Goal: Information Seeking & Learning: Learn about a topic

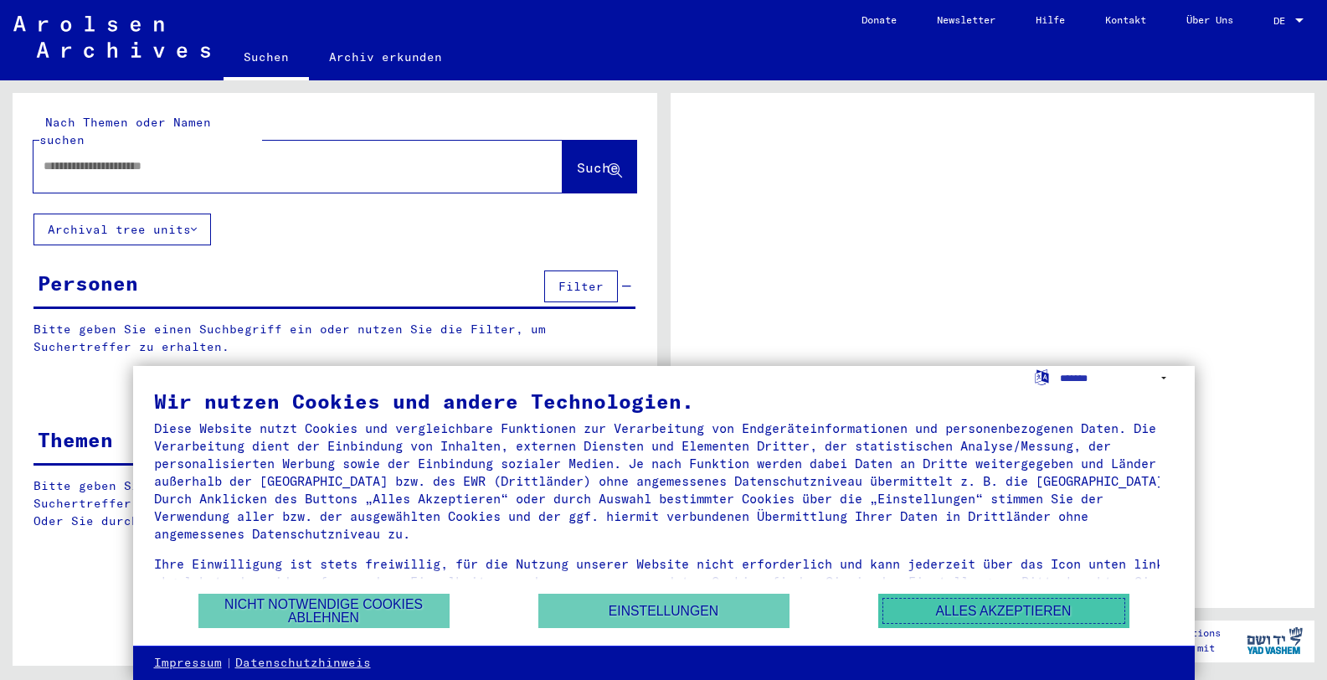
click at [1027, 602] on button "Alles akzeptieren" at bounding box center [1003, 611] width 251 height 34
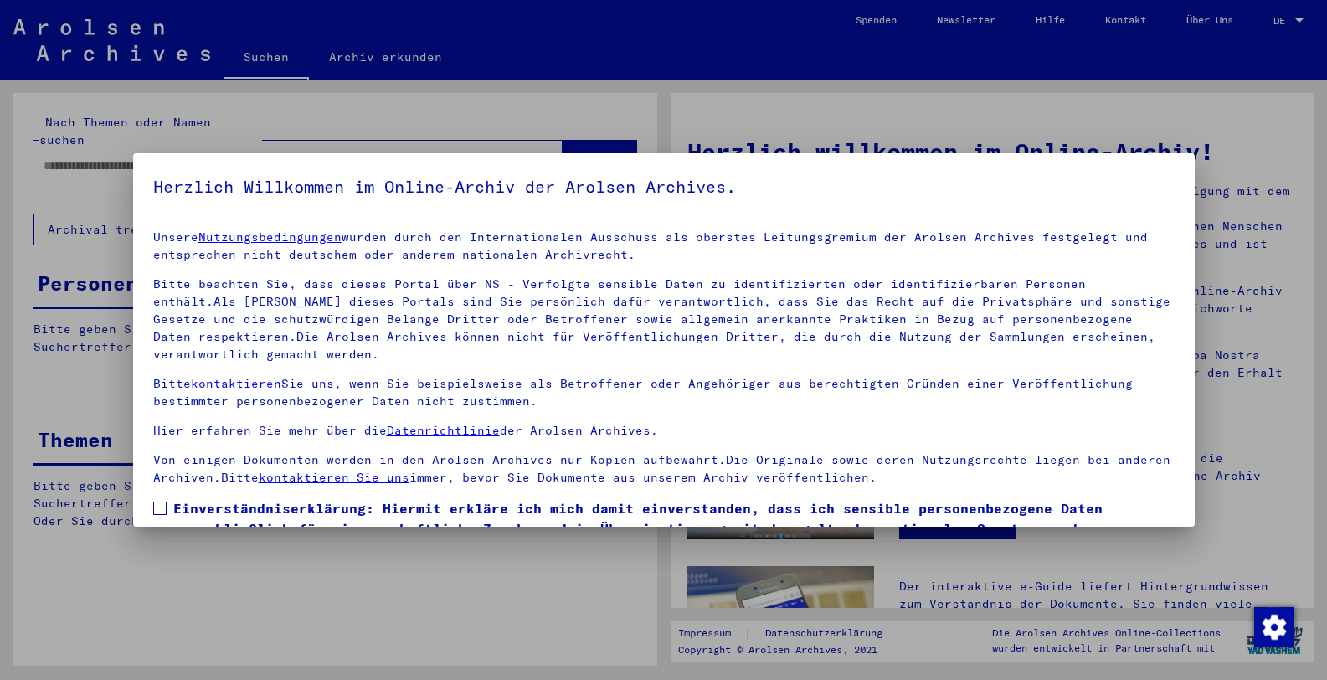
scroll to position [112, 0]
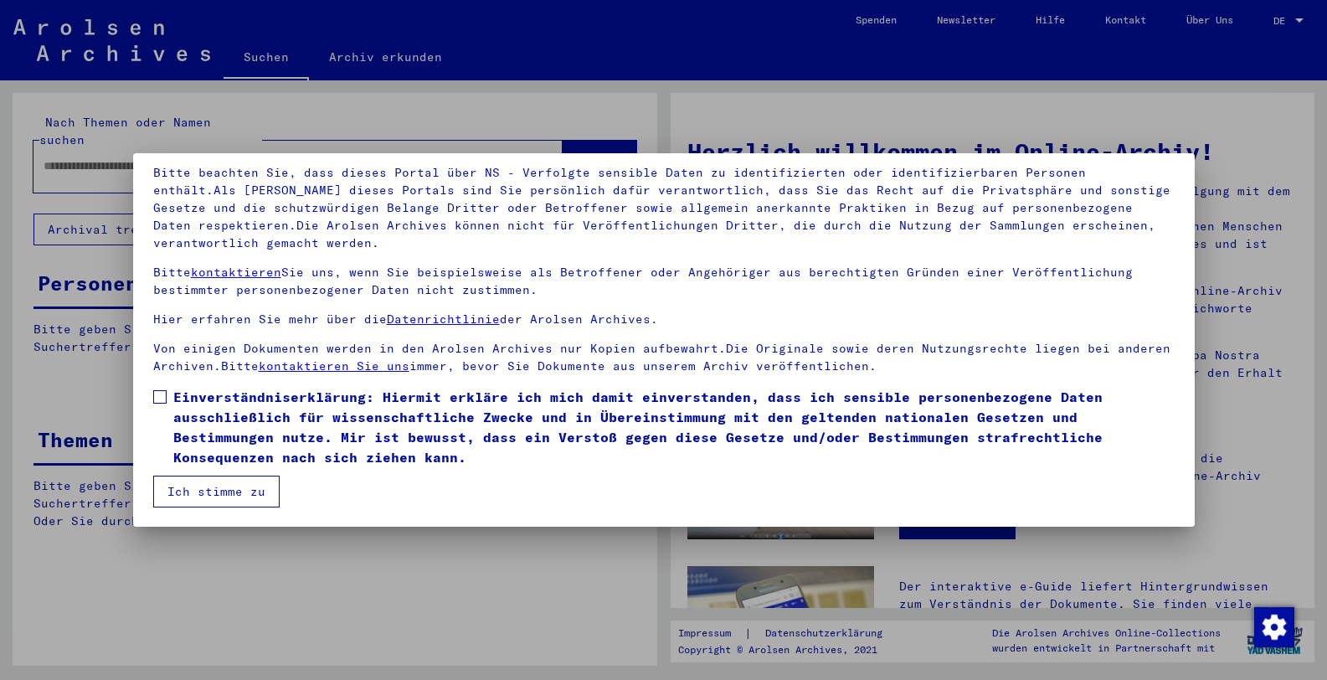
click at [165, 397] on span at bounding box center [159, 396] width 13 height 13
click at [222, 486] on button "Ich stimme zu" at bounding box center [216, 492] width 126 height 32
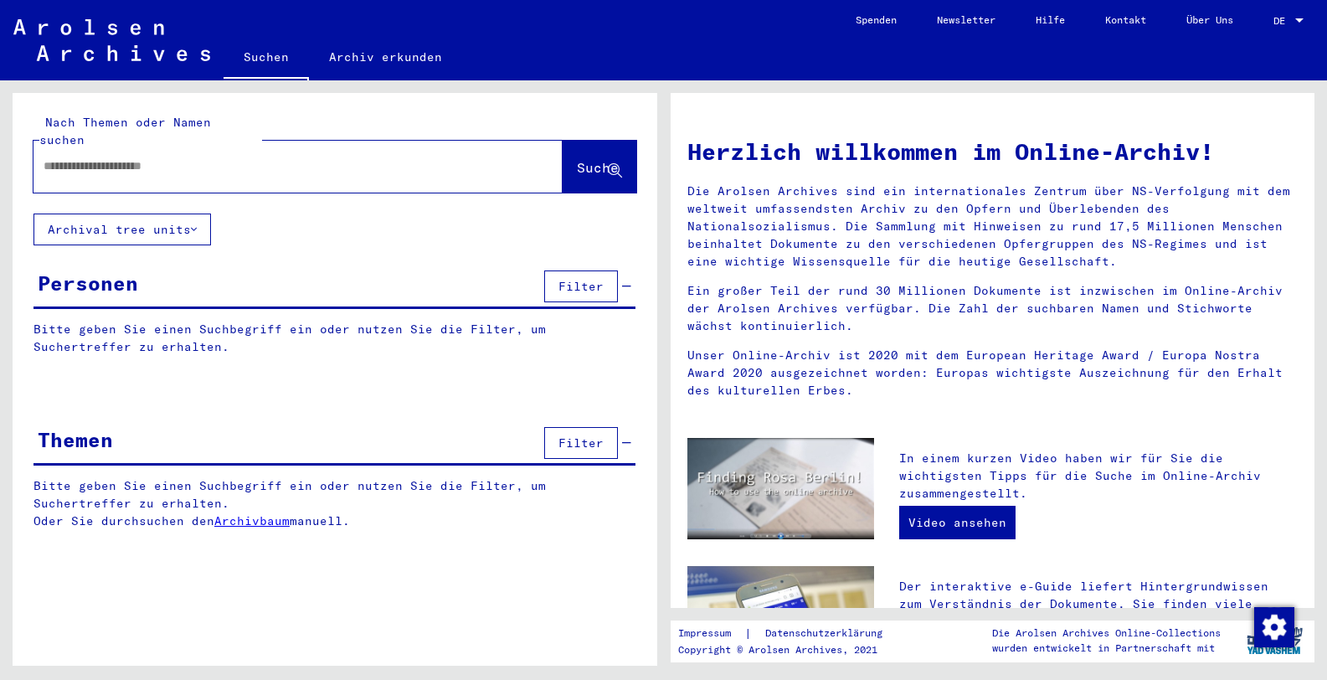
click at [128, 158] on div at bounding box center [272, 166] width 479 height 38
click at [128, 157] on input "text" at bounding box center [278, 166] width 469 height 18
type input "*******"
click at [577, 159] on span "Suche" at bounding box center [598, 167] width 42 height 17
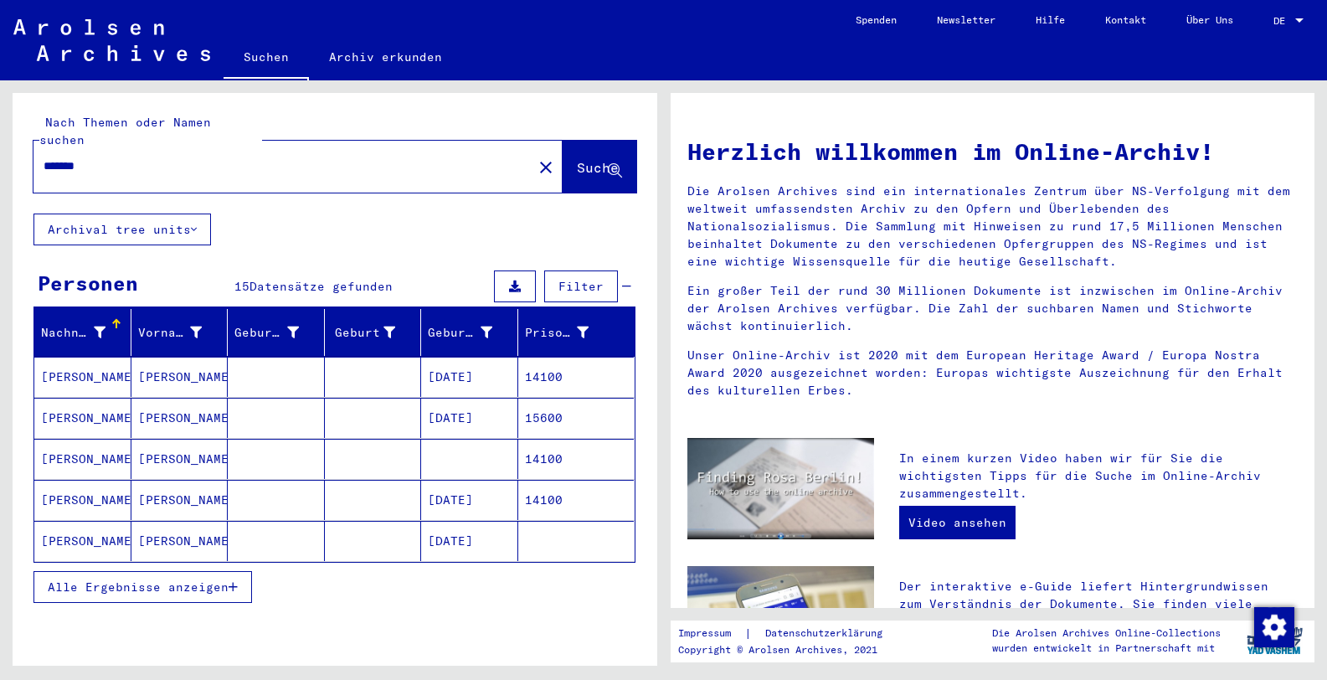
click at [72, 522] on mat-cell "[PERSON_NAME]" at bounding box center [82, 541] width 97 height 40
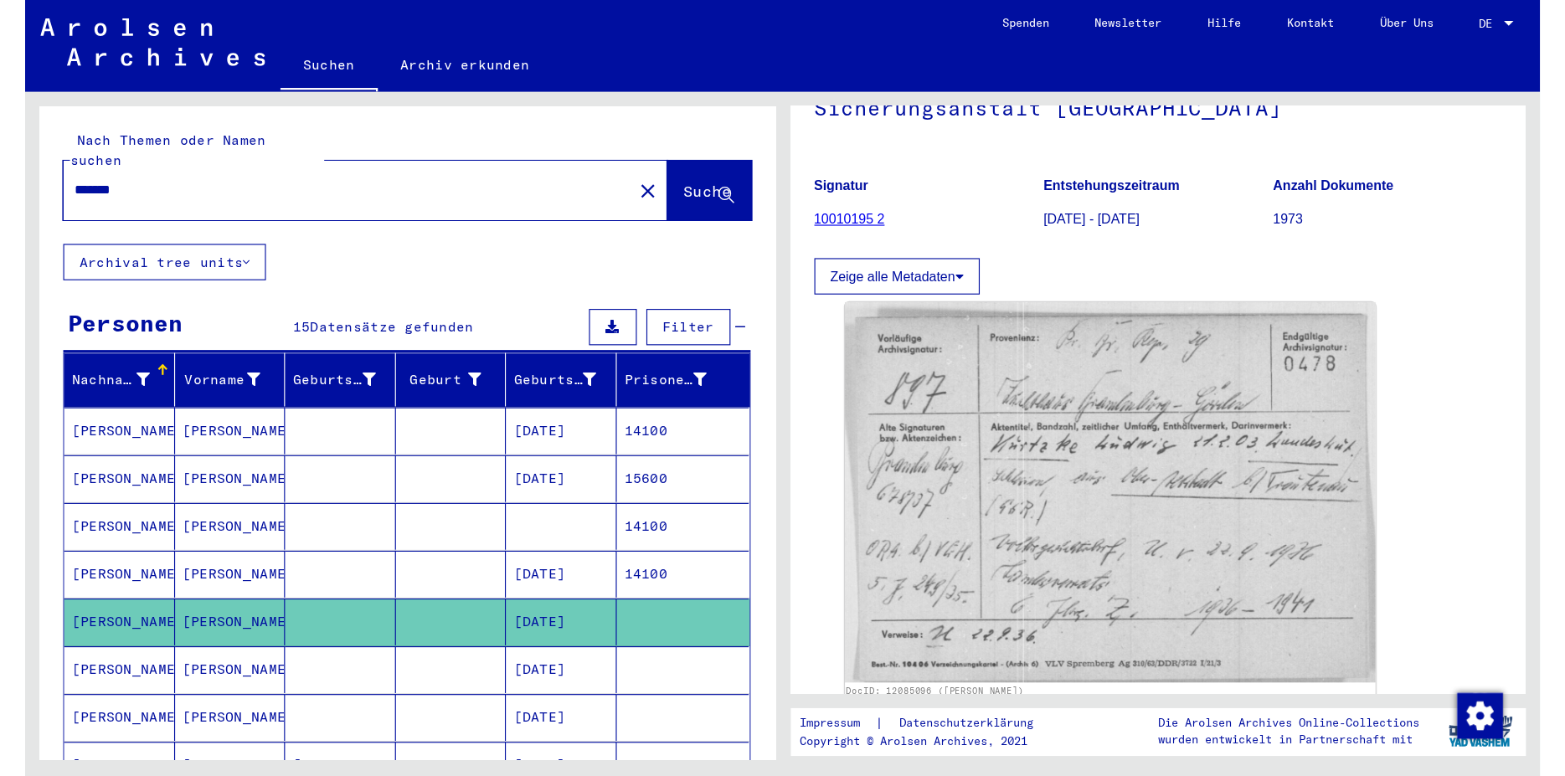
scroll to position [181, 0]
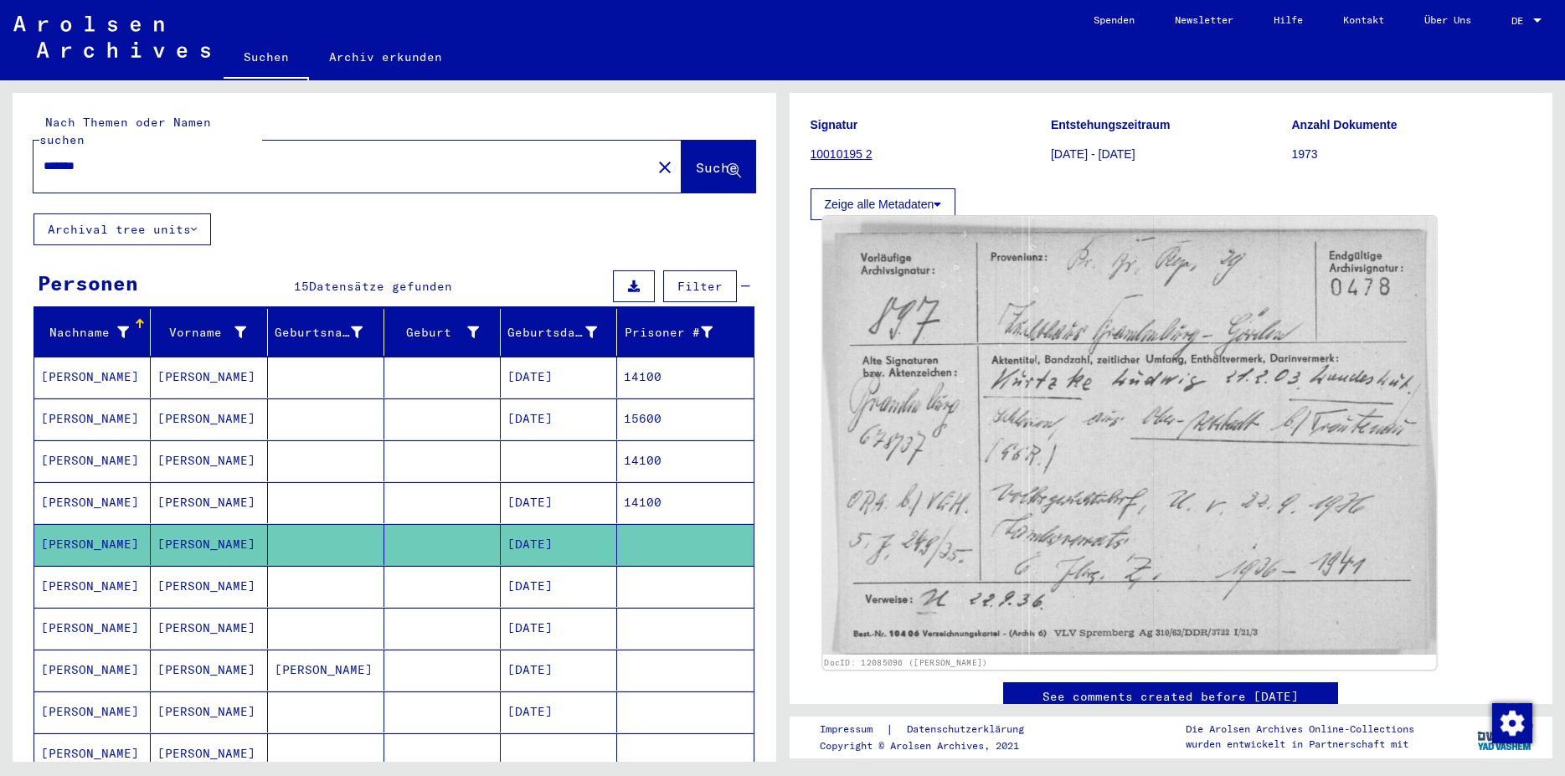
click at [1314, 396] on img at bounding box center [1128, 435] width 613 height 439
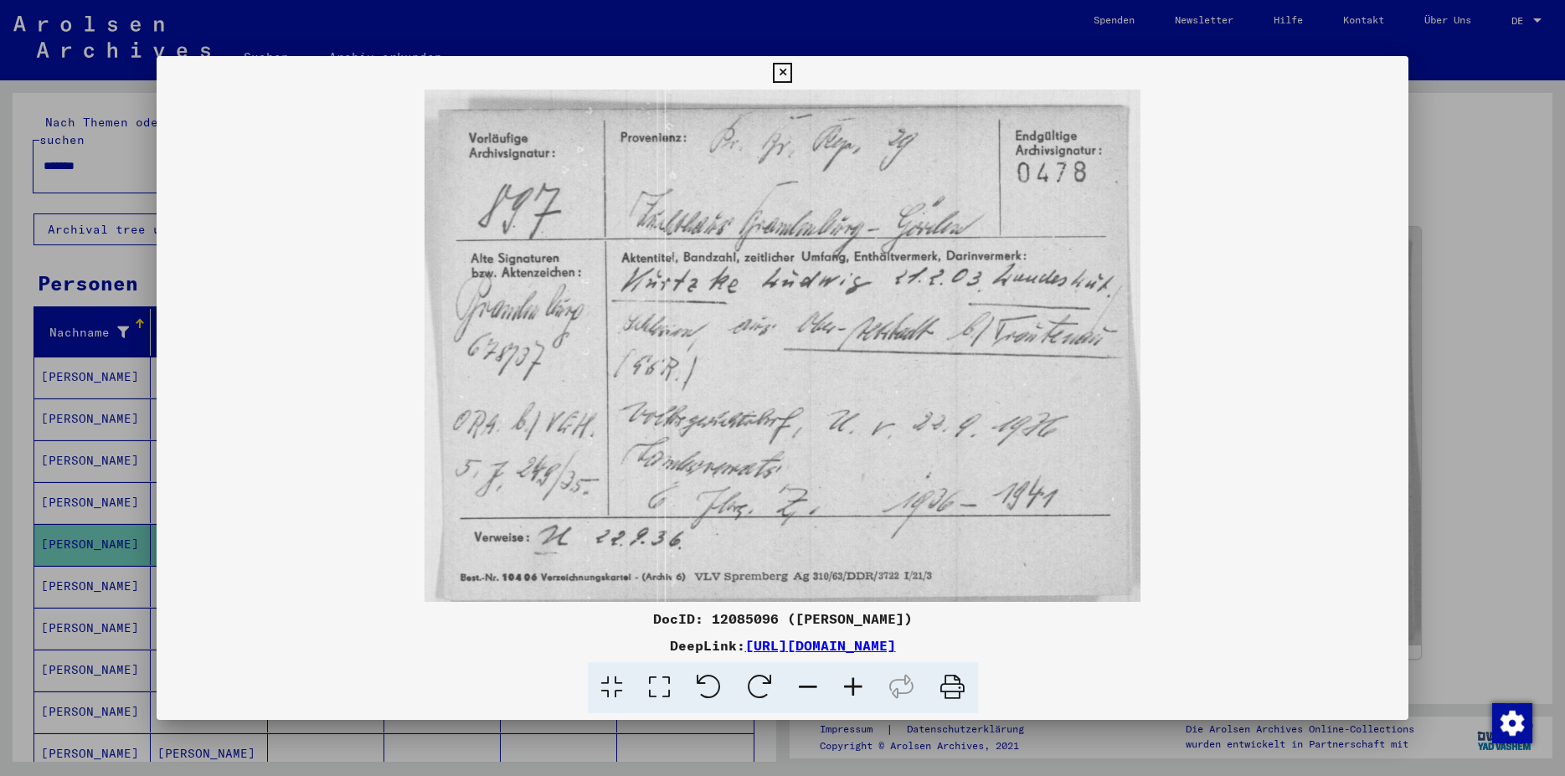
click at [847, 679] on icon at bounding box center [852, 687] width 45 height 51
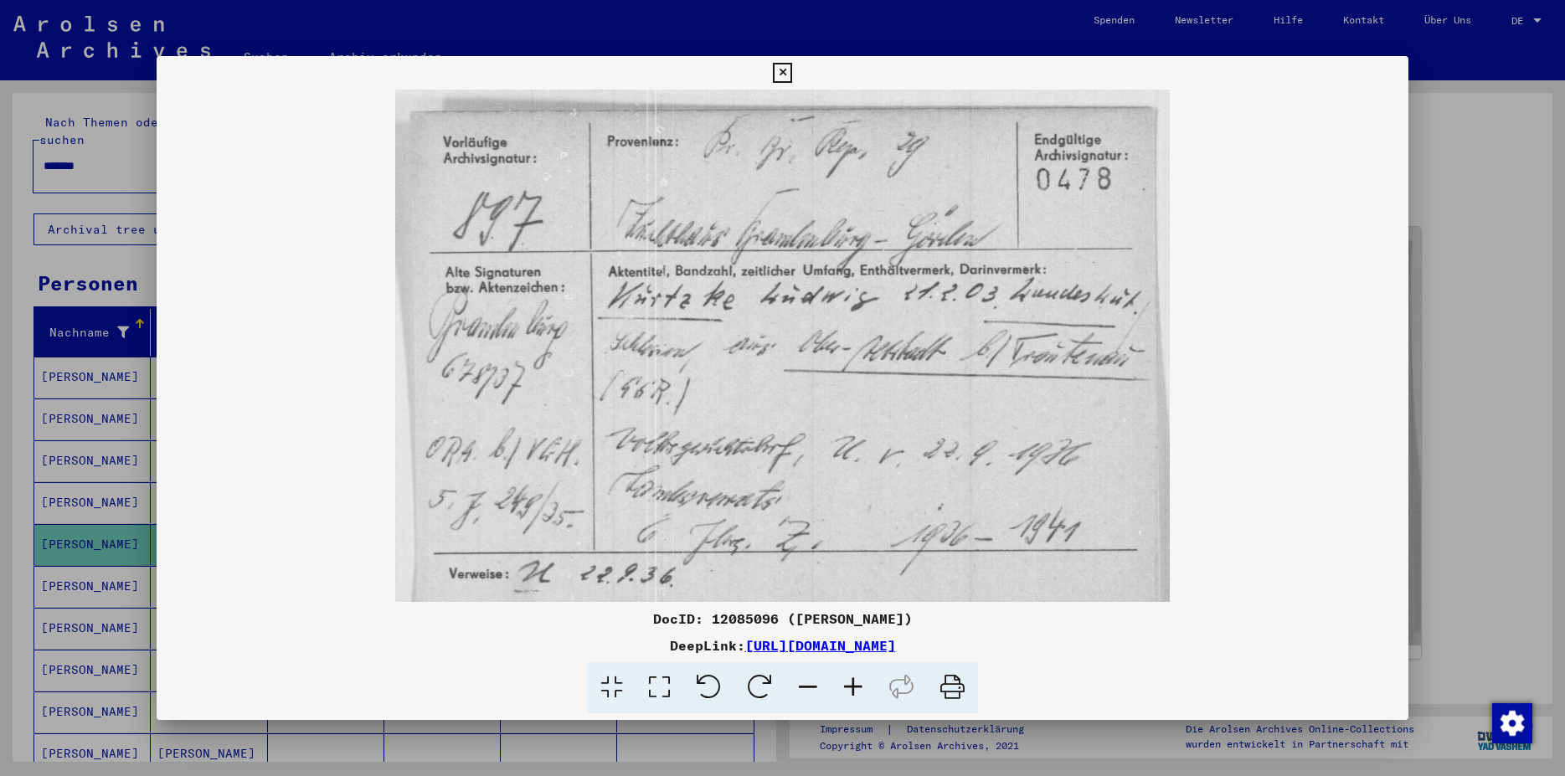
click at [847, 679] on icon at bounding box center [852, 687] width 45 height 51
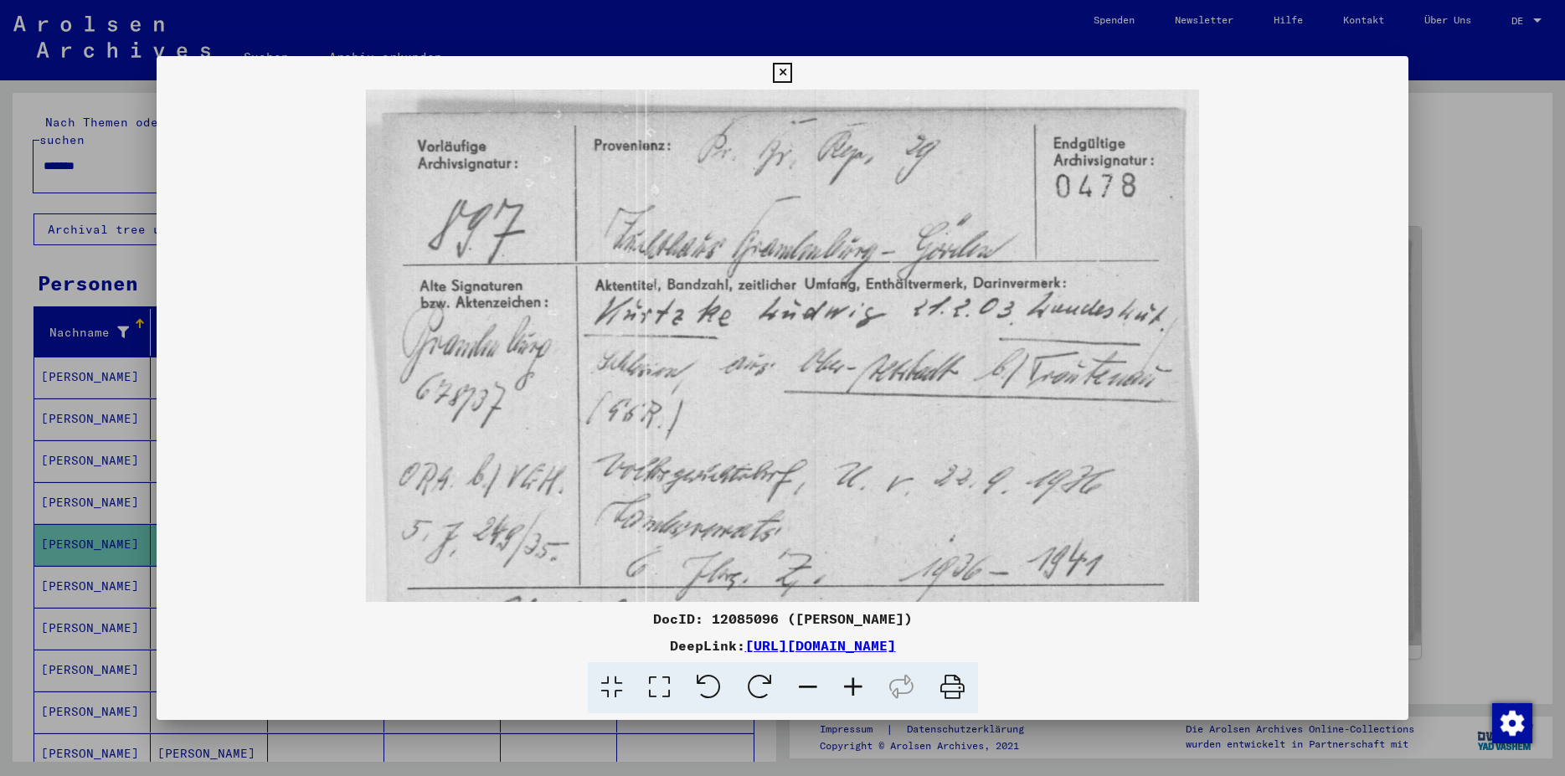
click at [847, 679] on icon at bounding box center [852, 687] width 45 height 51
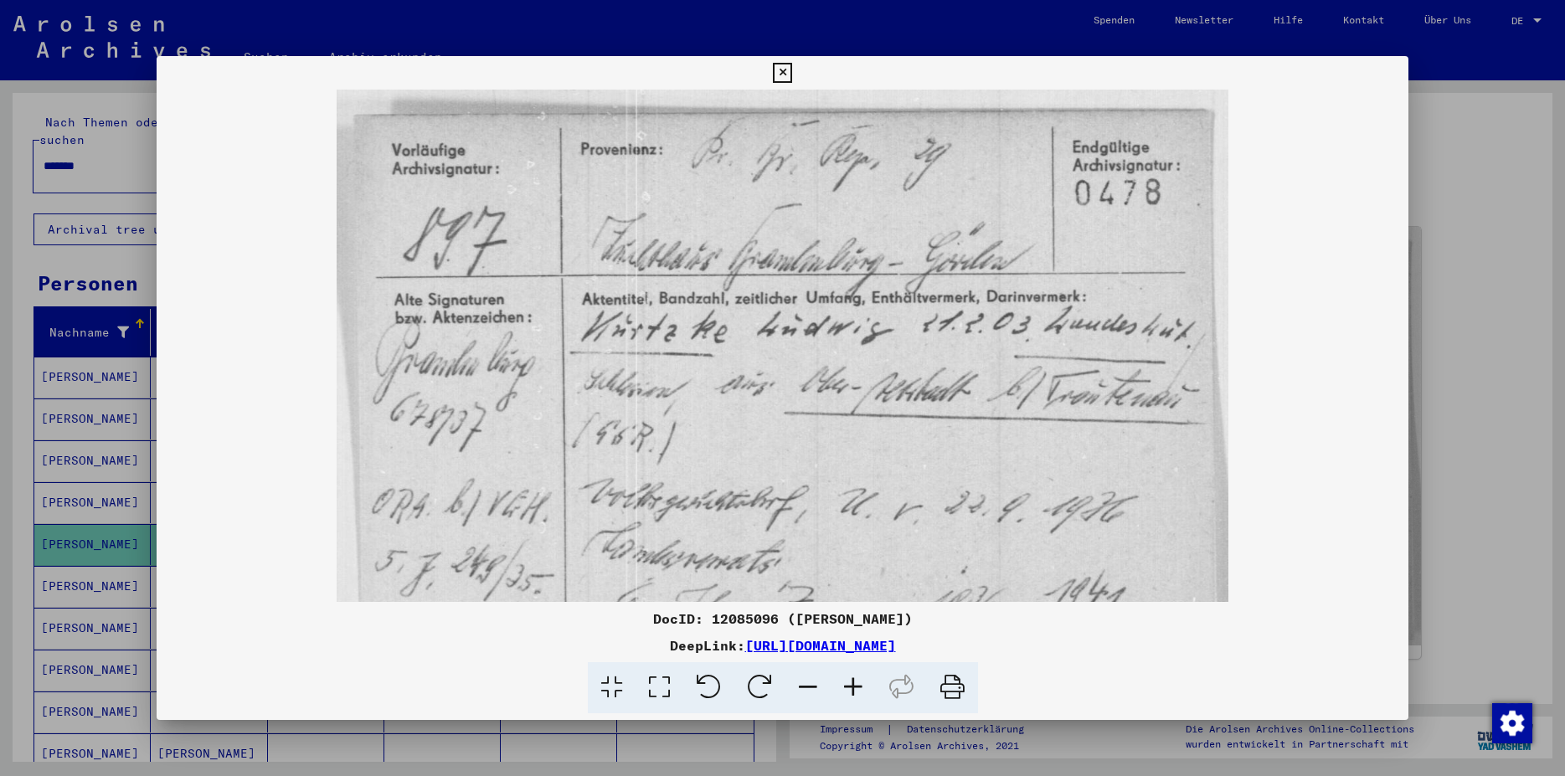
click at [847, 679] on icon at bounding box center [852, 687] width 45 height 51
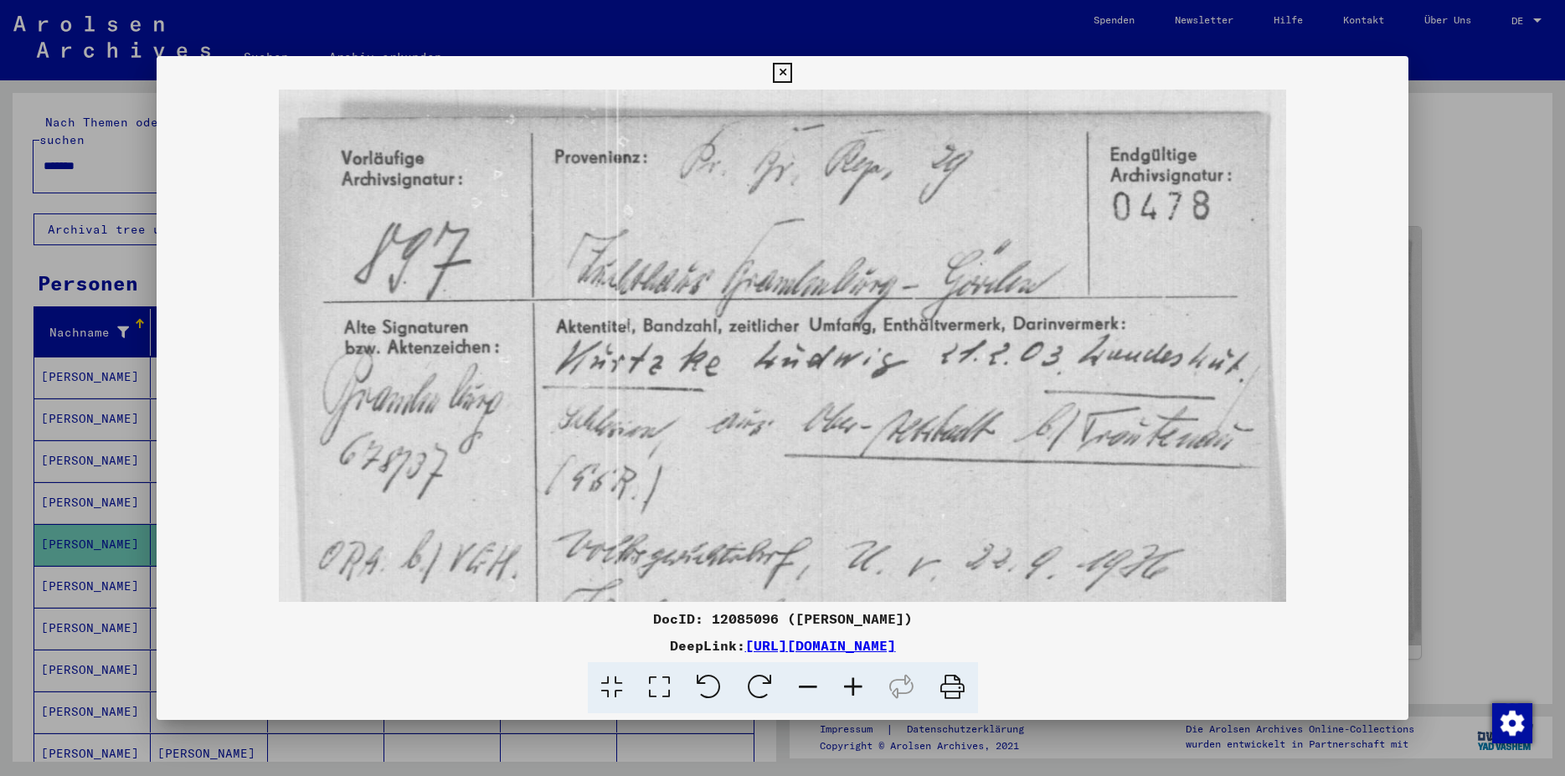
click at [847, 679] on icon at bounding box center [852, 687] width 45 height 51
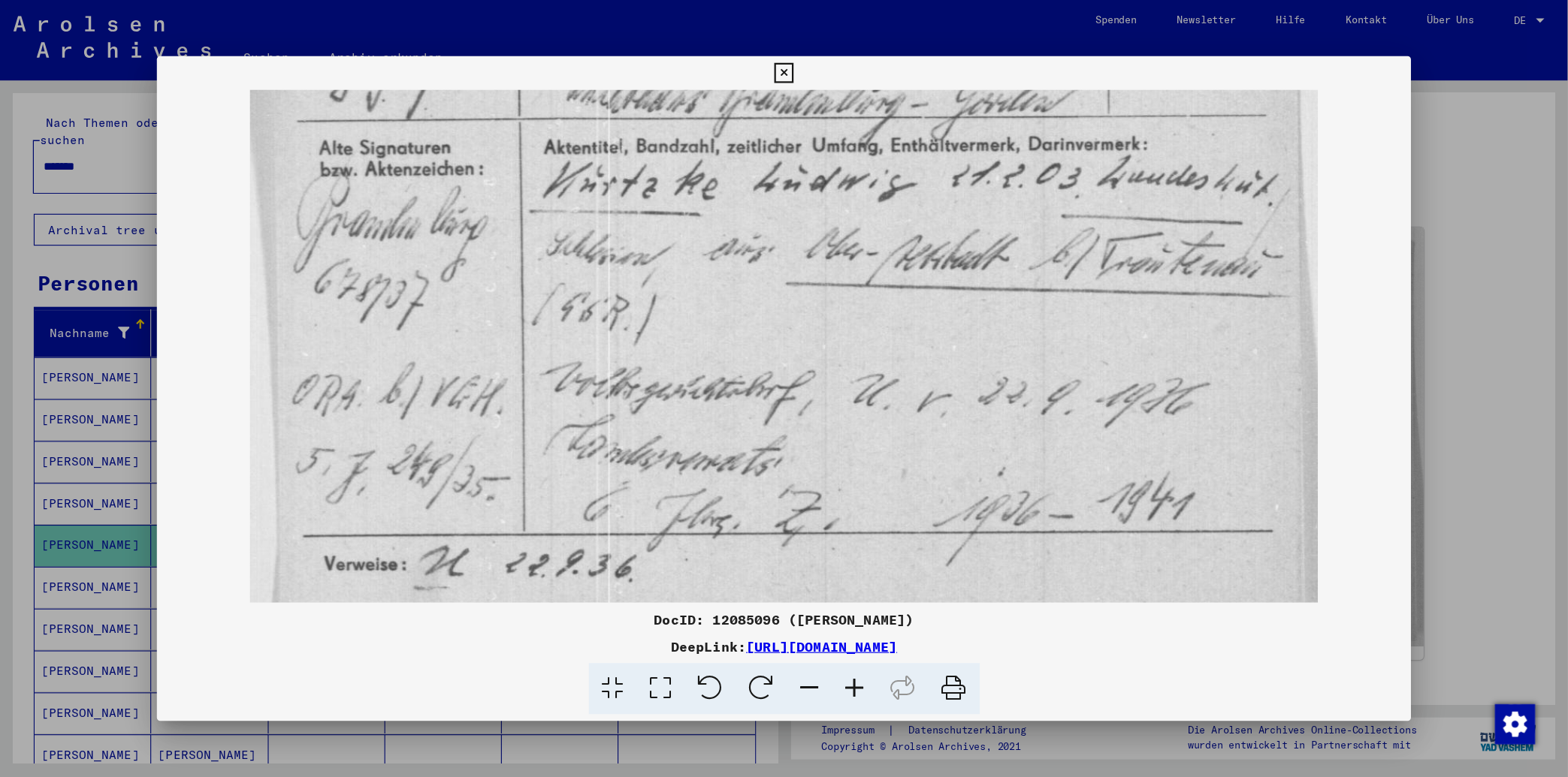
scroll to position [172, 0]
drag, startPoint x: 871, startPoint y: 477, endPoint x: 804, endPoint y: 275, distance: 212.8
click at [804, 275] on img at bounding box center [702, 250] width 958 height 685
click at [725, 609] on icon at bounding box center [724, 616] width 40 height 46
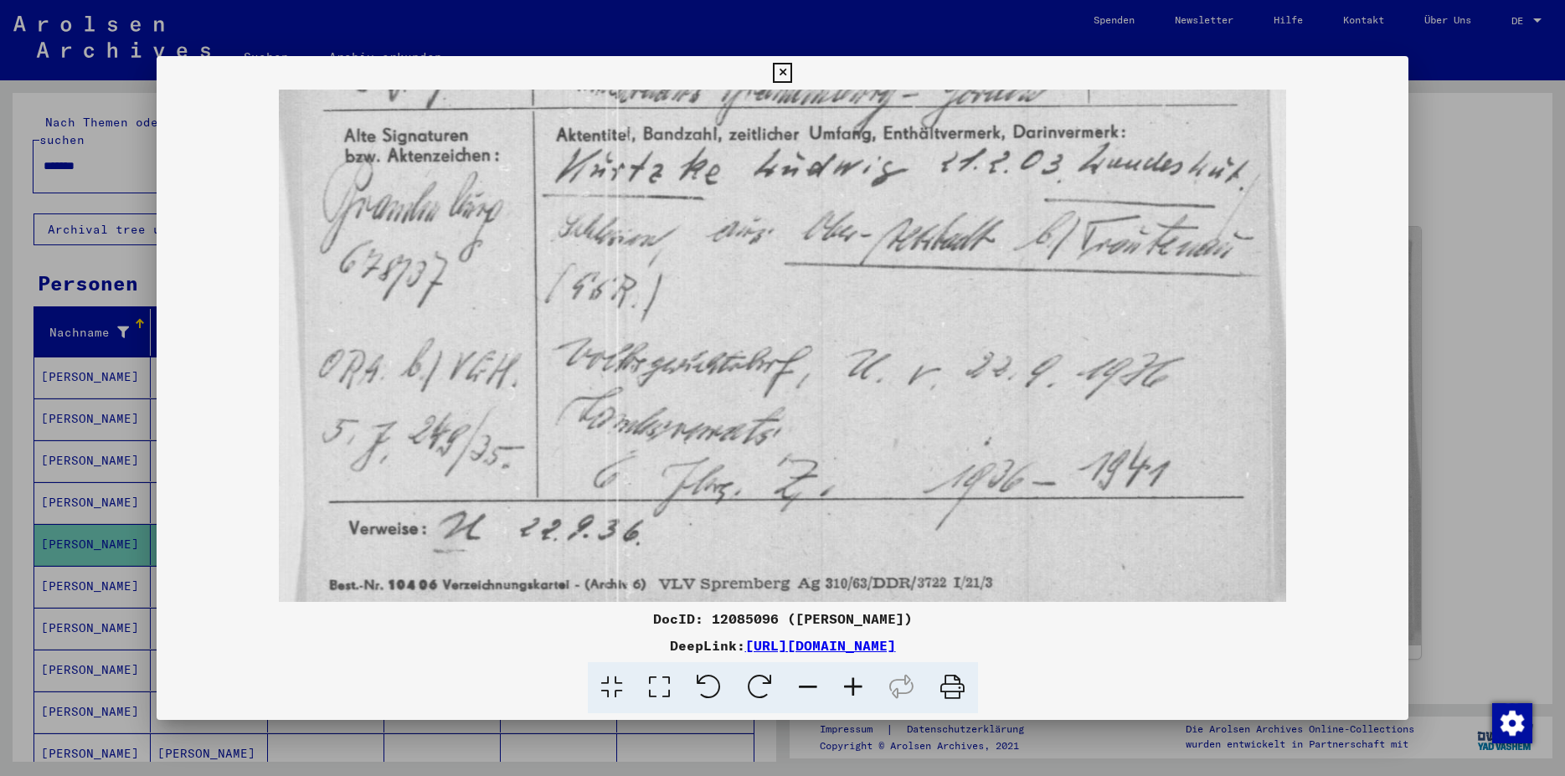
click at [765, 645] on link "[URL][DOMAIN_NAME]" at bounding box center [820, 645] width 151 height 17
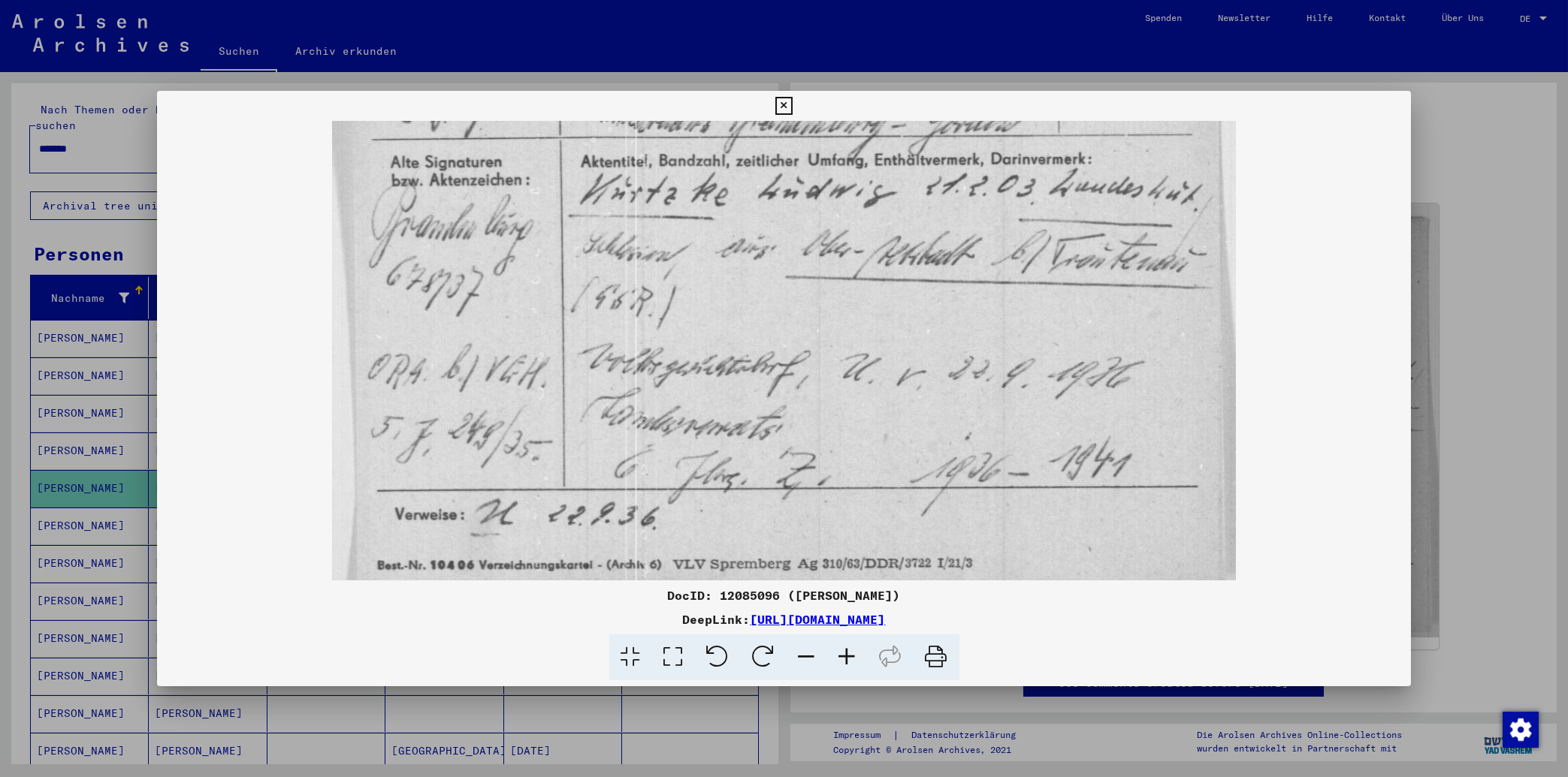
scroll to position [162, 0]
click at [793, 109] on icon at bounding box center [784, 106] width 17 height 18
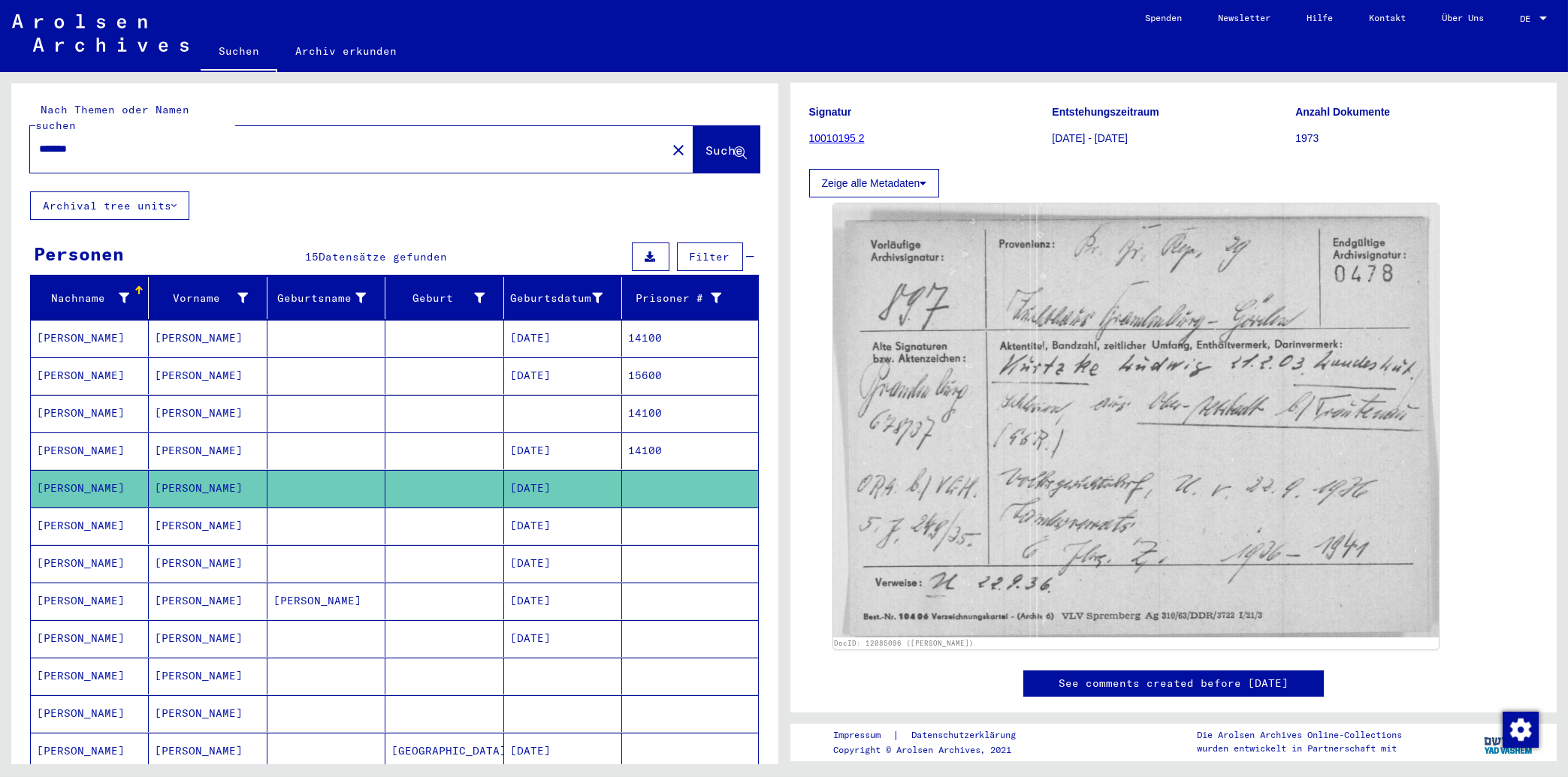
click at [60, 510] on mat-cell "[PERSON_NAME]" at bounding box center [89, 526] width 118 height 37
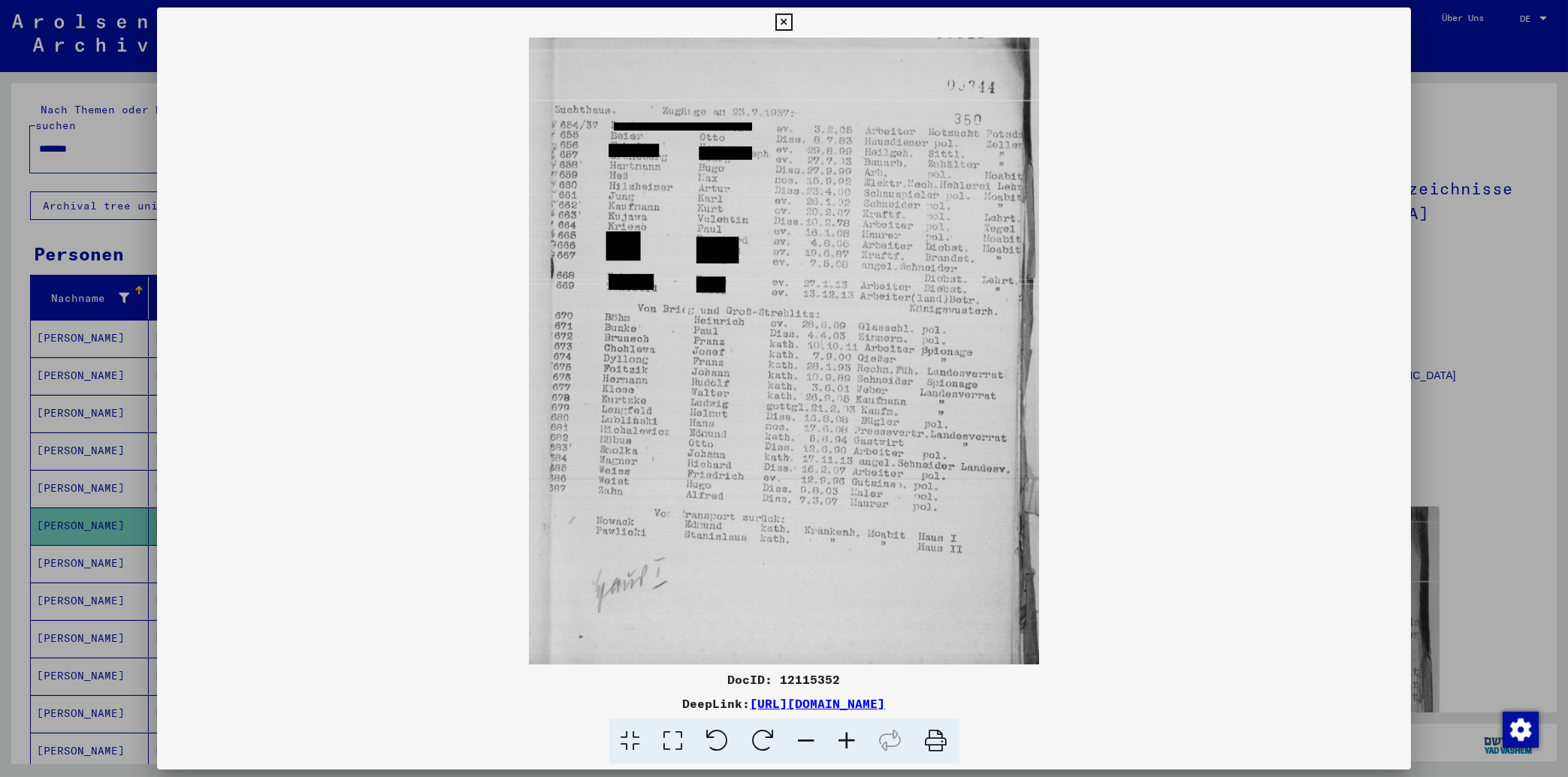
click at [854, 609] on icon at bounding box center [847, 741] width 40 height 46
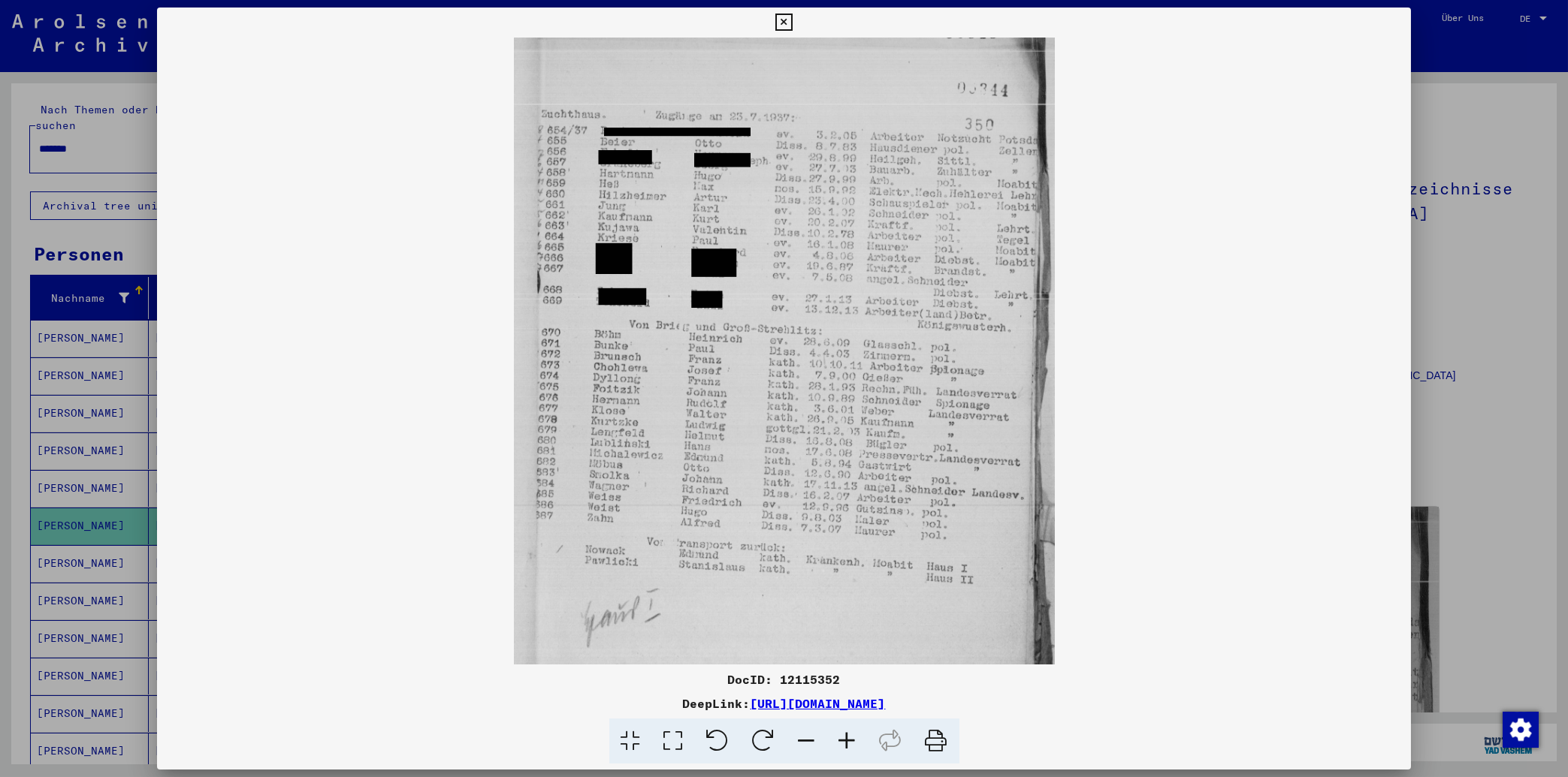
click at [854, 609] on icon at bounding box center [847, 741] width 40 height 46
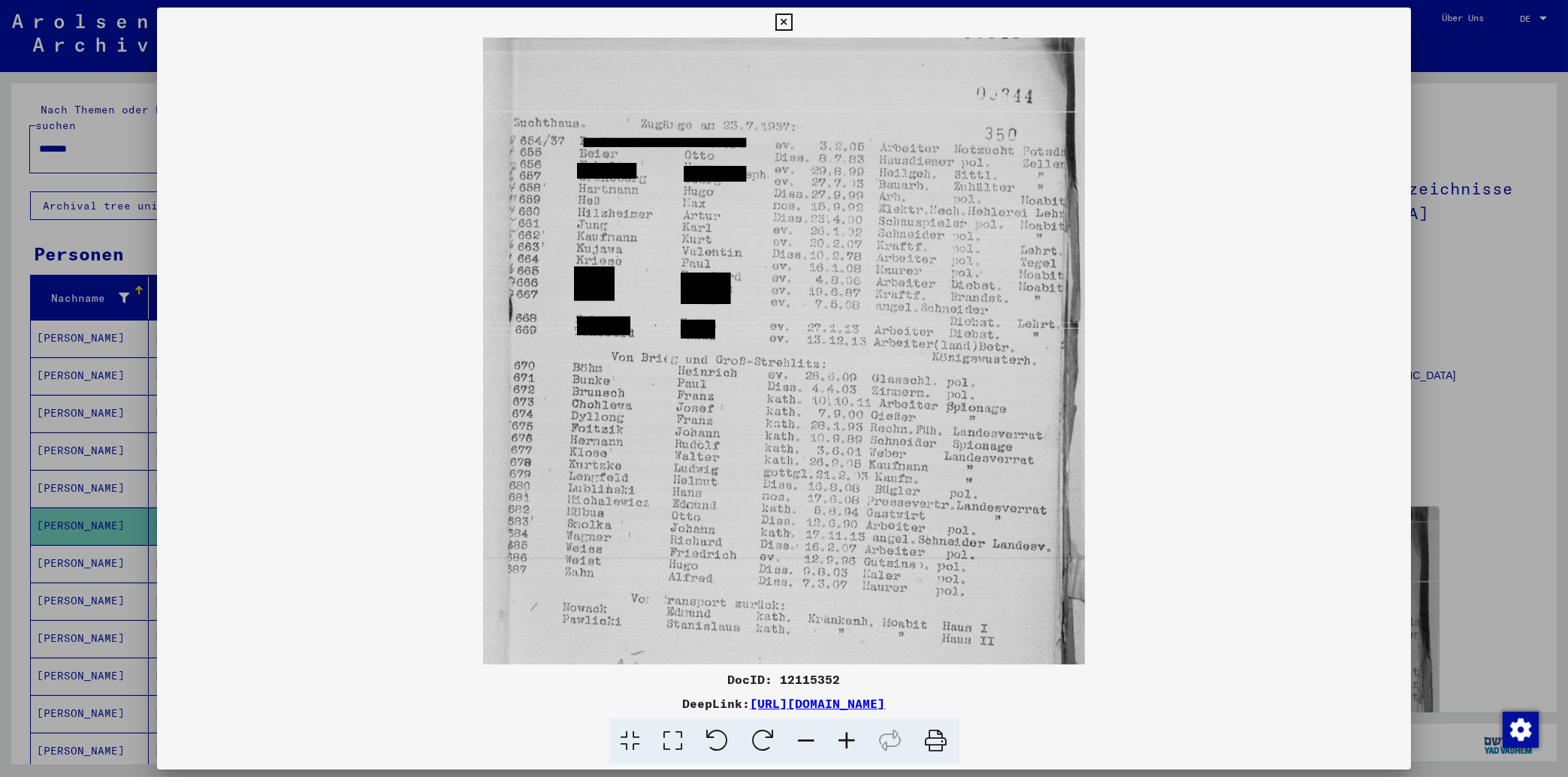
click at [854, 609] on icon at bounding box center [847, 741] width 40 height 46
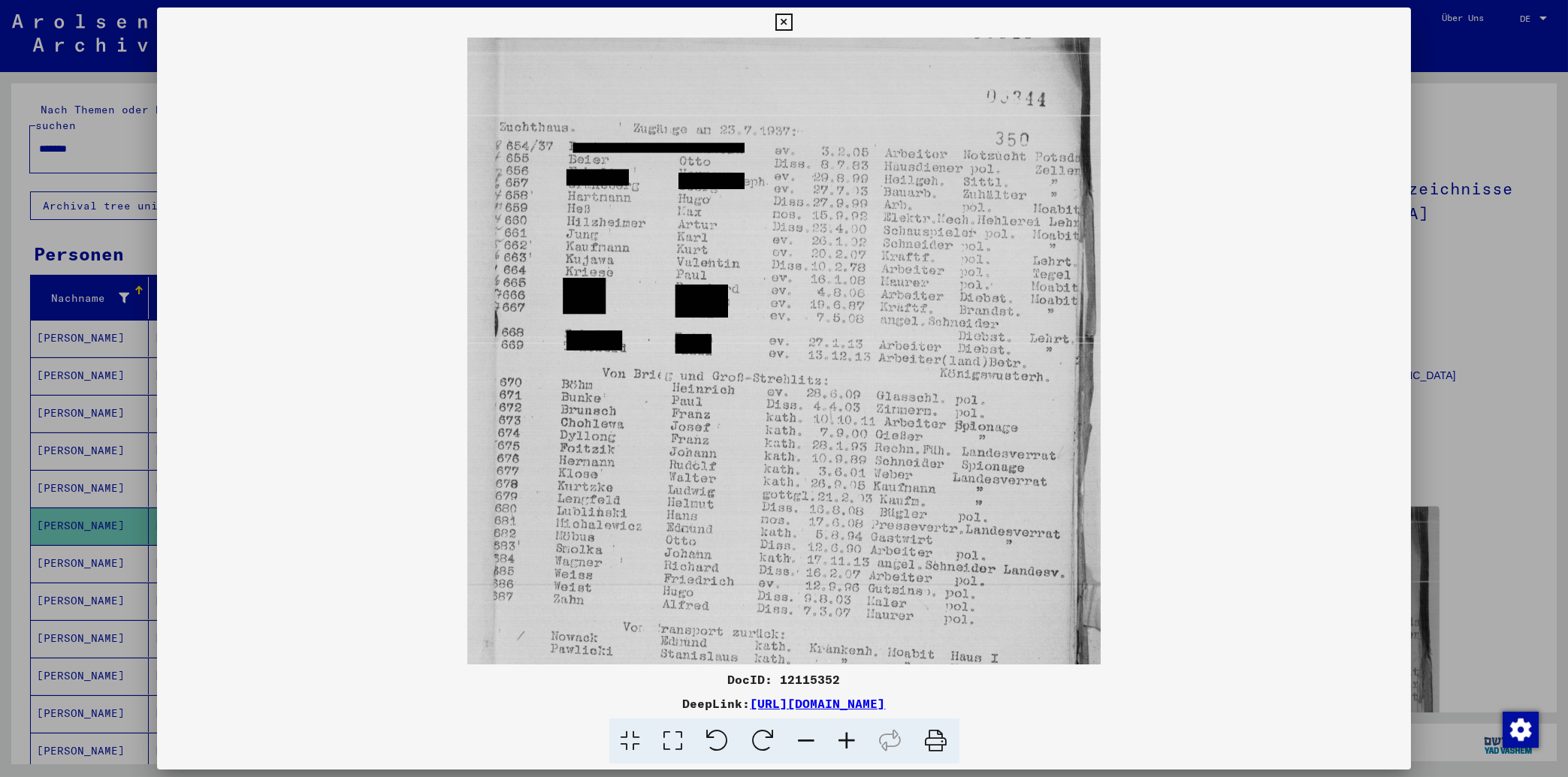
click at [854, 609] on icon at bounding box center [847, 741] width 40 height 46
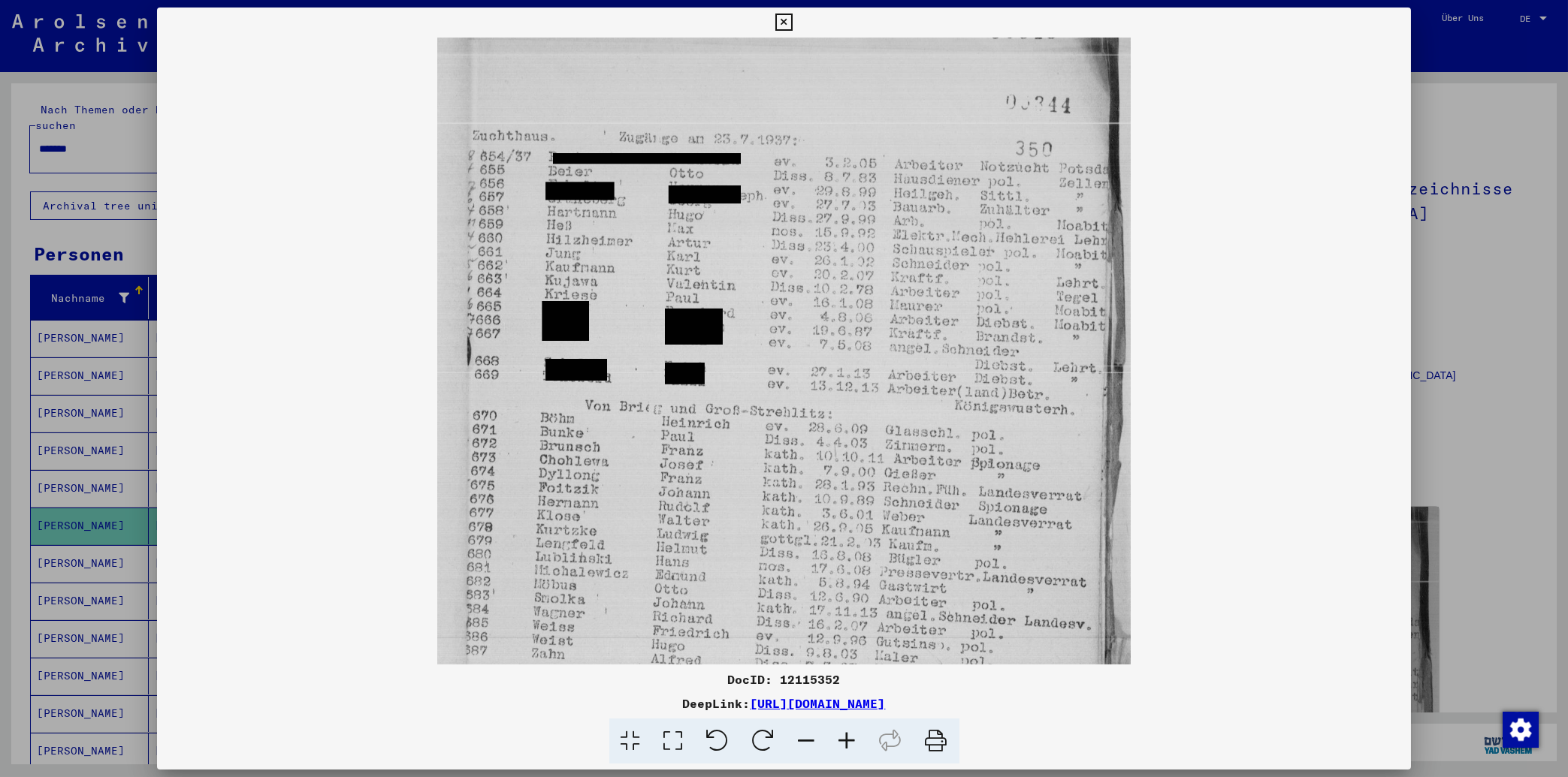
click at [854, 609] on icon at bounding box center [847, 741] width 40 height 46
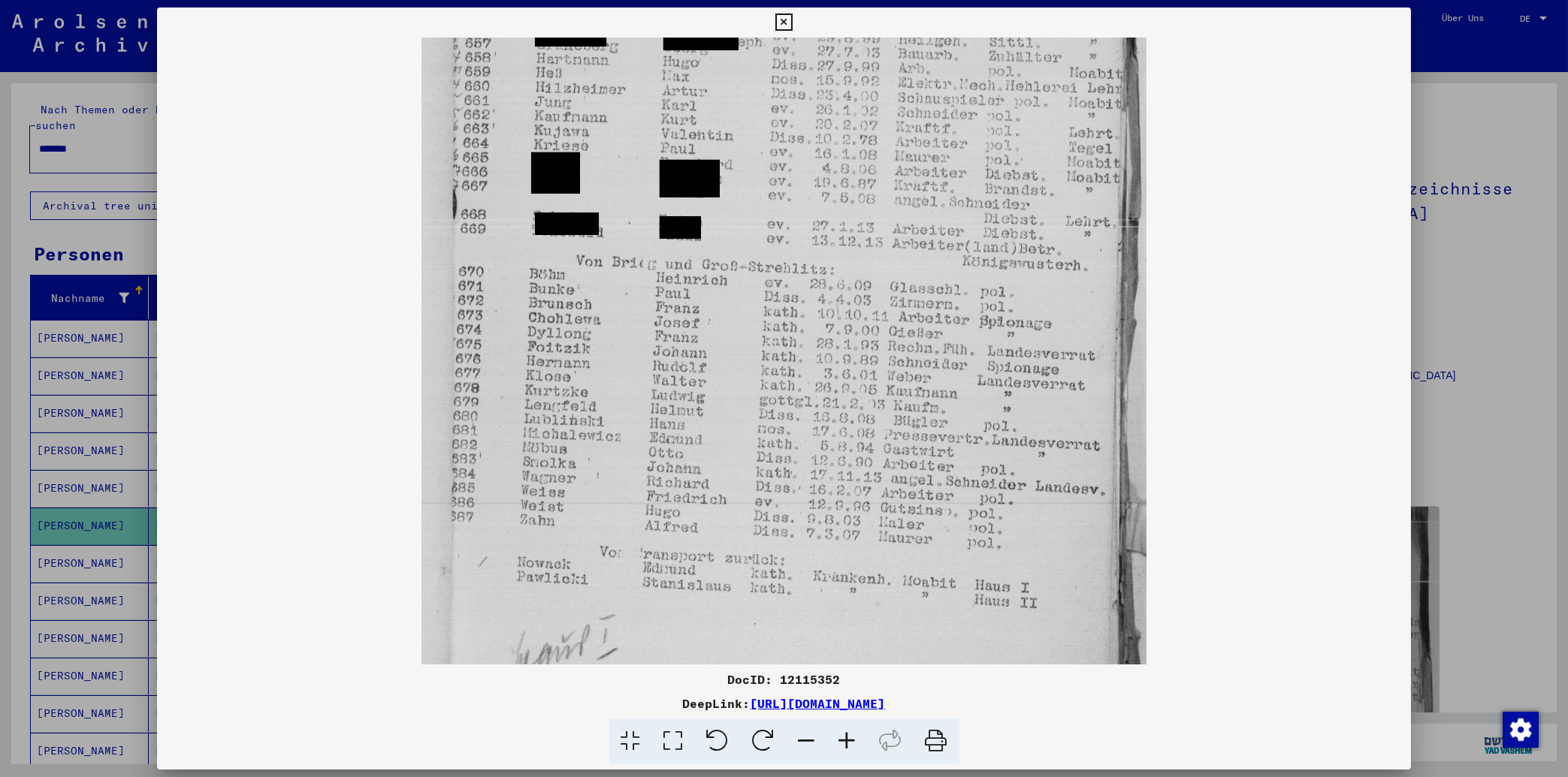
scroll to position [164, 0]
drag, startPoint x: 768, startPoint y: 517, endPoint x: 726, endPoint y: 361, distance: 161.6
click at [726, 361] on img at bounding box center [784, 319] width 724 height 890
click at [814, 609] on icon at bounding box center [807, 741] width 40 height 46
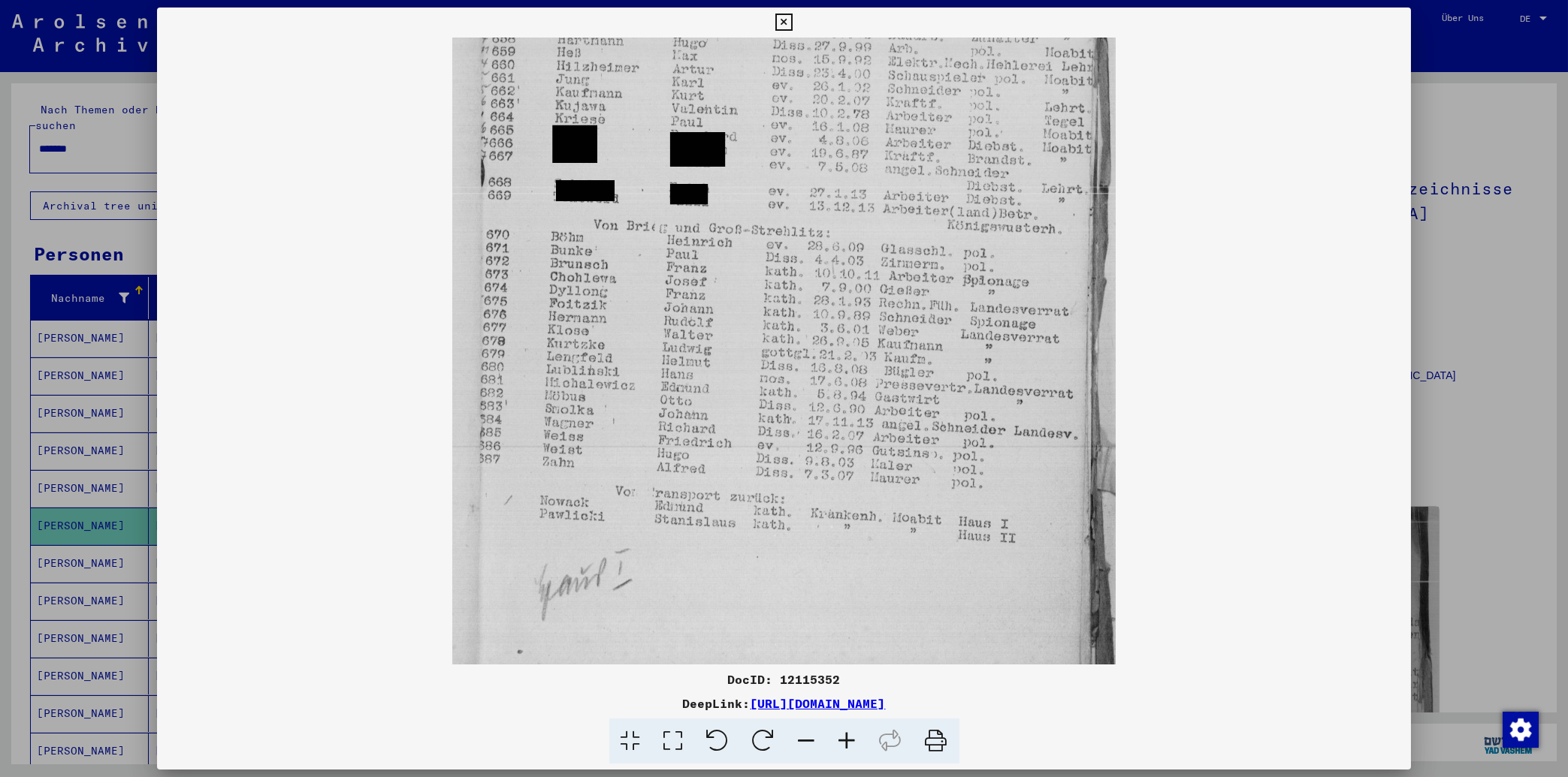
click at [814, 609] on icon at bounding box center [807, 741] width 40 height 46
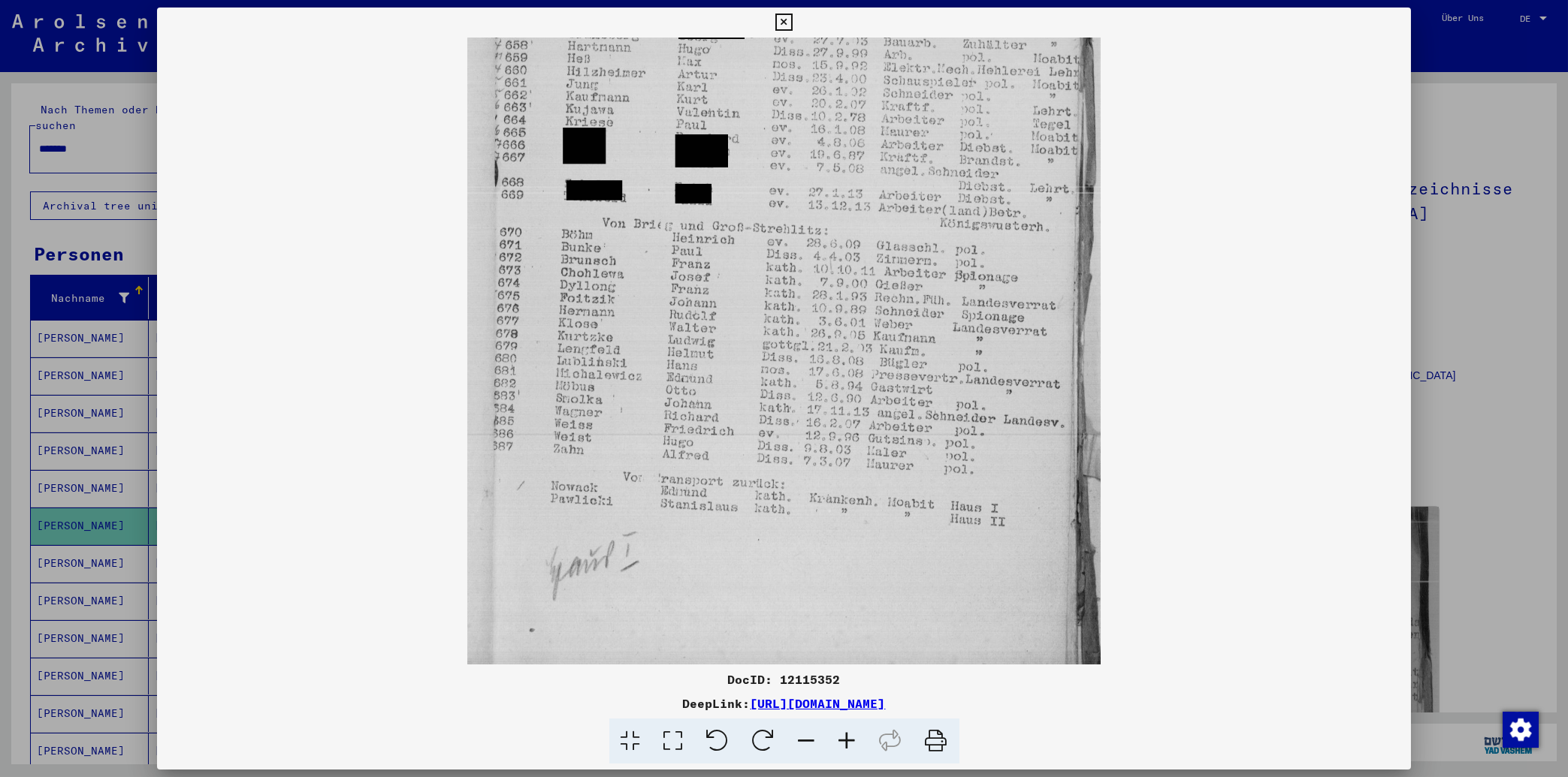
scroll to position [150, 0]
click at [802, 609] on icon at bounding box center [807, 741] width 40 height 46
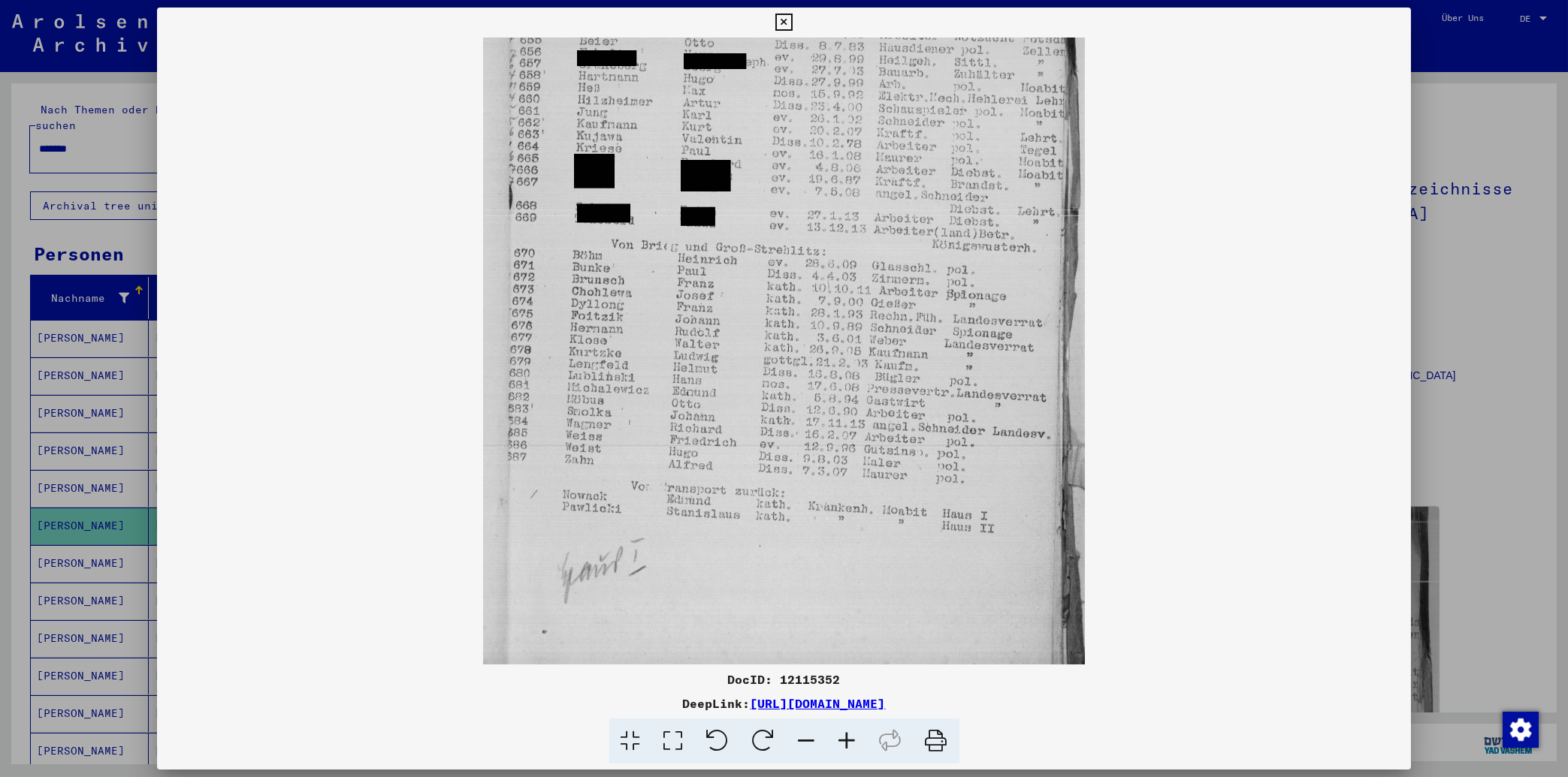
click at [802, 609] on icon at bounding box center [807, 741] width 40 height 46
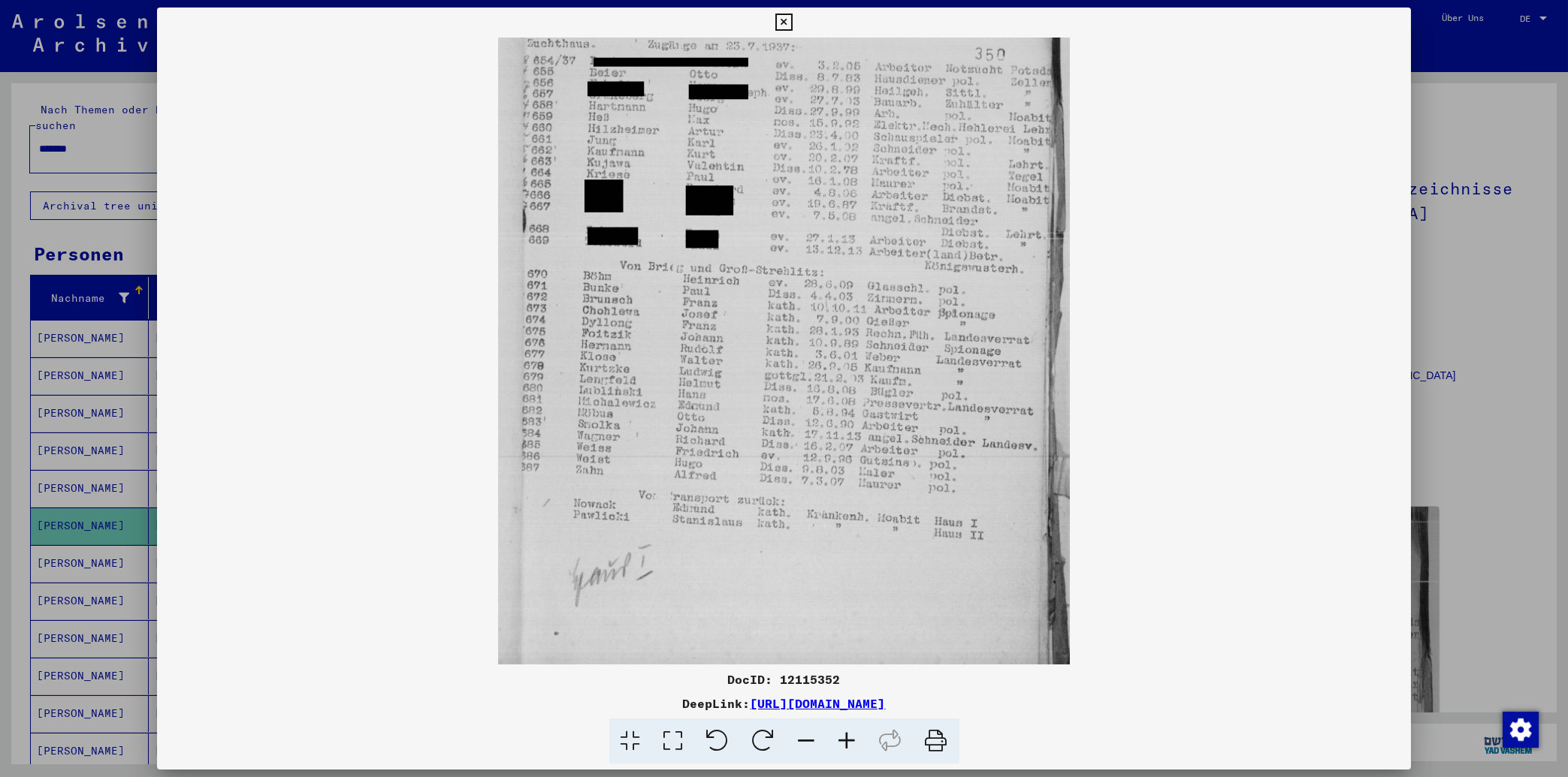
click at [793, 16] on icon at bounding box center [784, 22] width 17 height 18
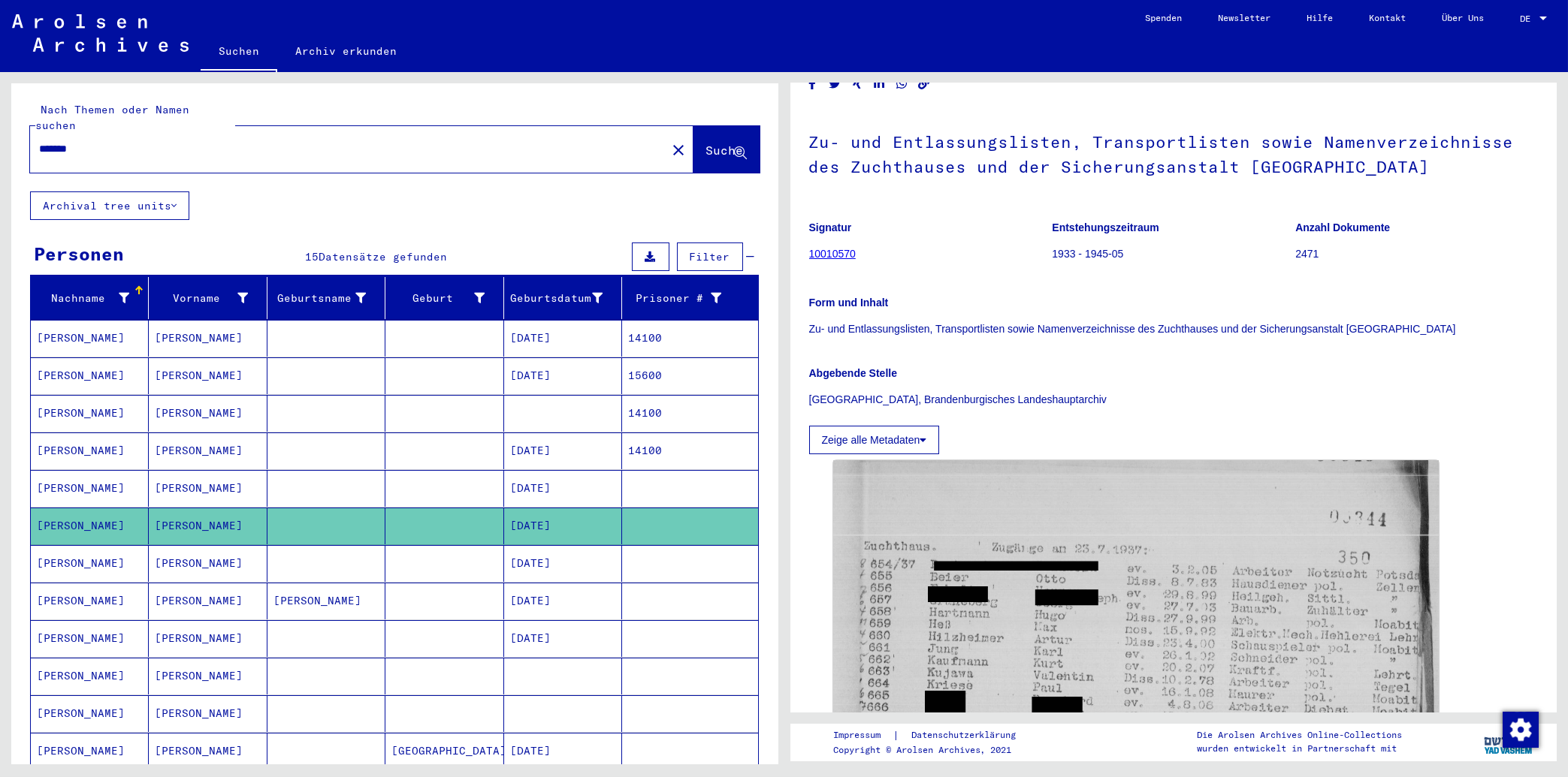
scroll to position [81, 0]
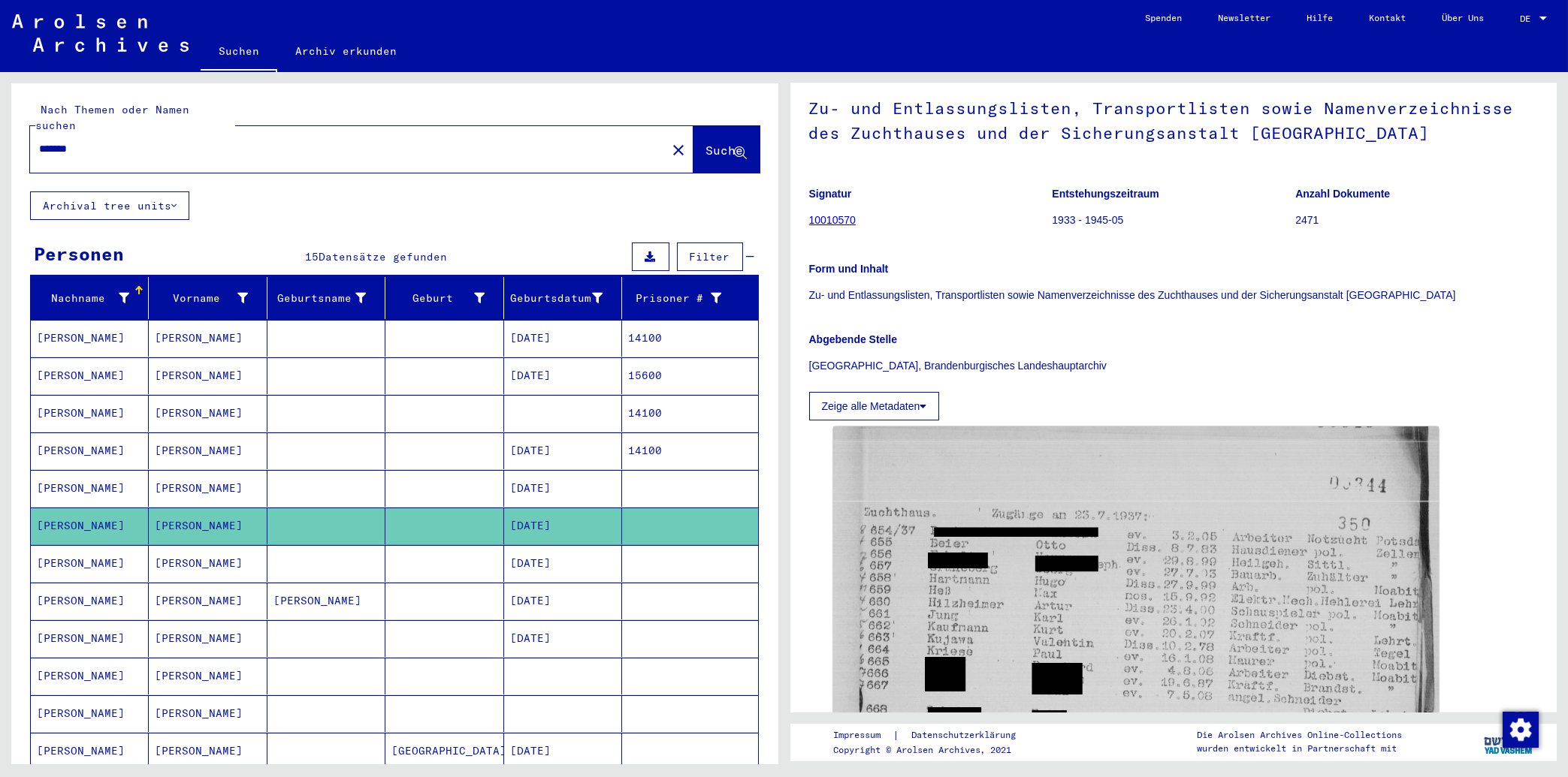
click at [884, 411] on button "Zeige alle Metadaten" at bounding box center [875, 406] width 131 height 29
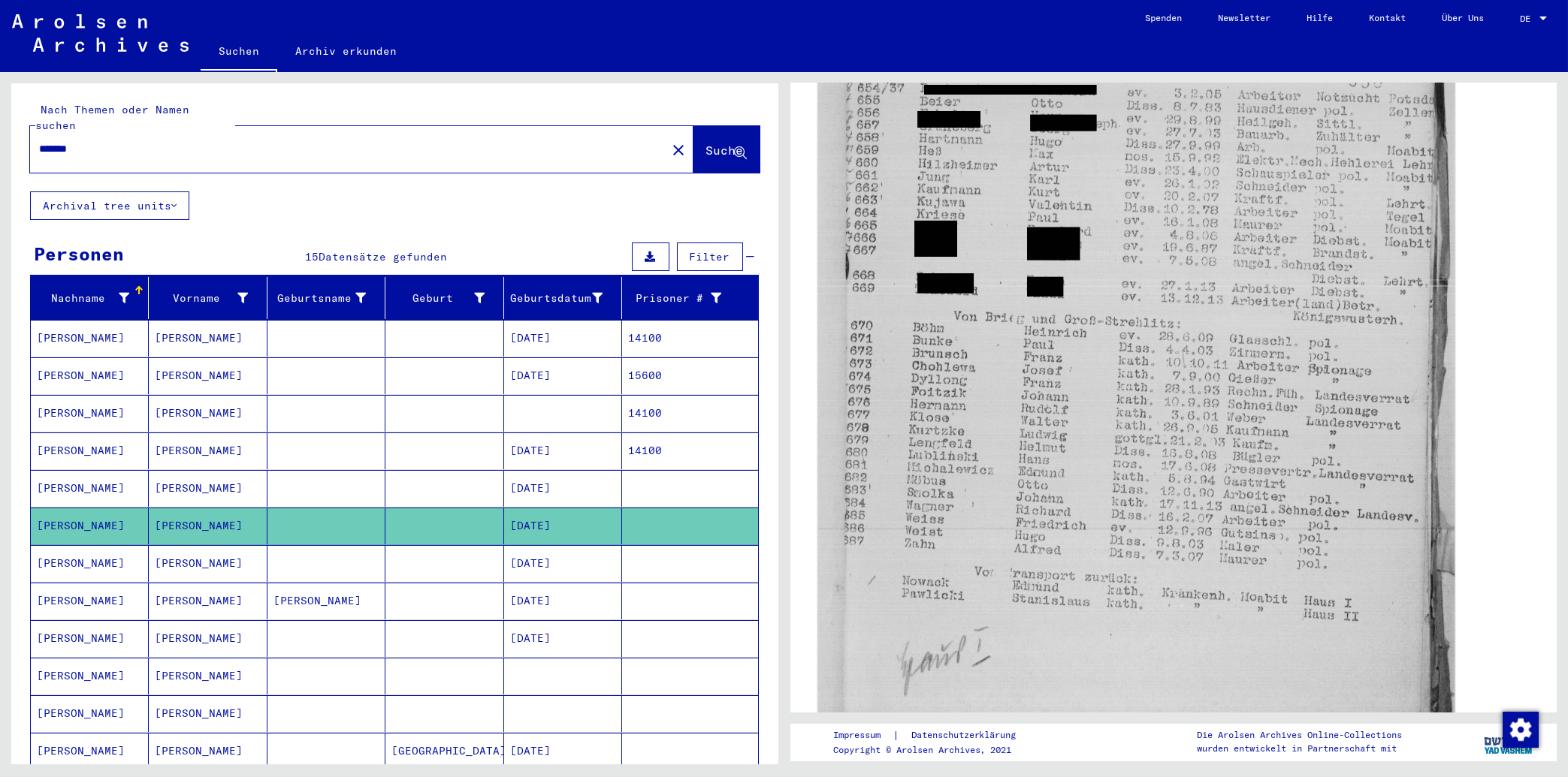
scroll to position [724, 0]
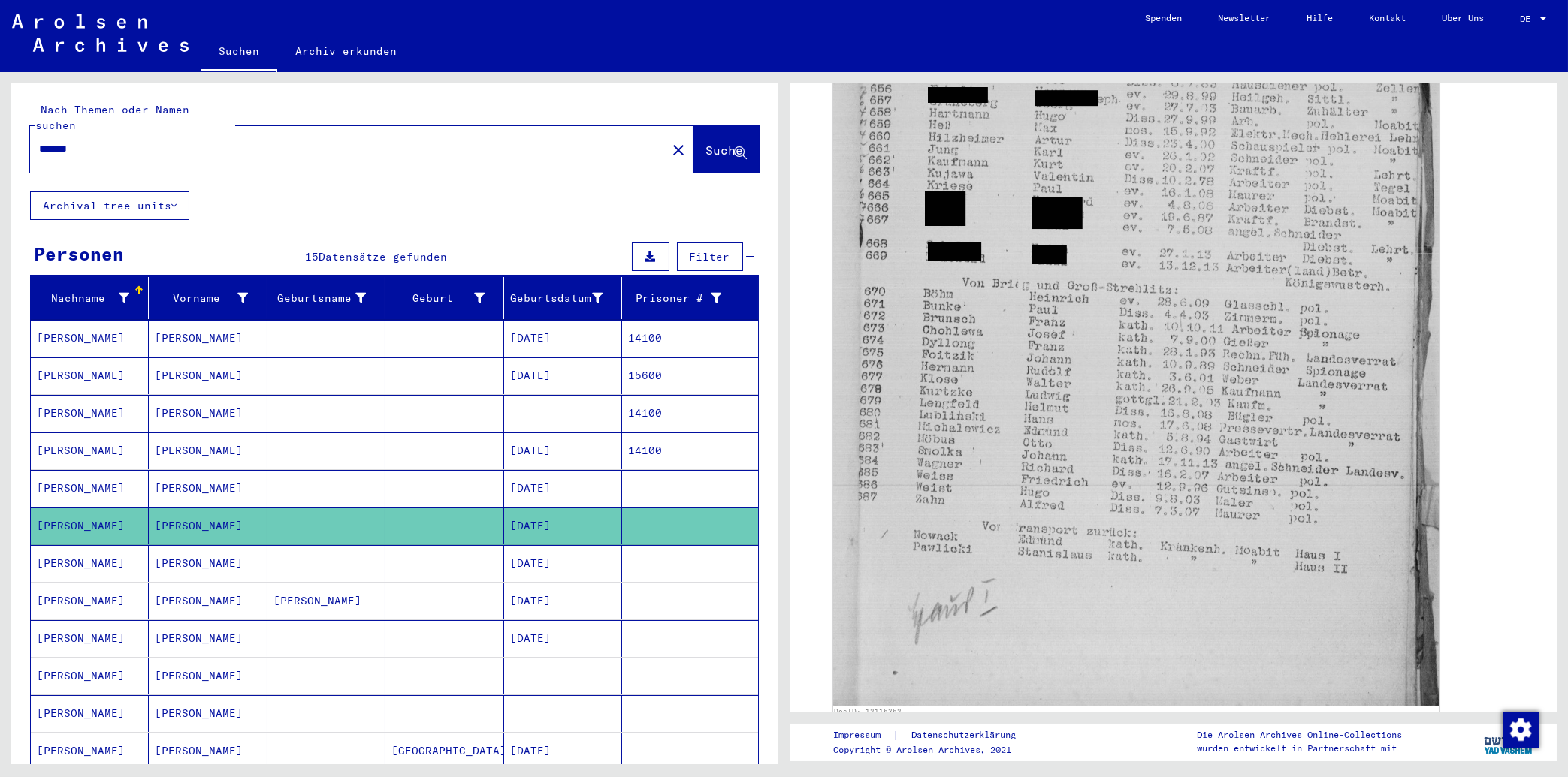
click at [67, 546] on mat-cell "[PERSON_NAME]" at bounding box center [89, 563] width 118 height 37
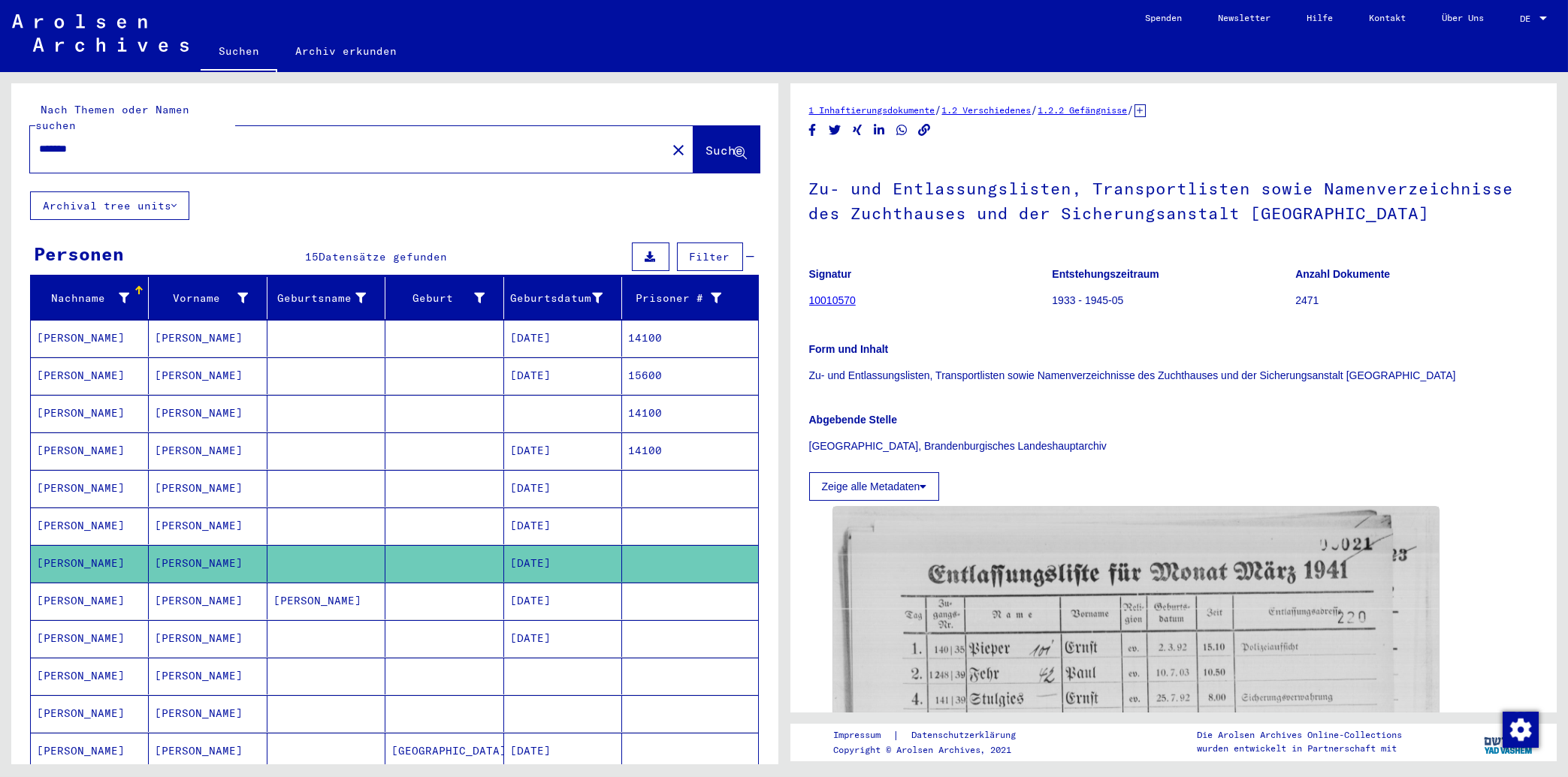
click at [879, 485] on button "Zeige alle Metadaten" at bounding box center [875, 487] width 131 height 29
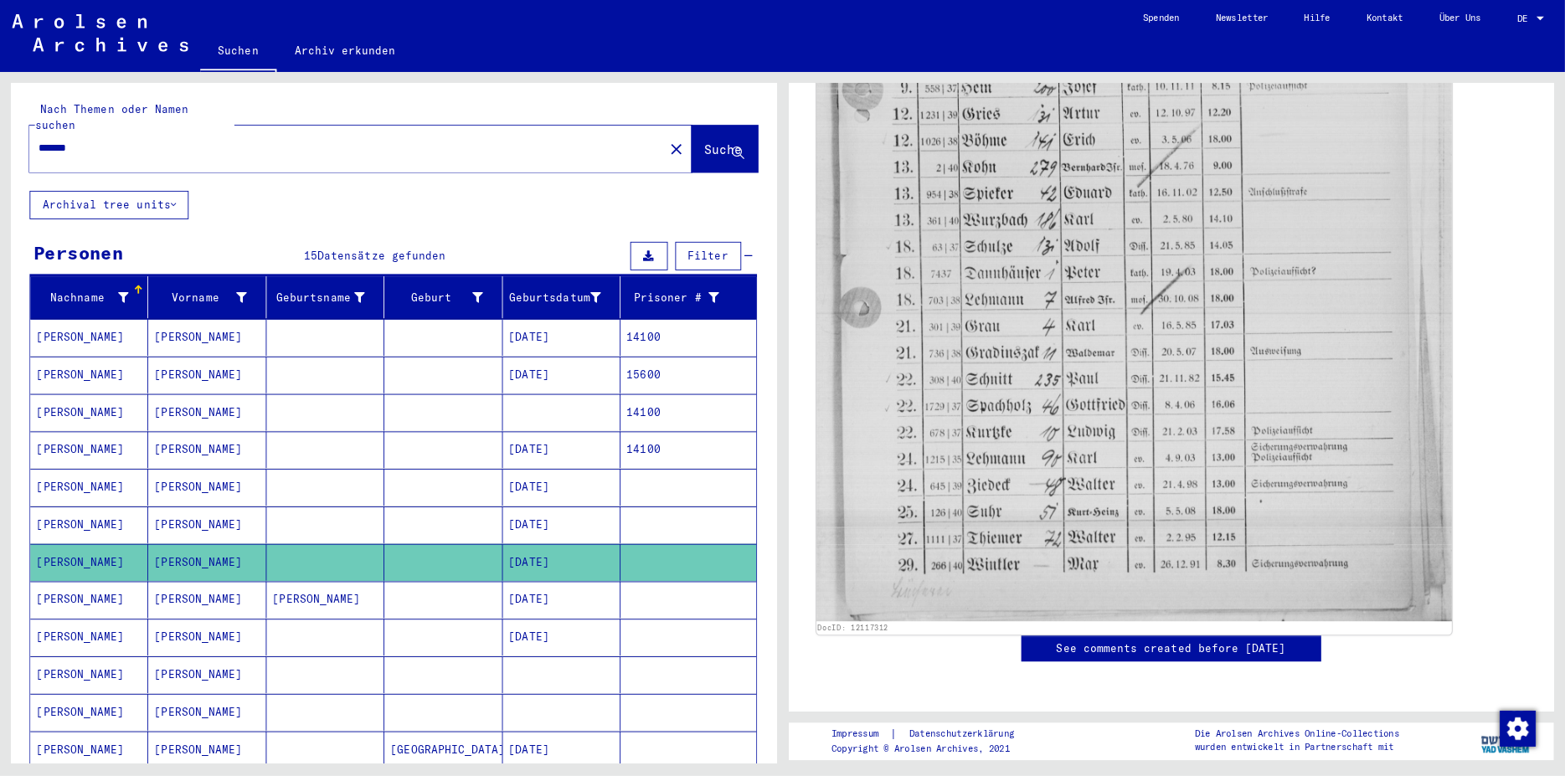
scroll to position [897, 0]
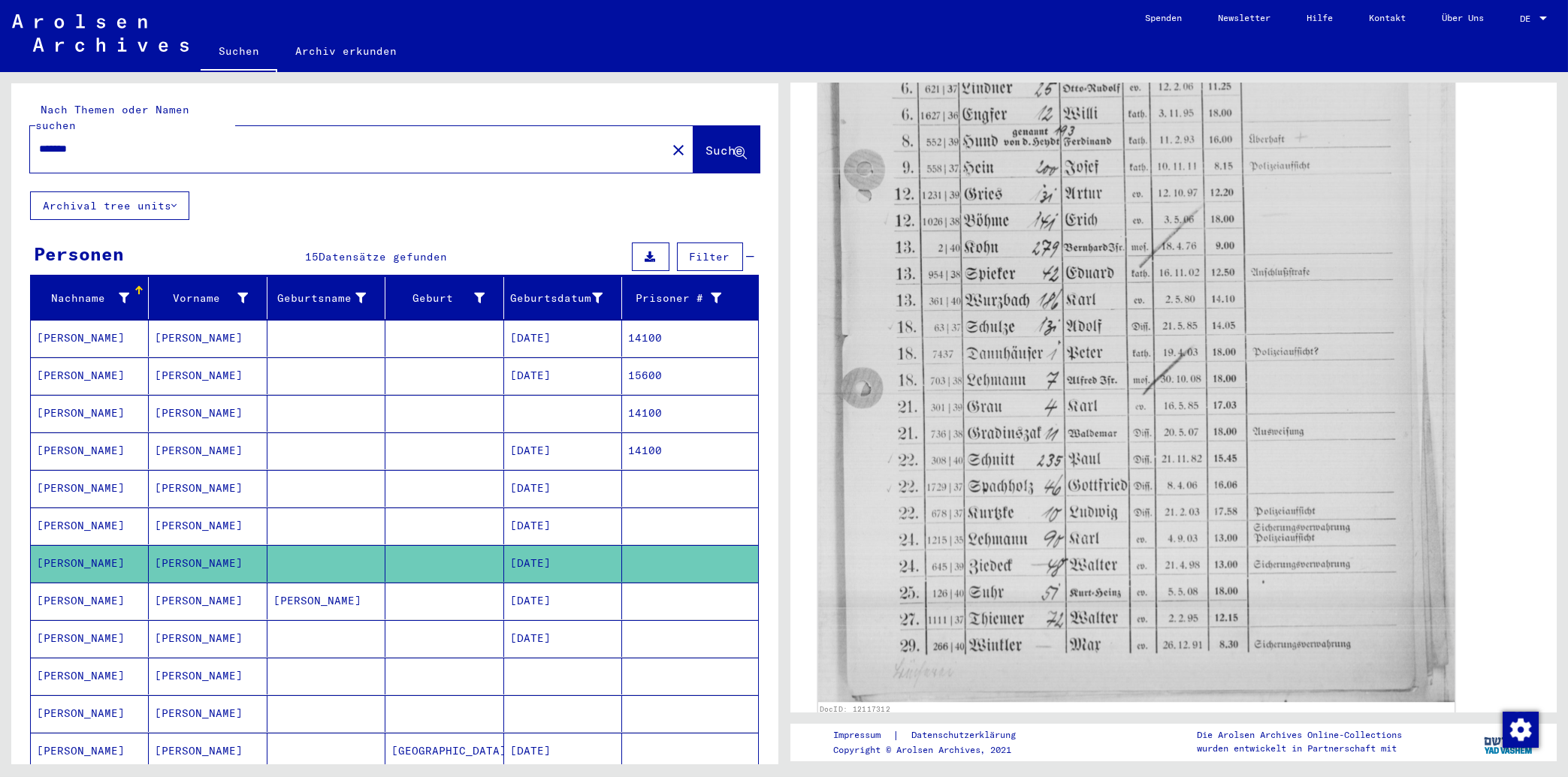
click at [1151, 517] on img at bounding box center [1135, 280] width 636 height 842
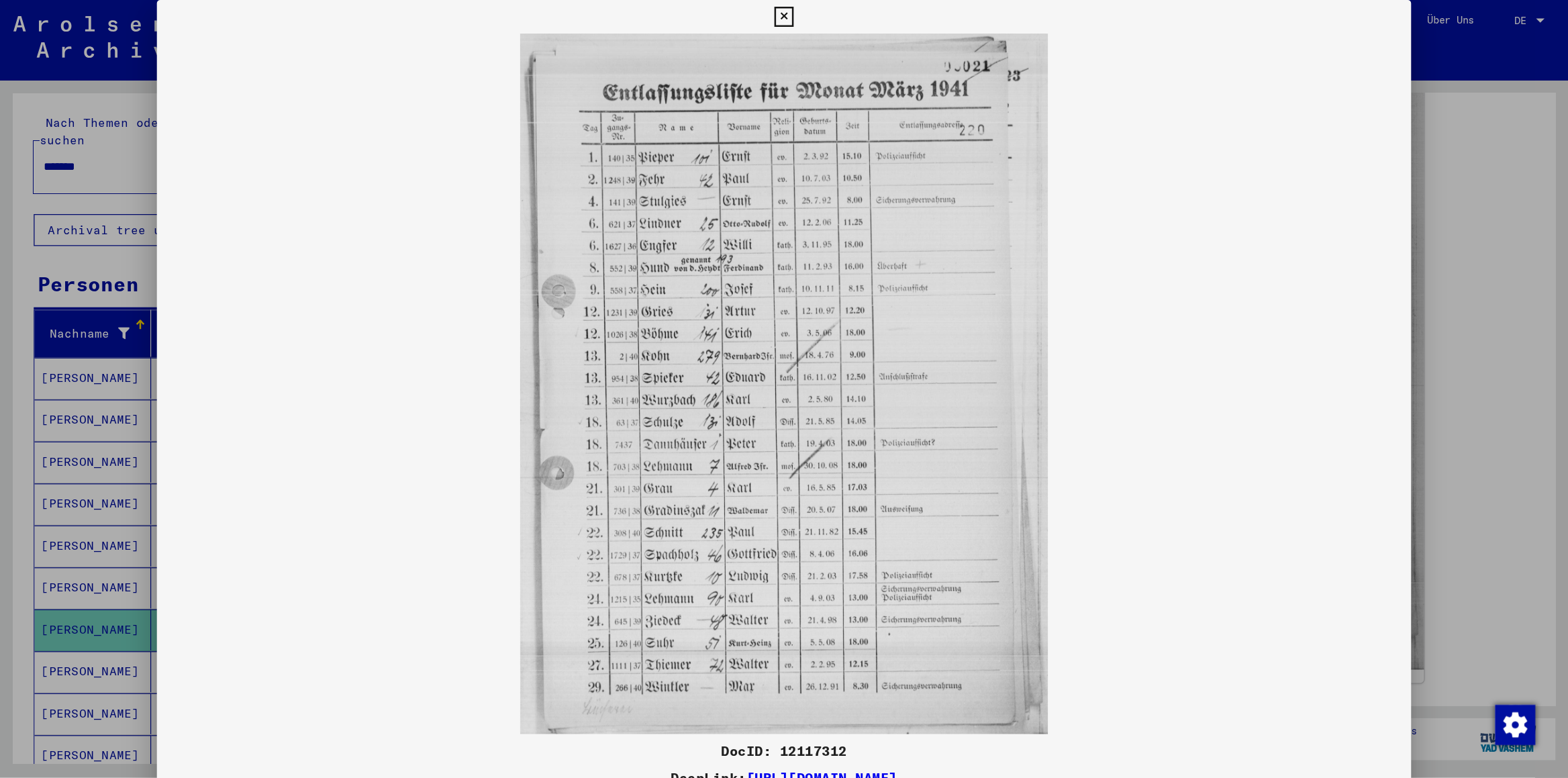
scroll to position [683, 0]
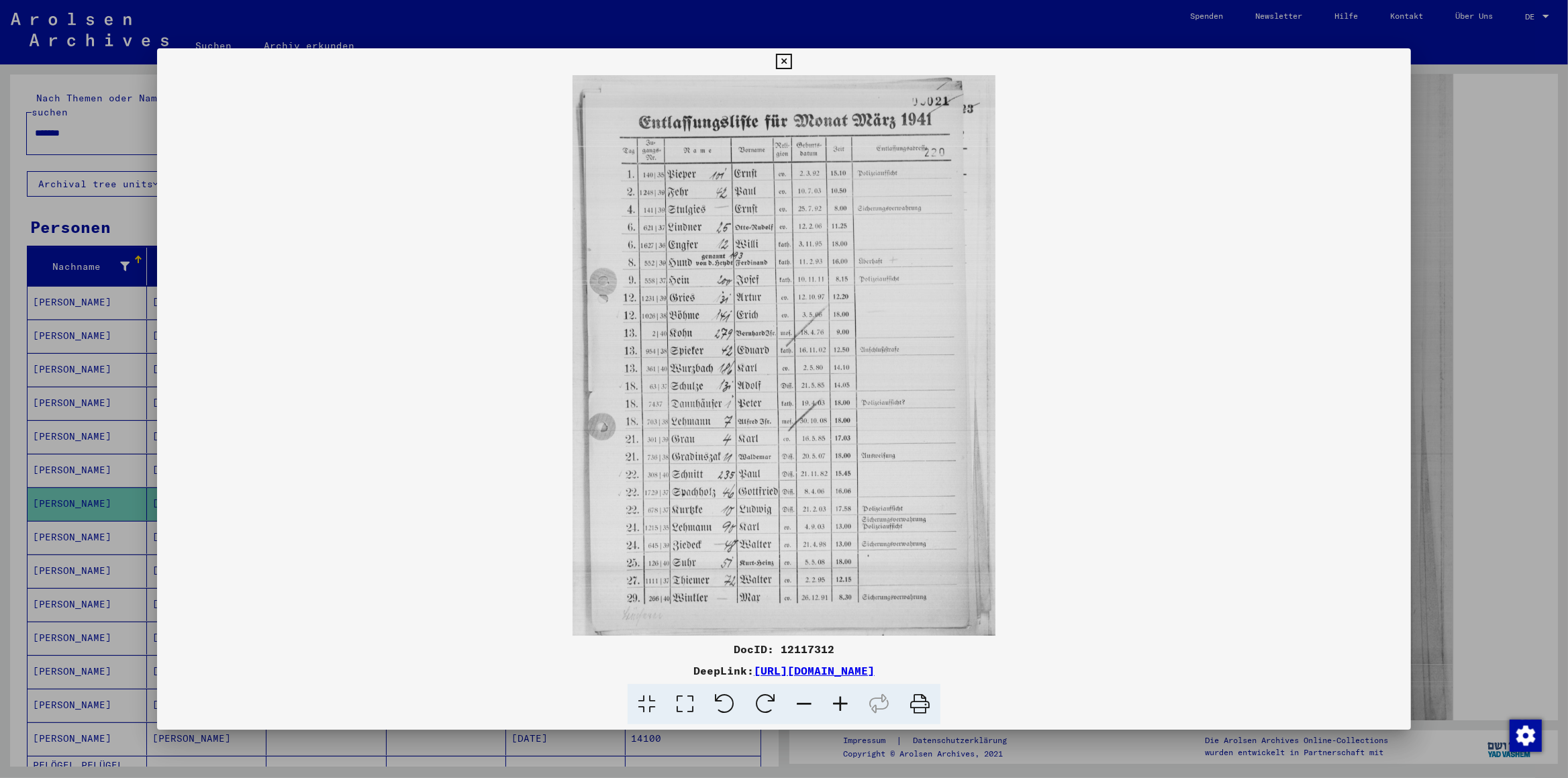
click at [835, 545] on icon at bounding box center [840, 704] width 36 height 41
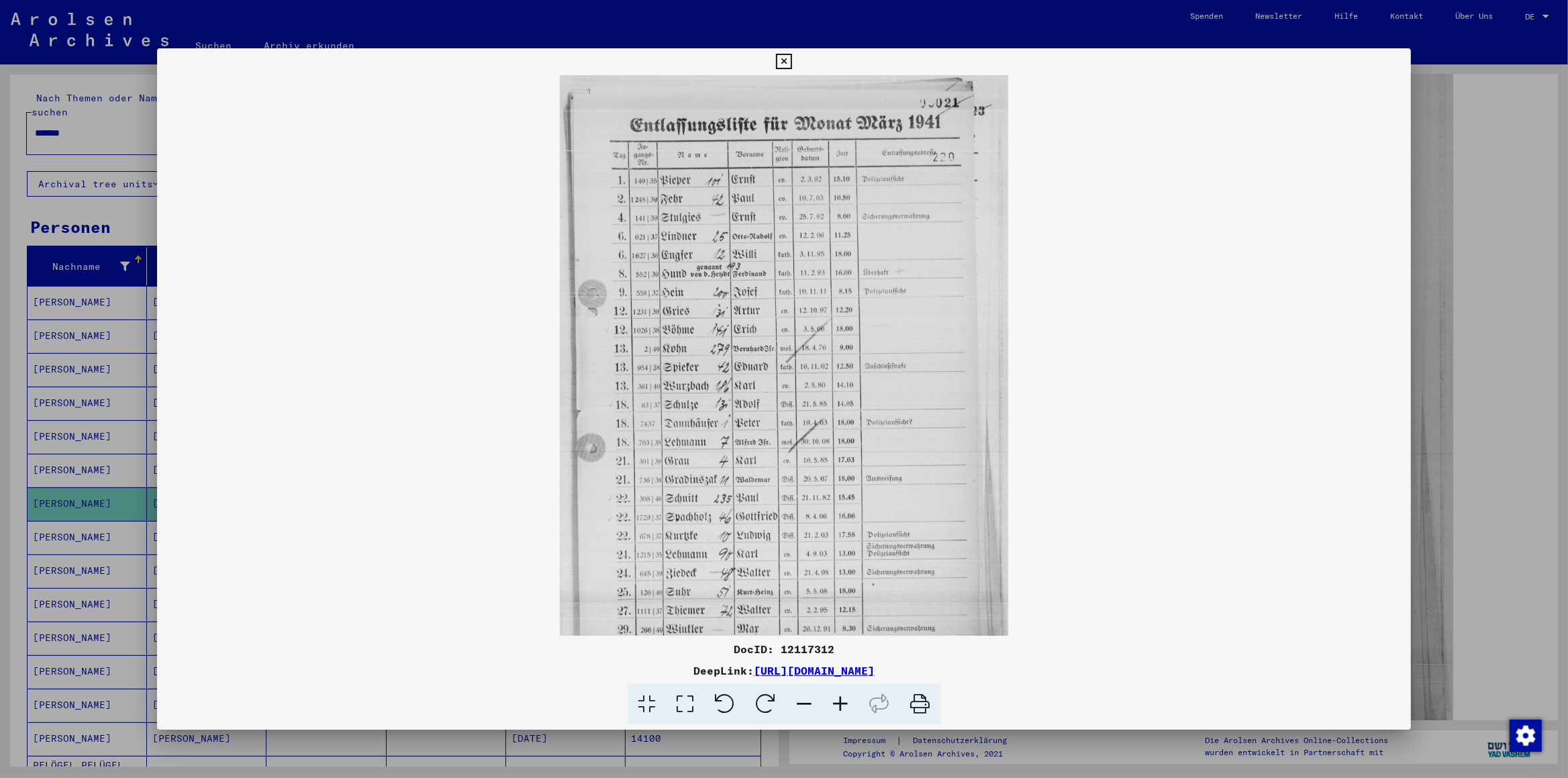
click at [835, 545] on icon at bounding box center [840, 704] width 36 height 41
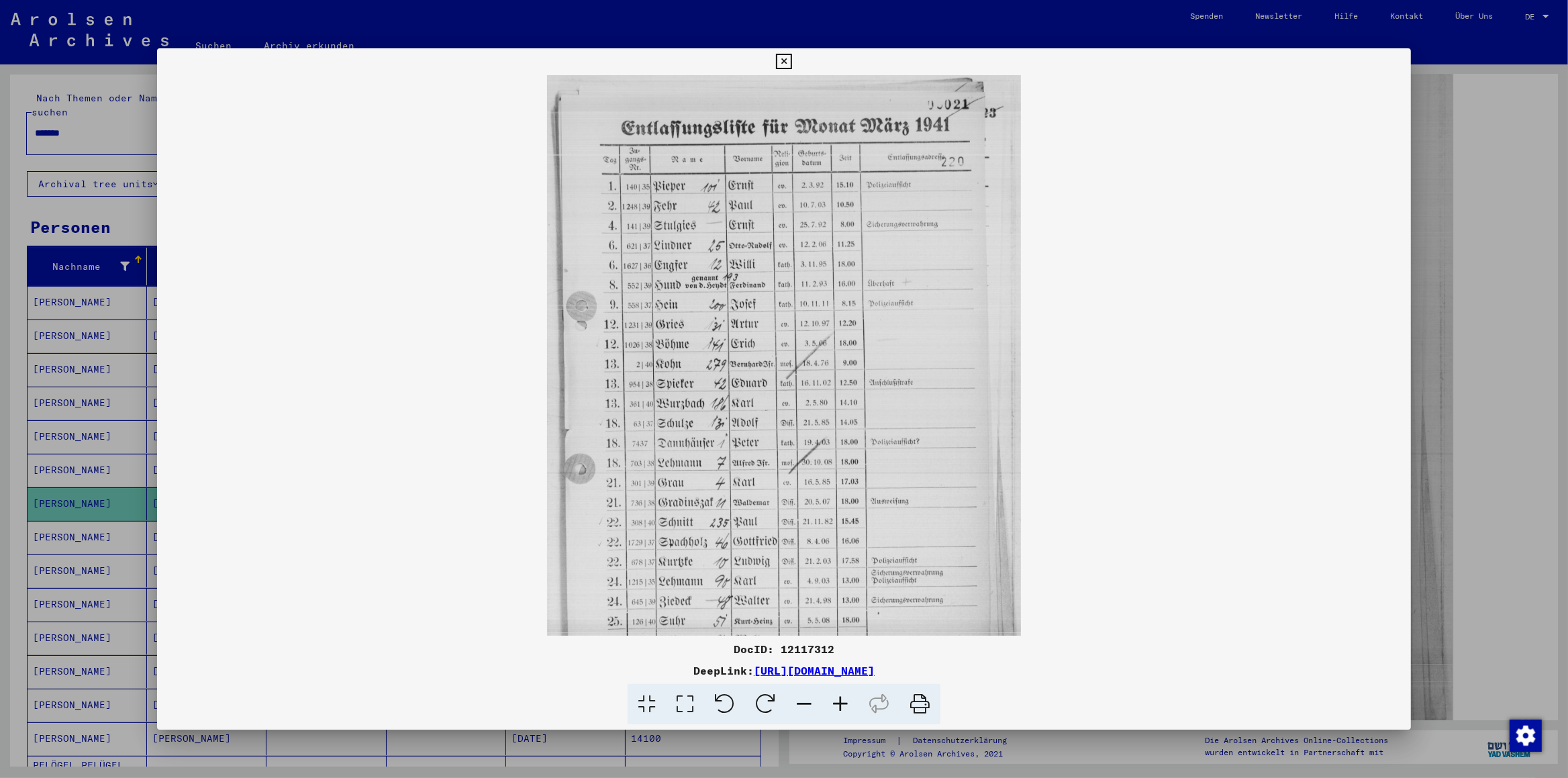
click at [835, 545] on icon at bounding box center [840, 704] width 36 height 41
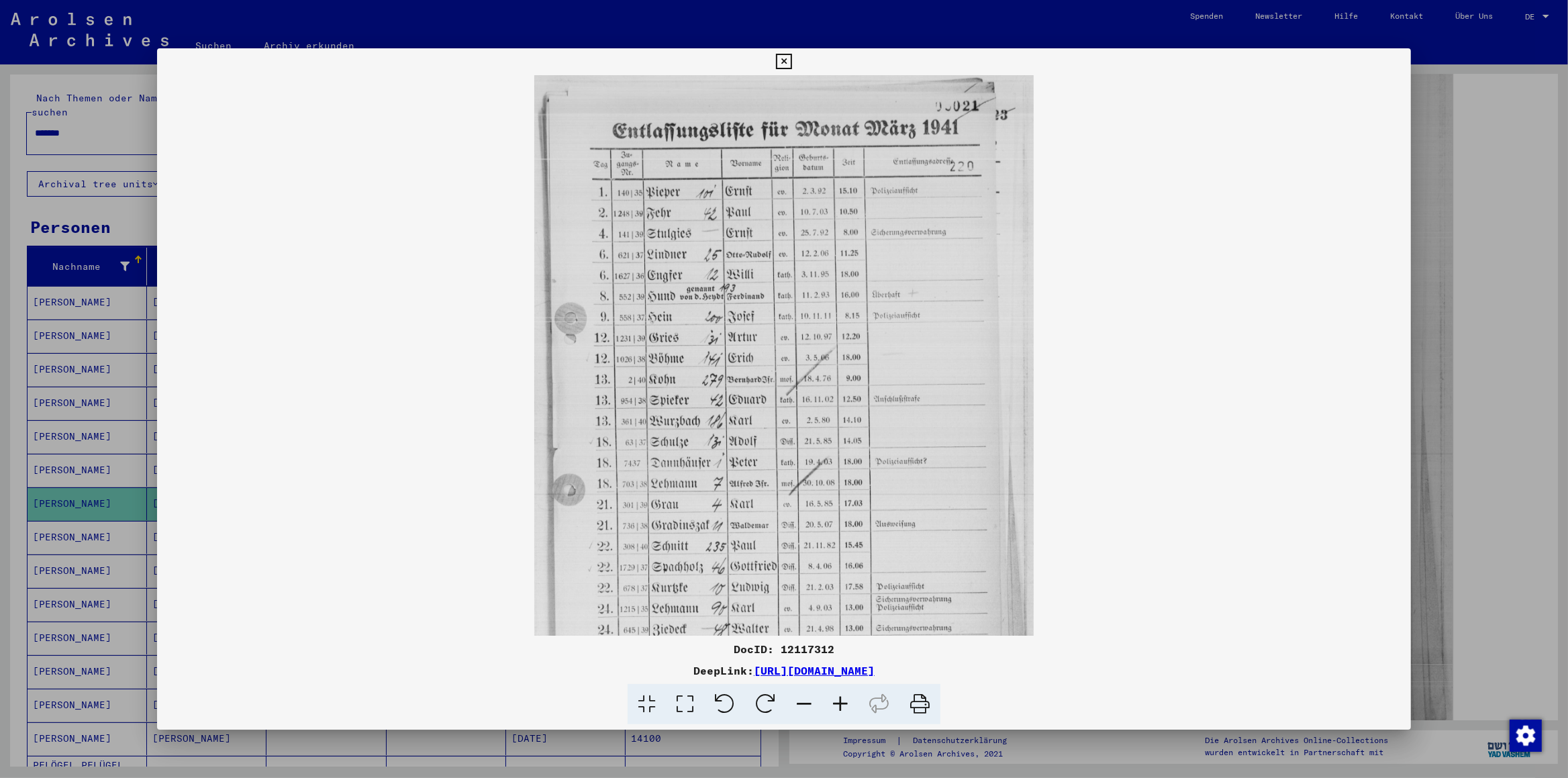
click at [835, 545] on icon at bounding box center [840, 704] width 36 height 41
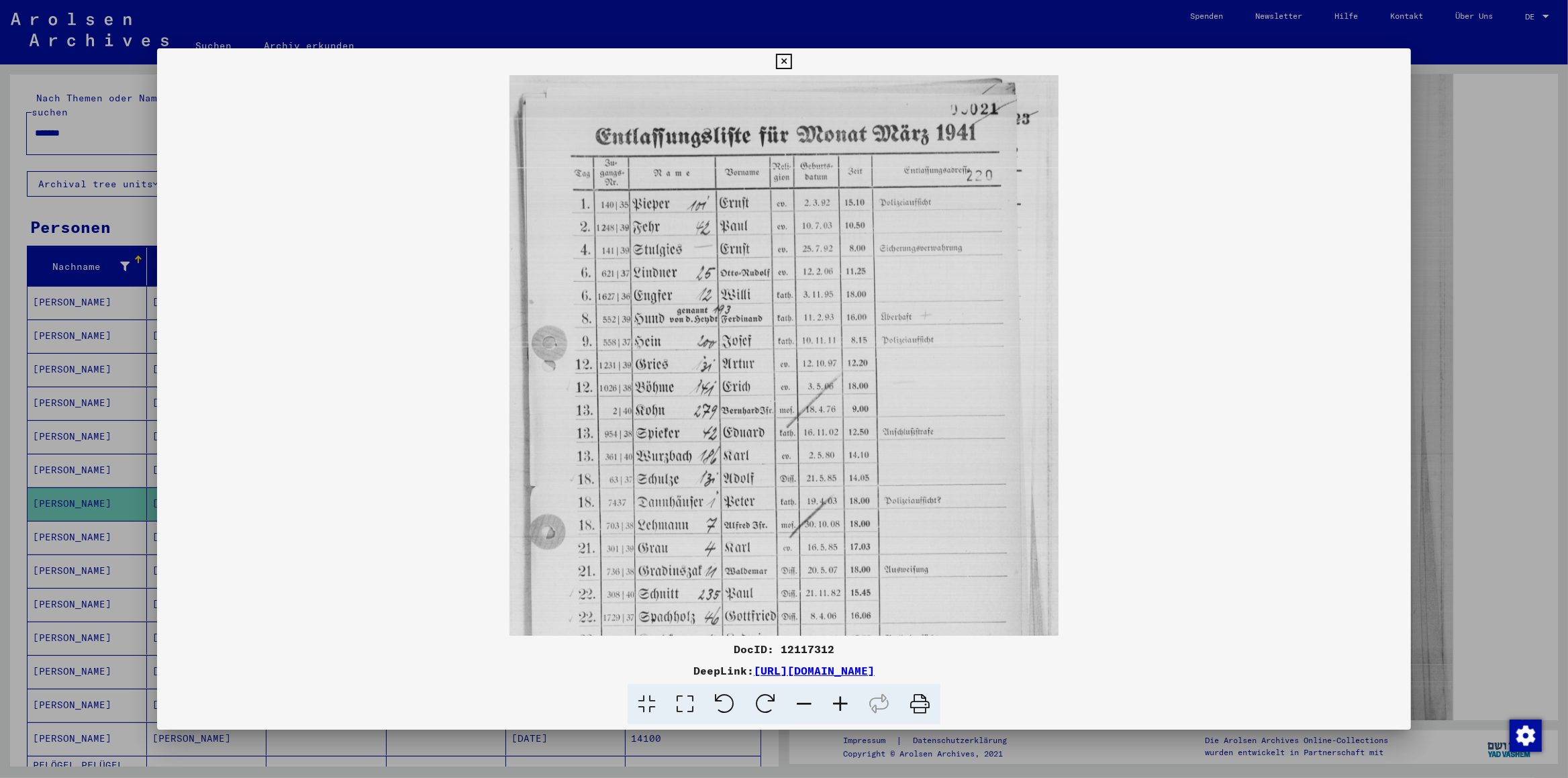
click at [835, 545] on icon at bounding box center [840, 704] width 36 height 41
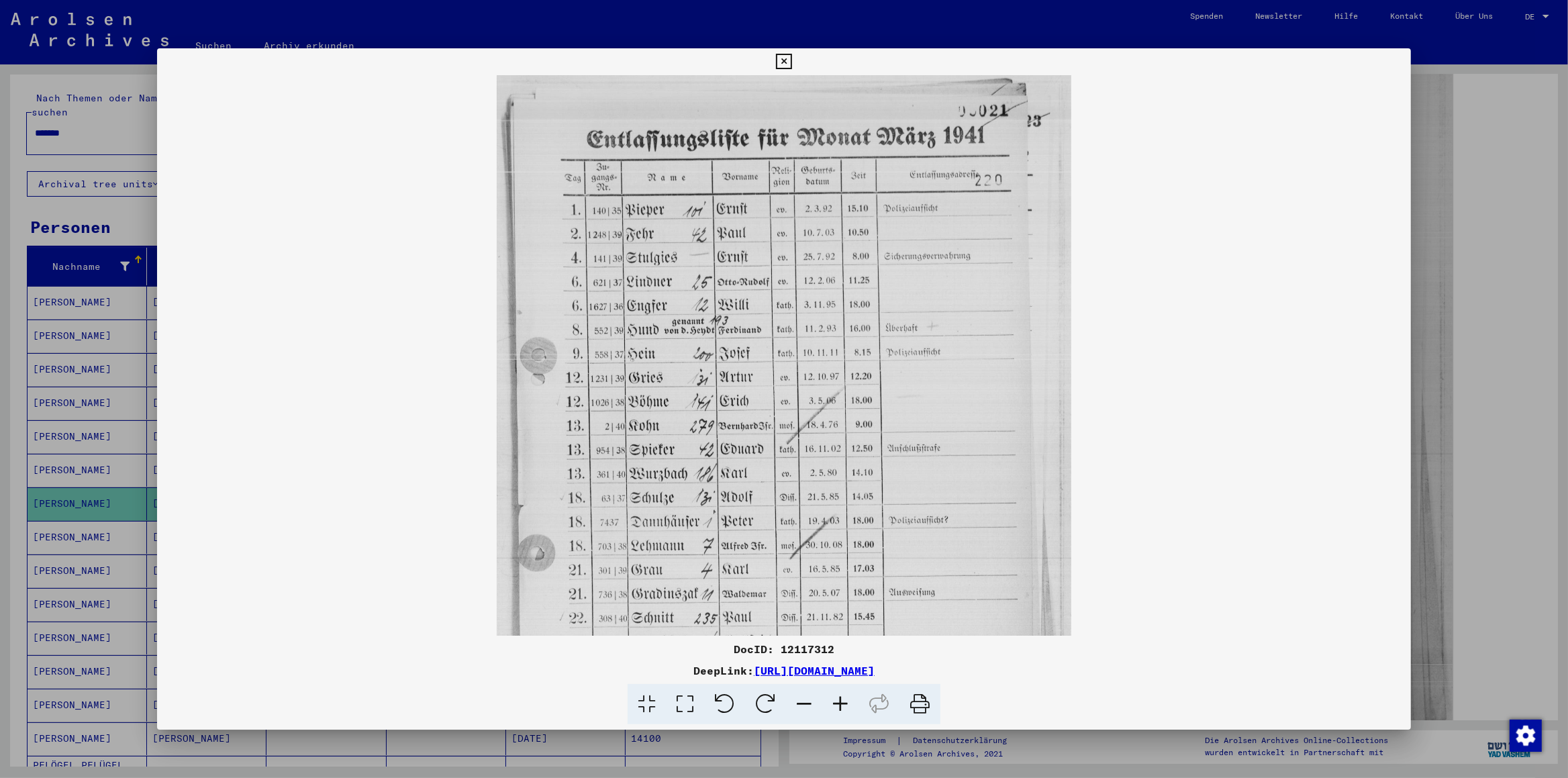
click at [835, 545] on icon at bounding box center [840, 704] width 36 height 41
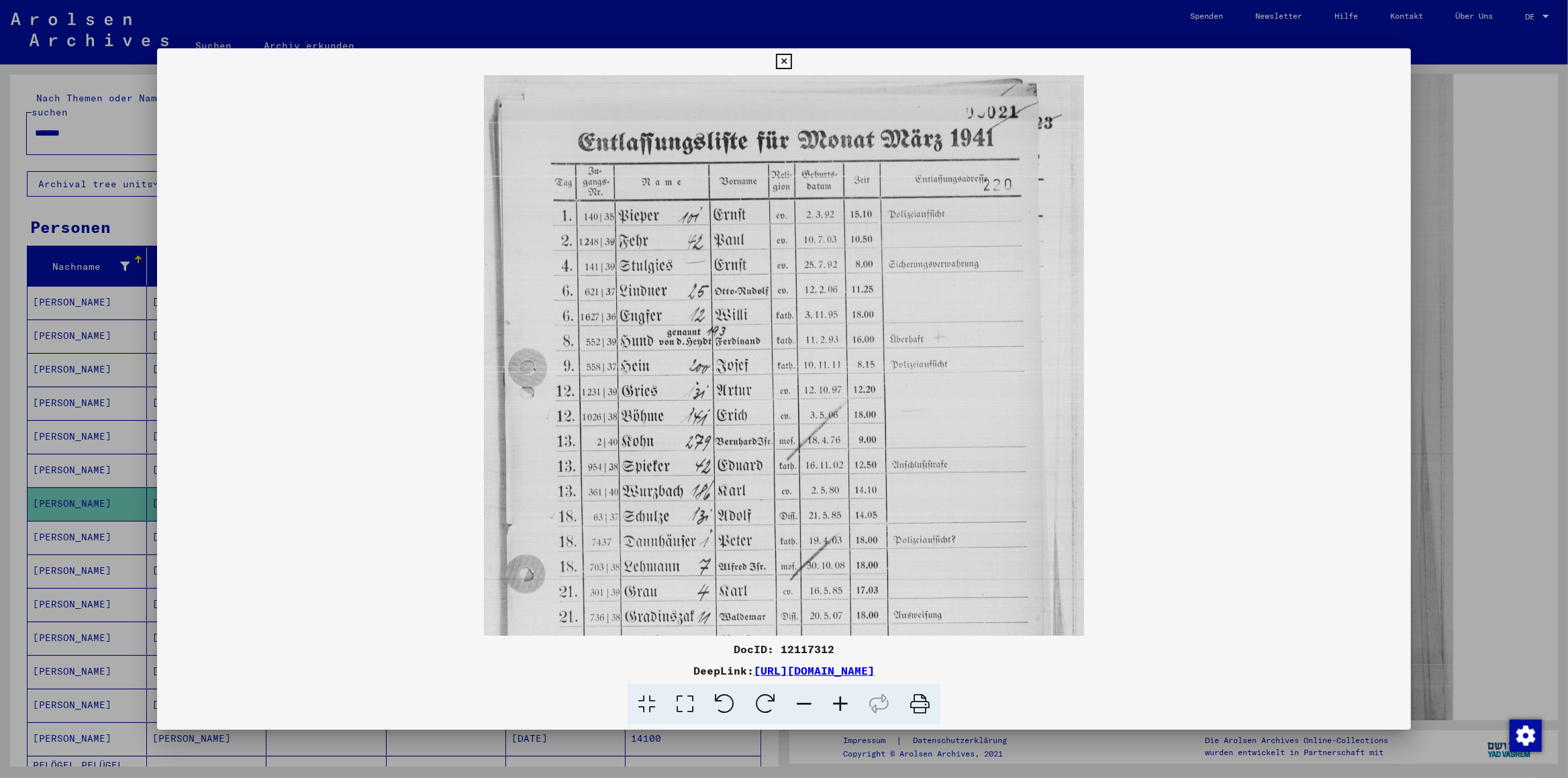
click at [835, 545] on icon at bounding box center [840, 704] width 36 height 41
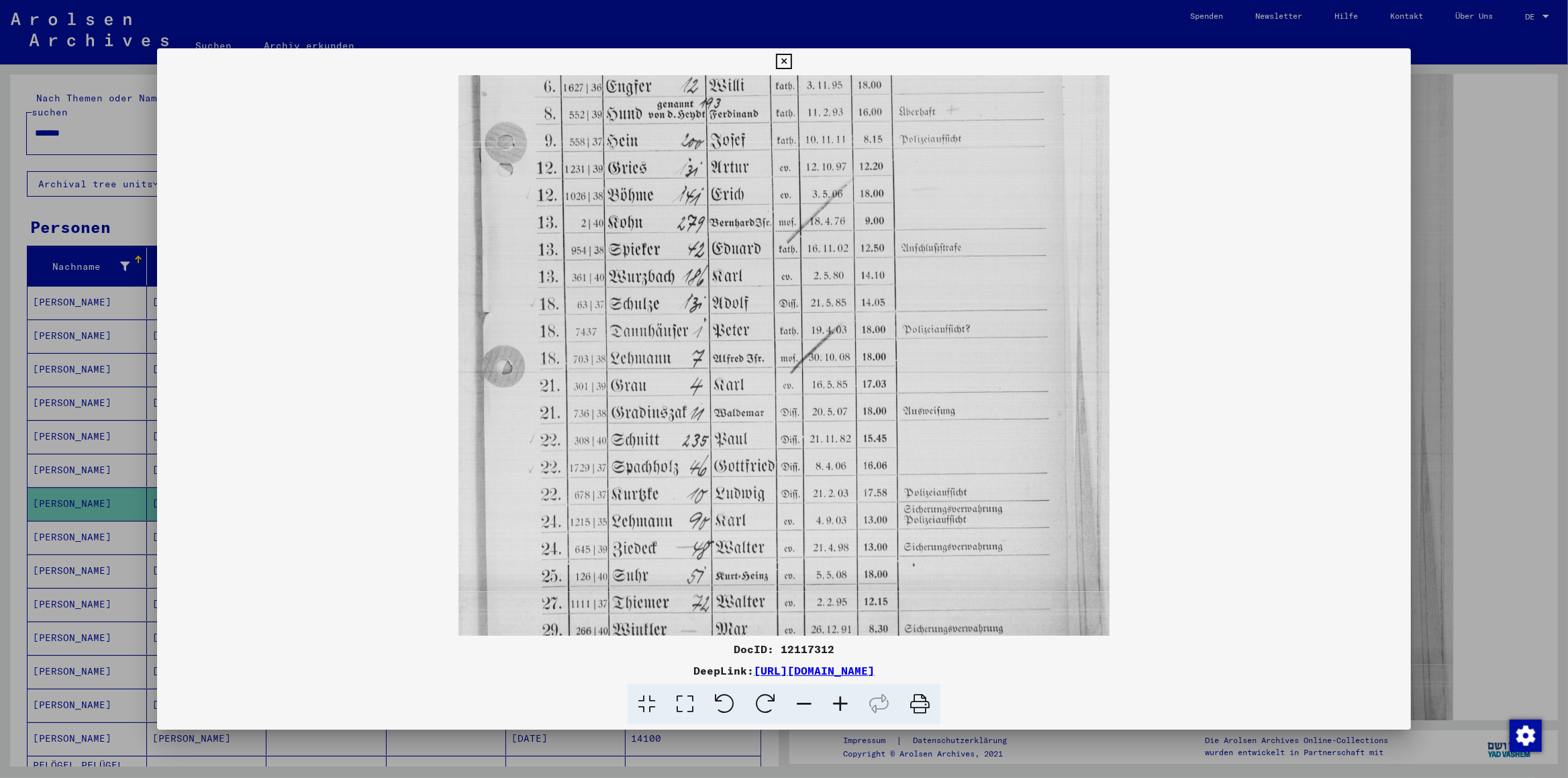
scroll to position [302, 0]
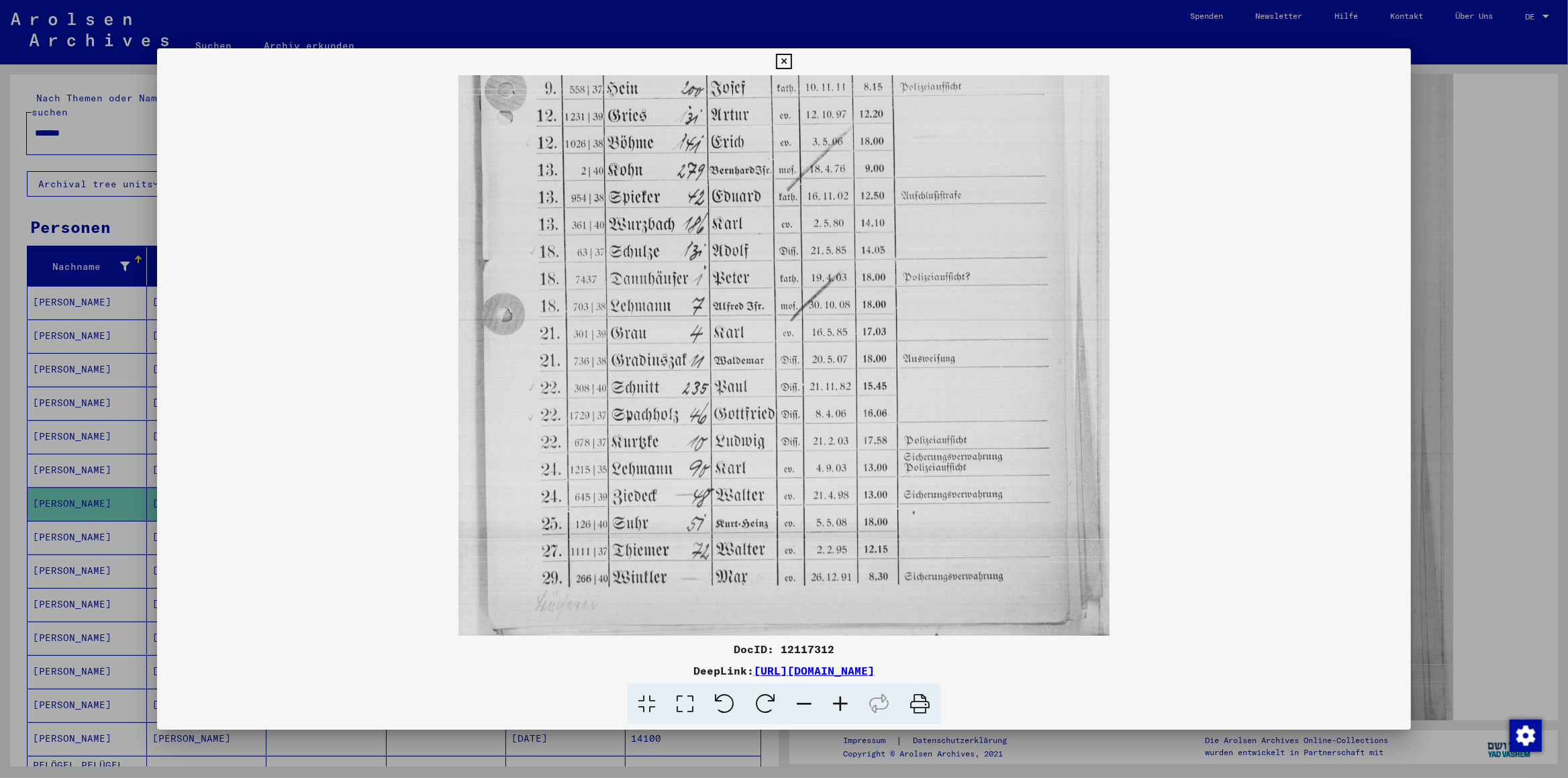
drag, startPoint x: 757, startPoint y: 517, endPoint x: 709, endPoint y: 115, distance: 404.9
click at [709, 115] on img at bounding box center [783, 205] width 650 height 863
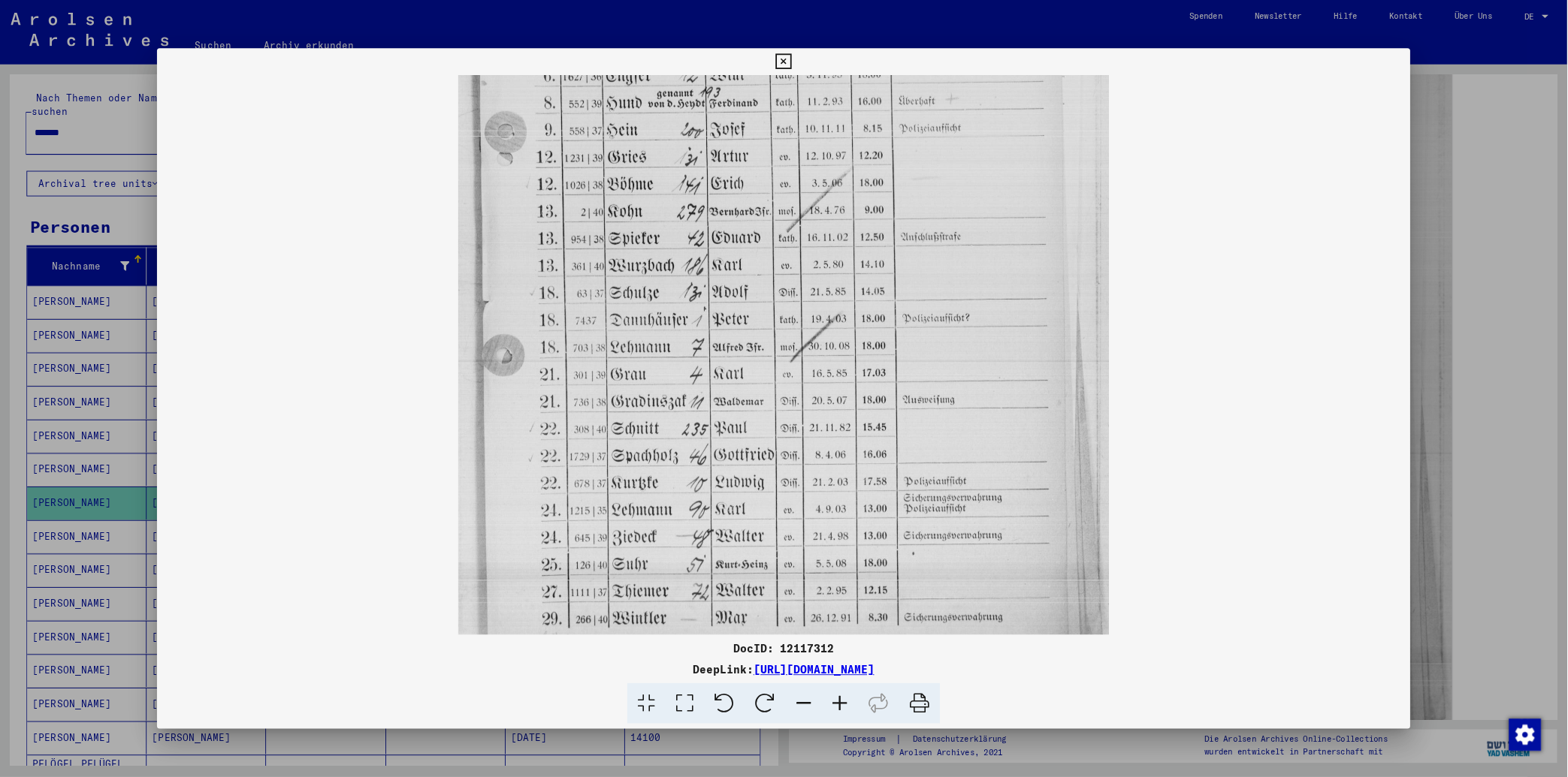
scroll to position [316, 0]
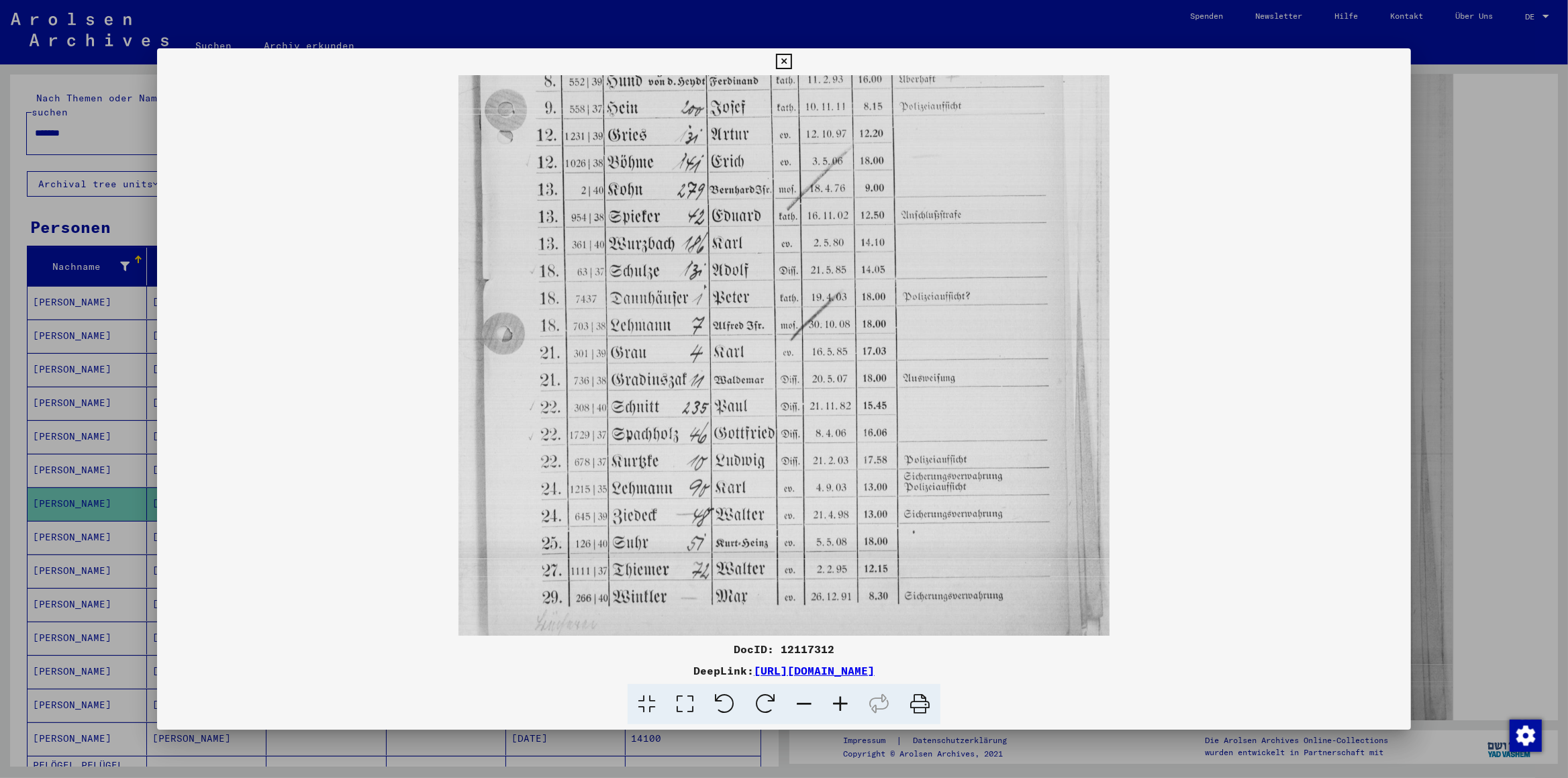
drag, startPoint x: 786, startPoint y: 373, endPoint x: 806, endPoint y: 339, distance: 39.4
click at [806, 339] on img at bounding box center [783, 224] width 650 height 863
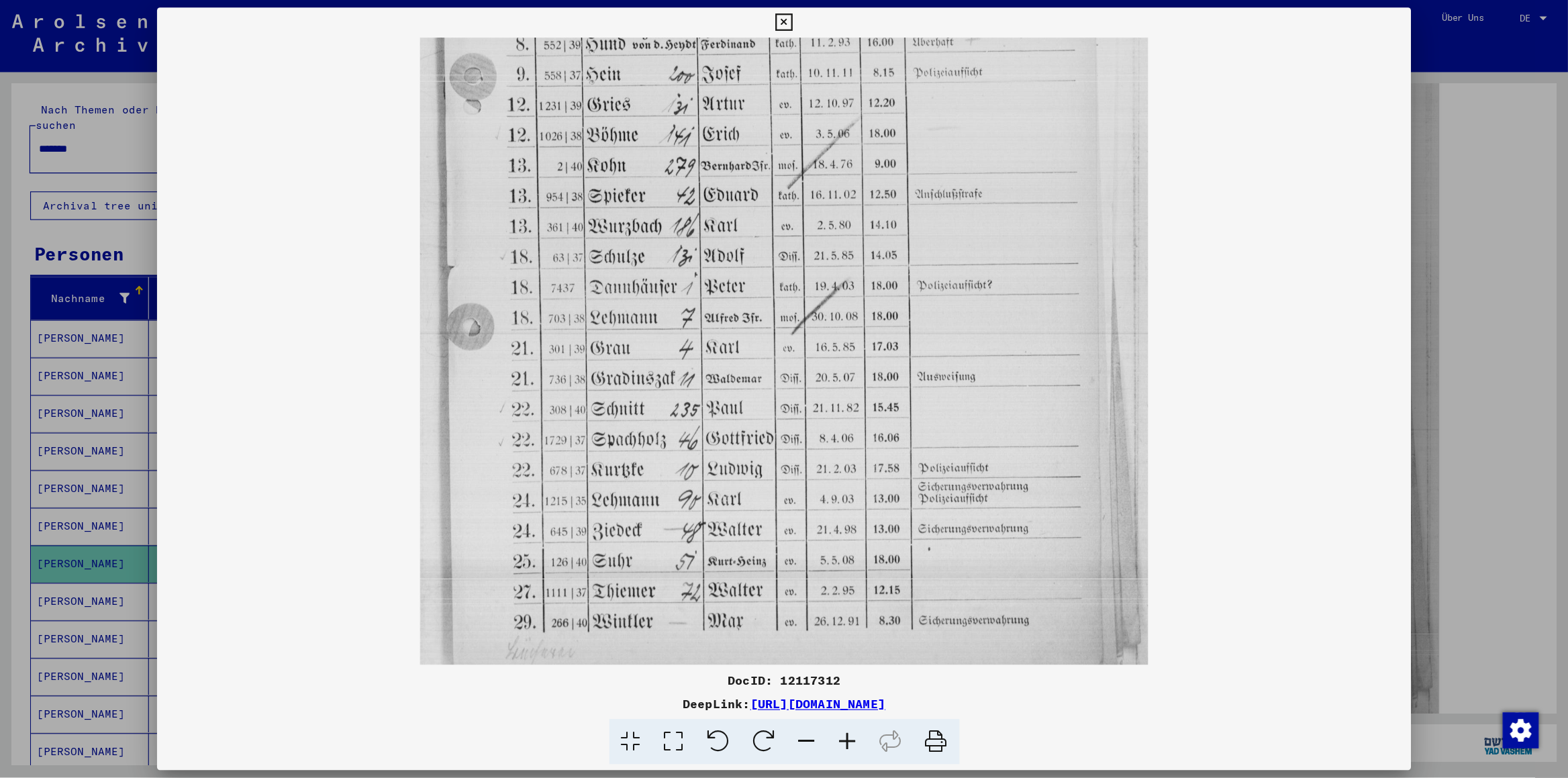
scroll to position [683, 0]
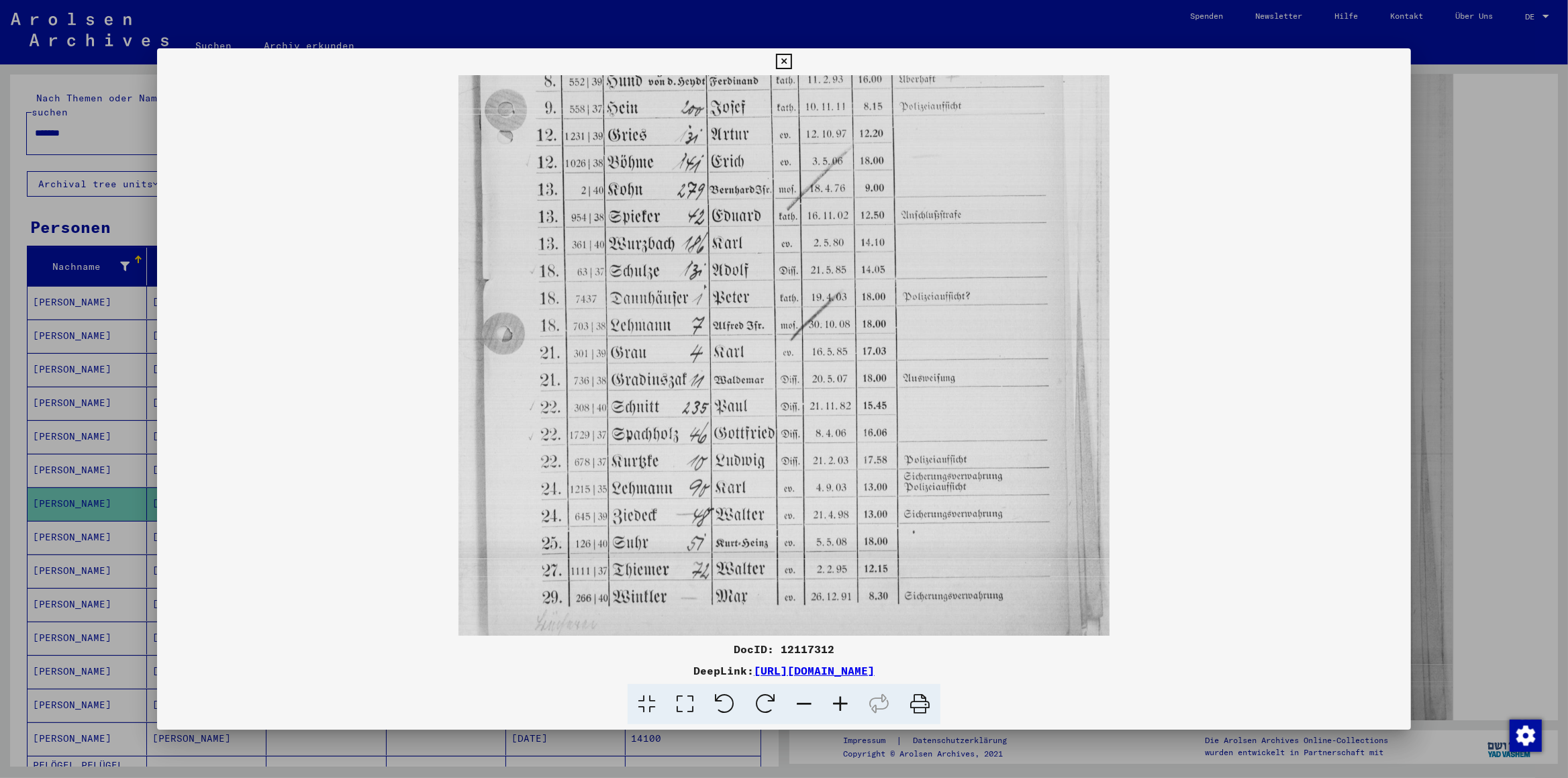
click at [808, 545] on icon at bounding box center [803, 704] width 36 height 41
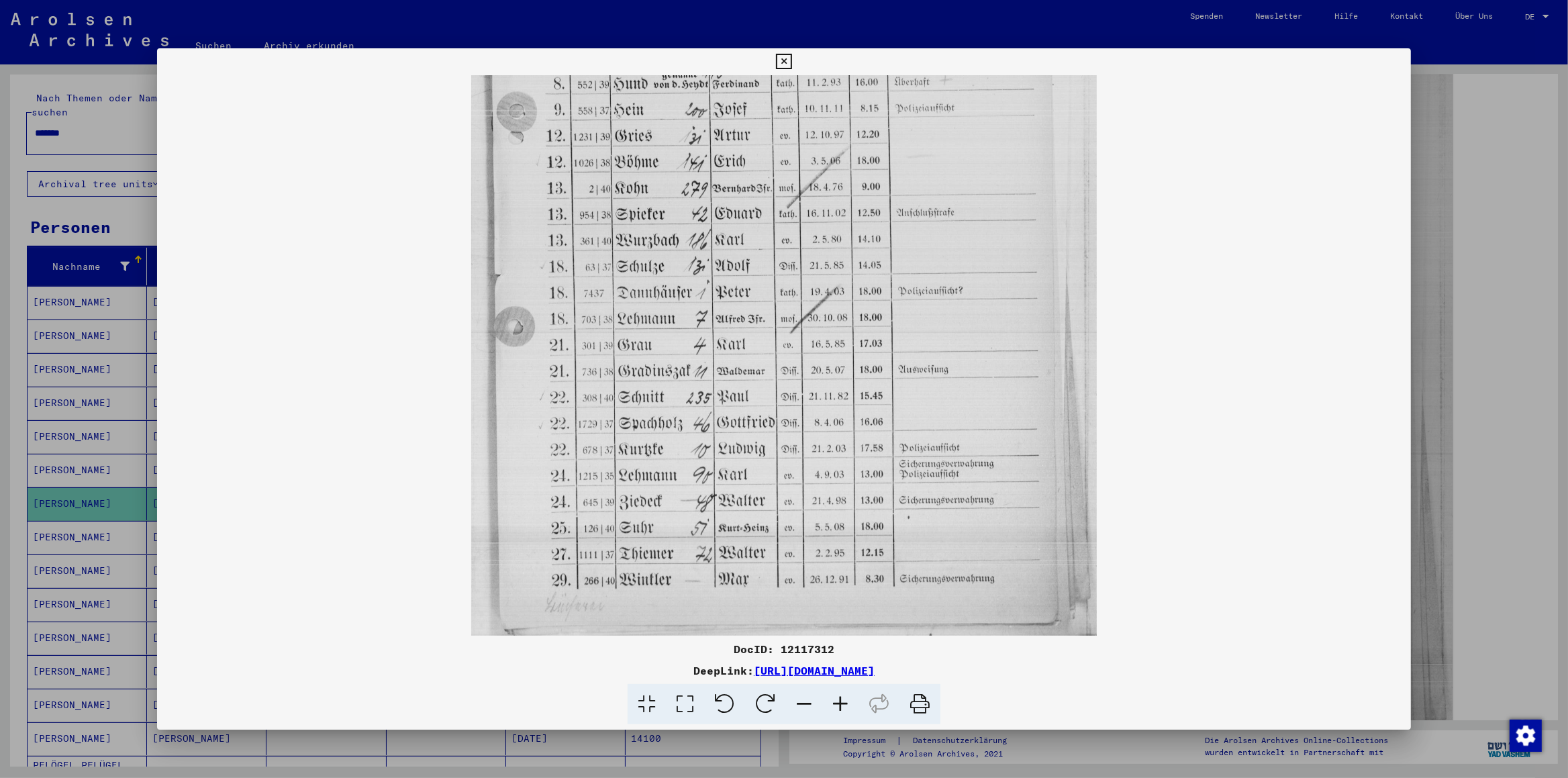
click at [808, 545] on icon at bounding box center [803, 704] width 36 height 41
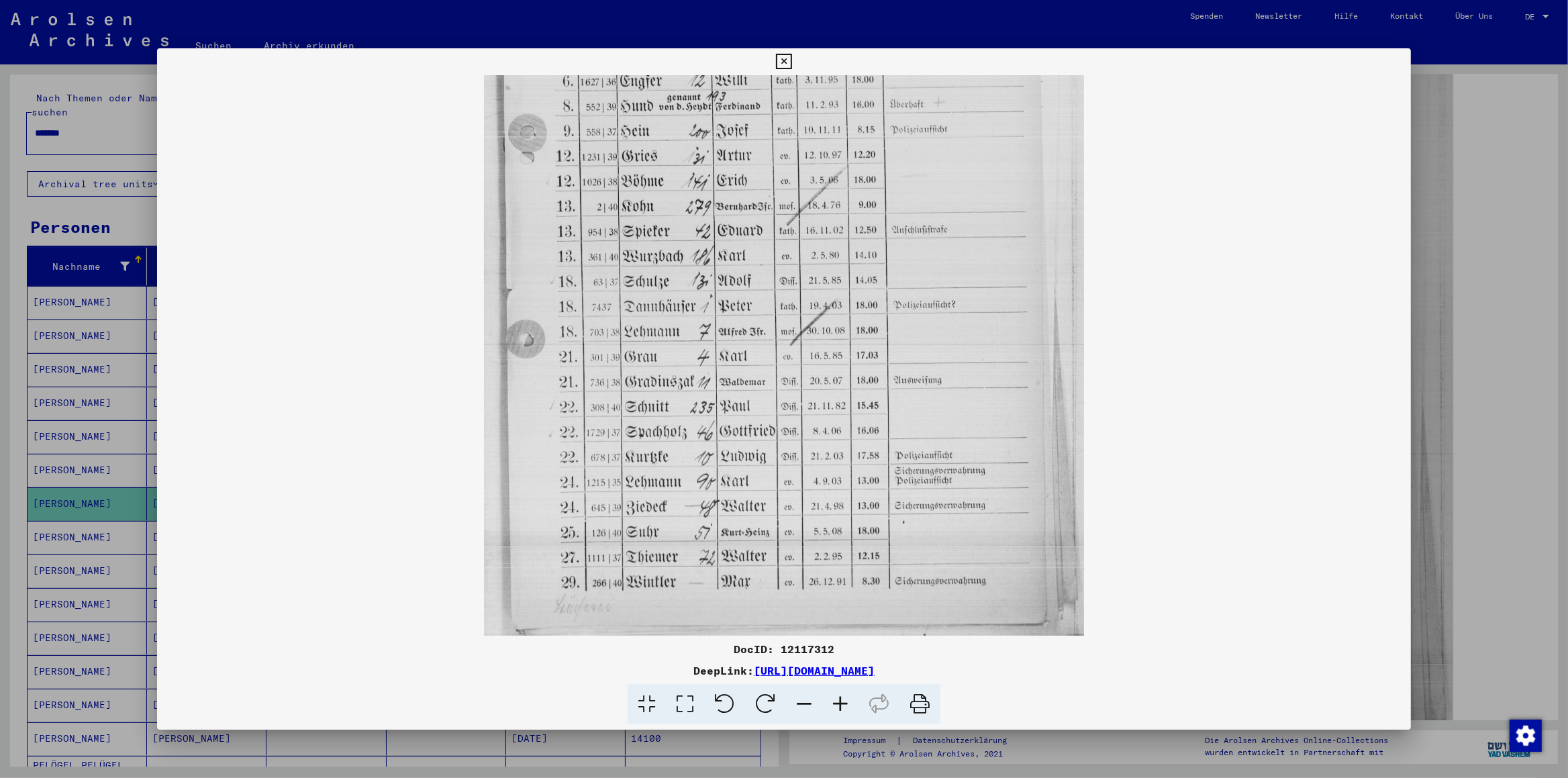
click at [808, 545] on icon at bounding box center [803, 704] width 36 height 41
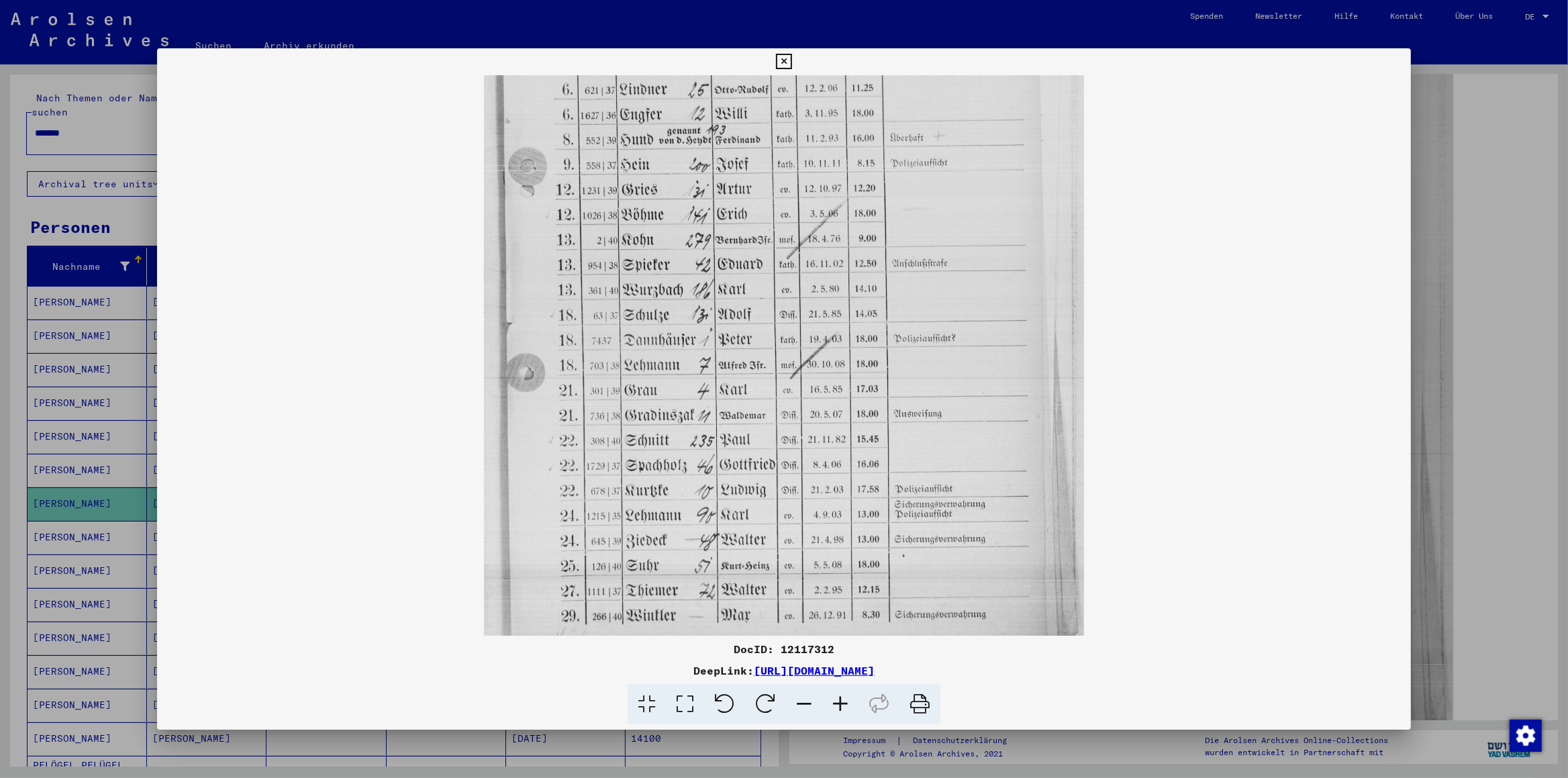
click at [808, 545] on icon at bounding box center [803, 704] width 36 height 41
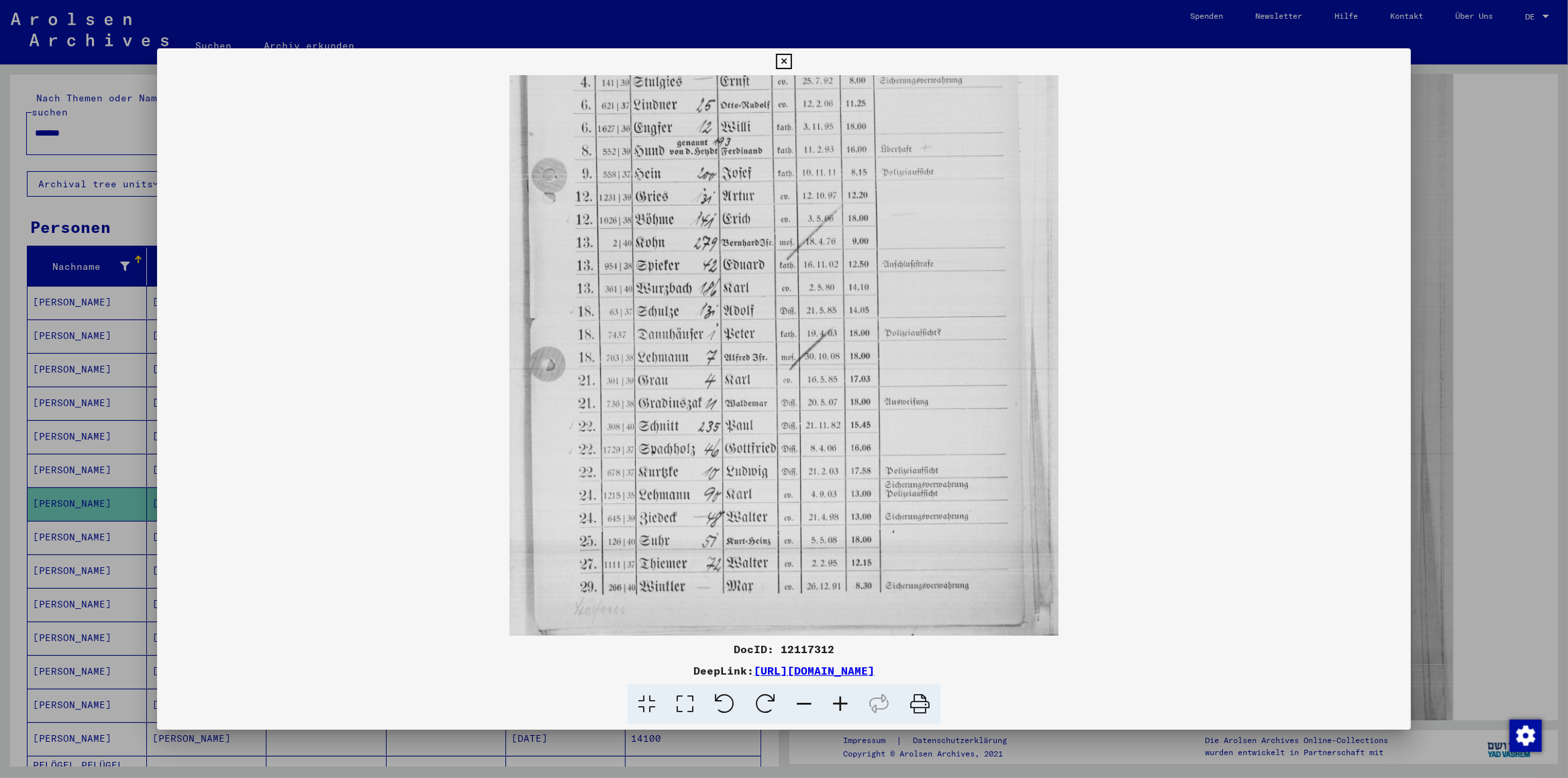
click at [808, 545] on icon at bounding box center [803, 704] width 36 height 41
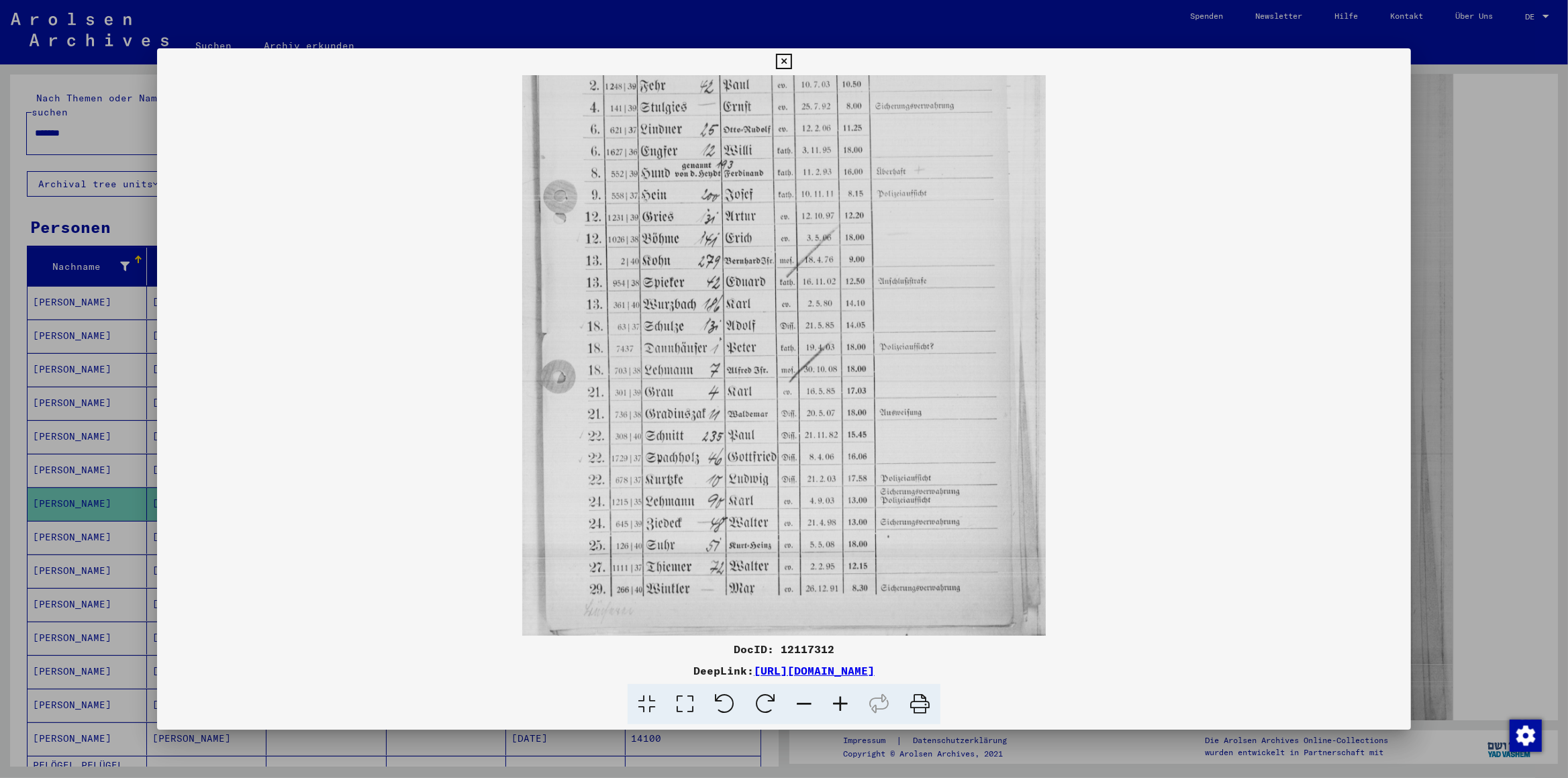
click at [808, 545] on icon at bounding box center [803, 704] width 36 height 41
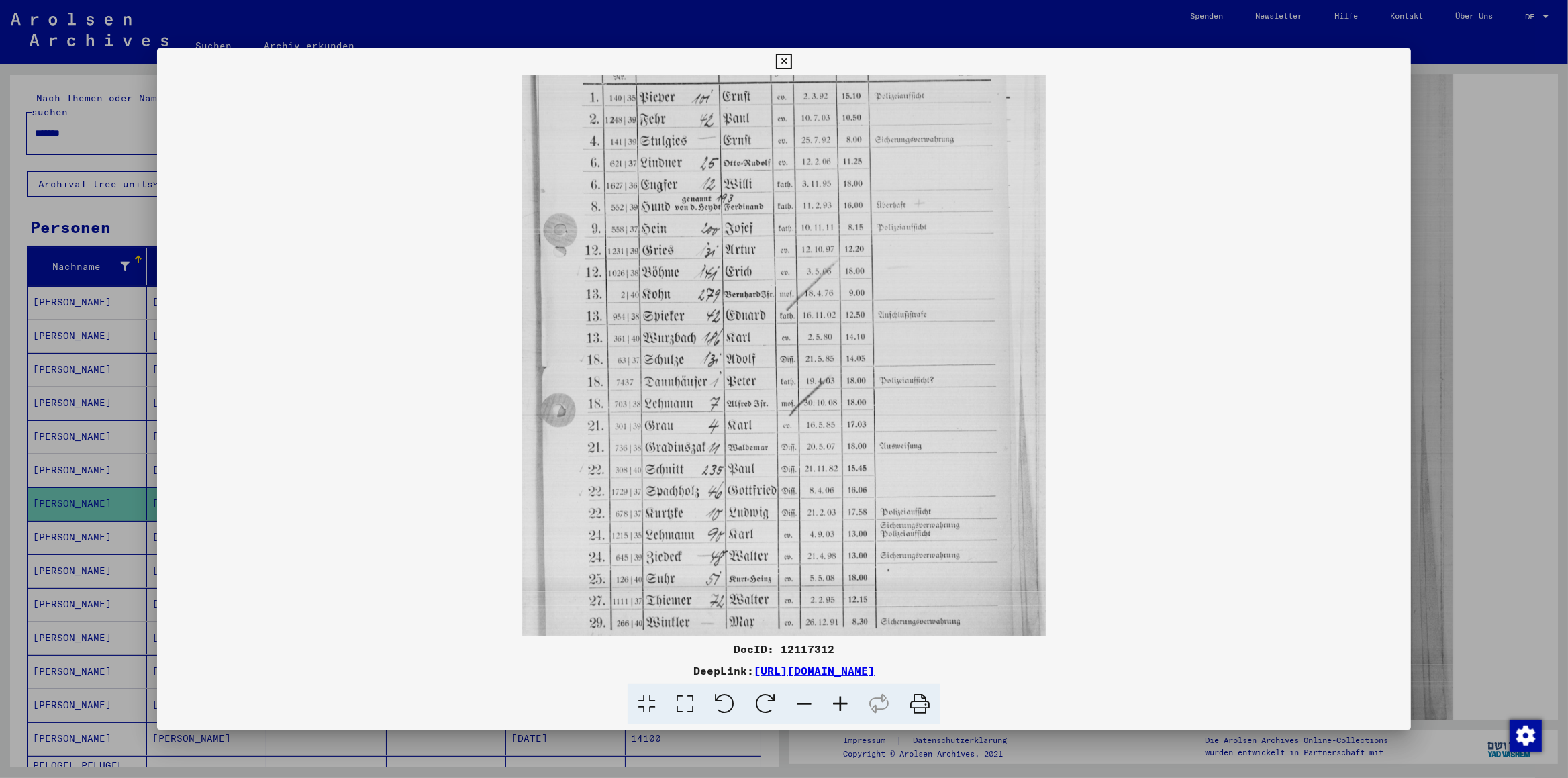
click at [808, 545] on icon at bounding box center [803, 704] width 36 height 41
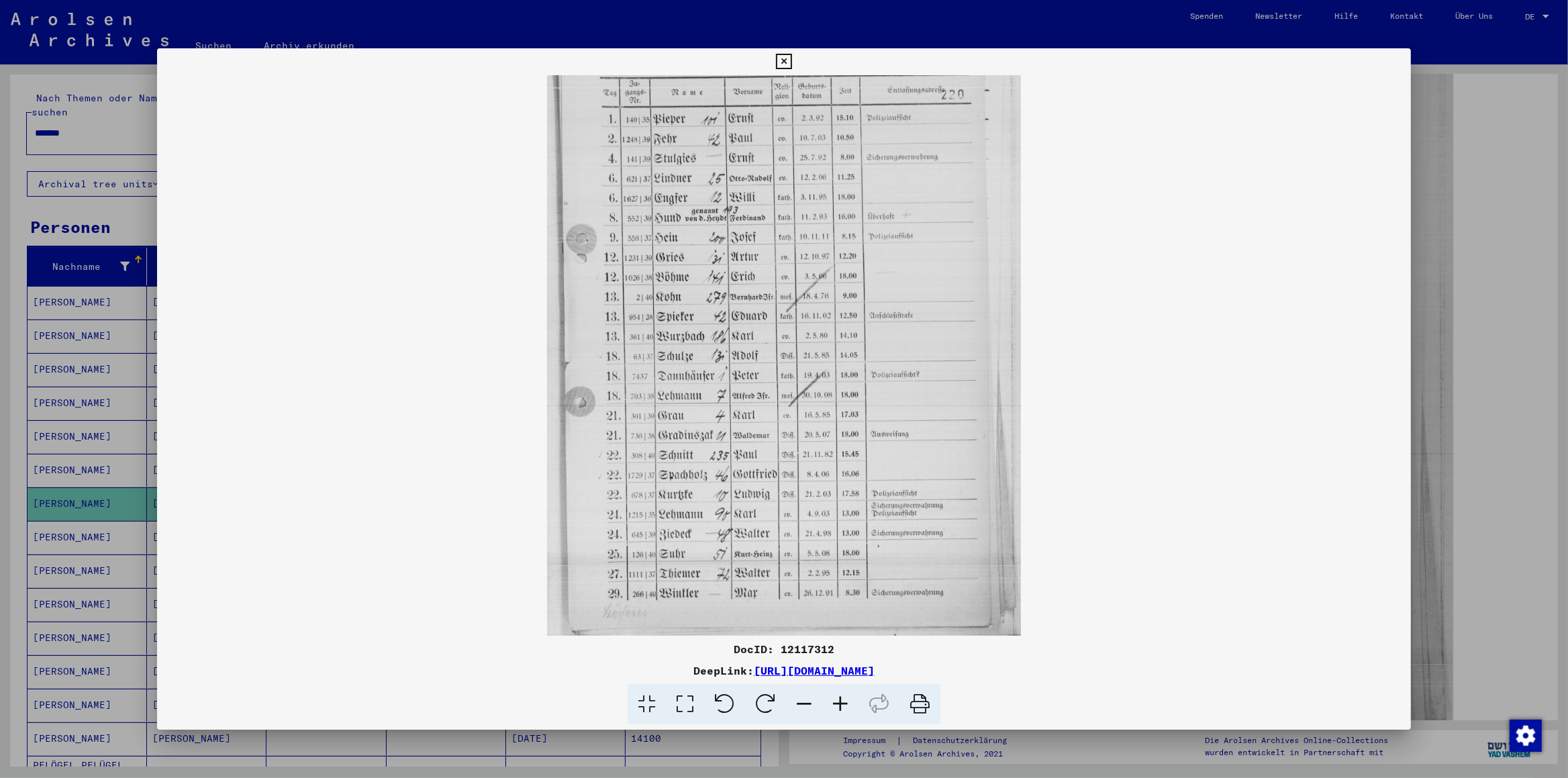
click at [808, 545] on icon at bounding box center [803, 704] width 36 height 41
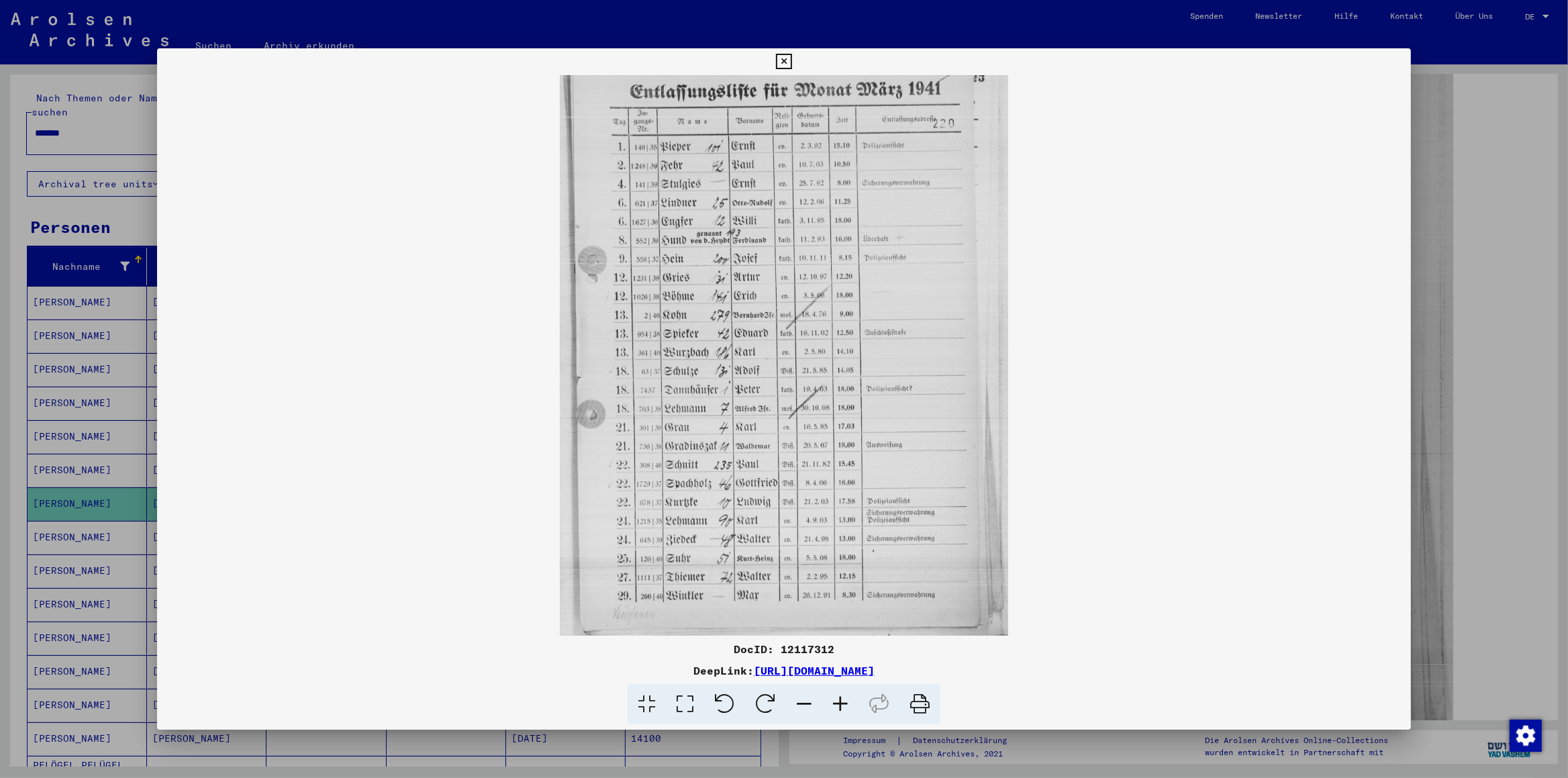
click at [808, 545] on icon at bounding box center [803, 704] width 36 height 41
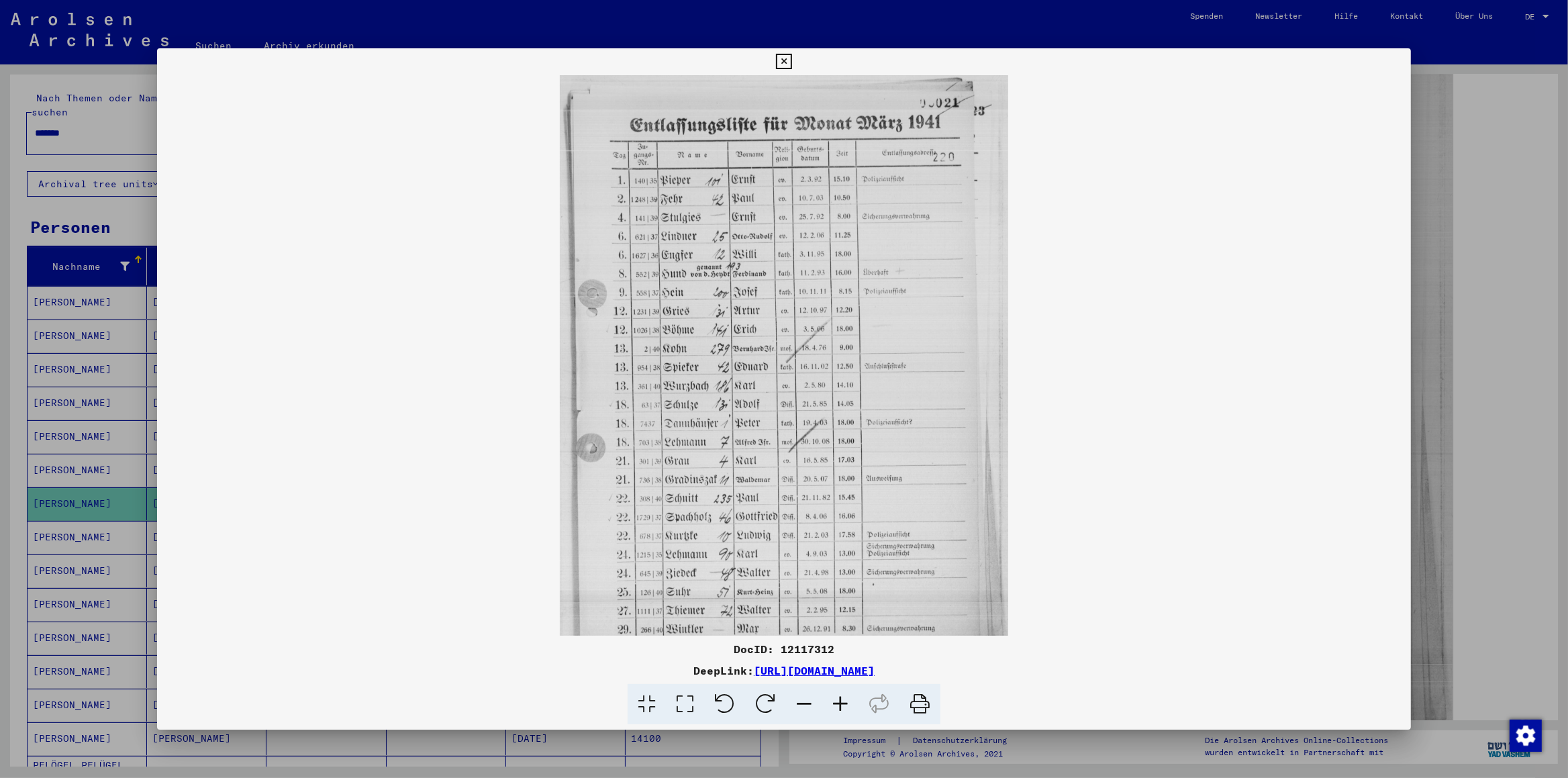
click at [808, 545] on icon at bounding box center [803, 704] width 36 height 41
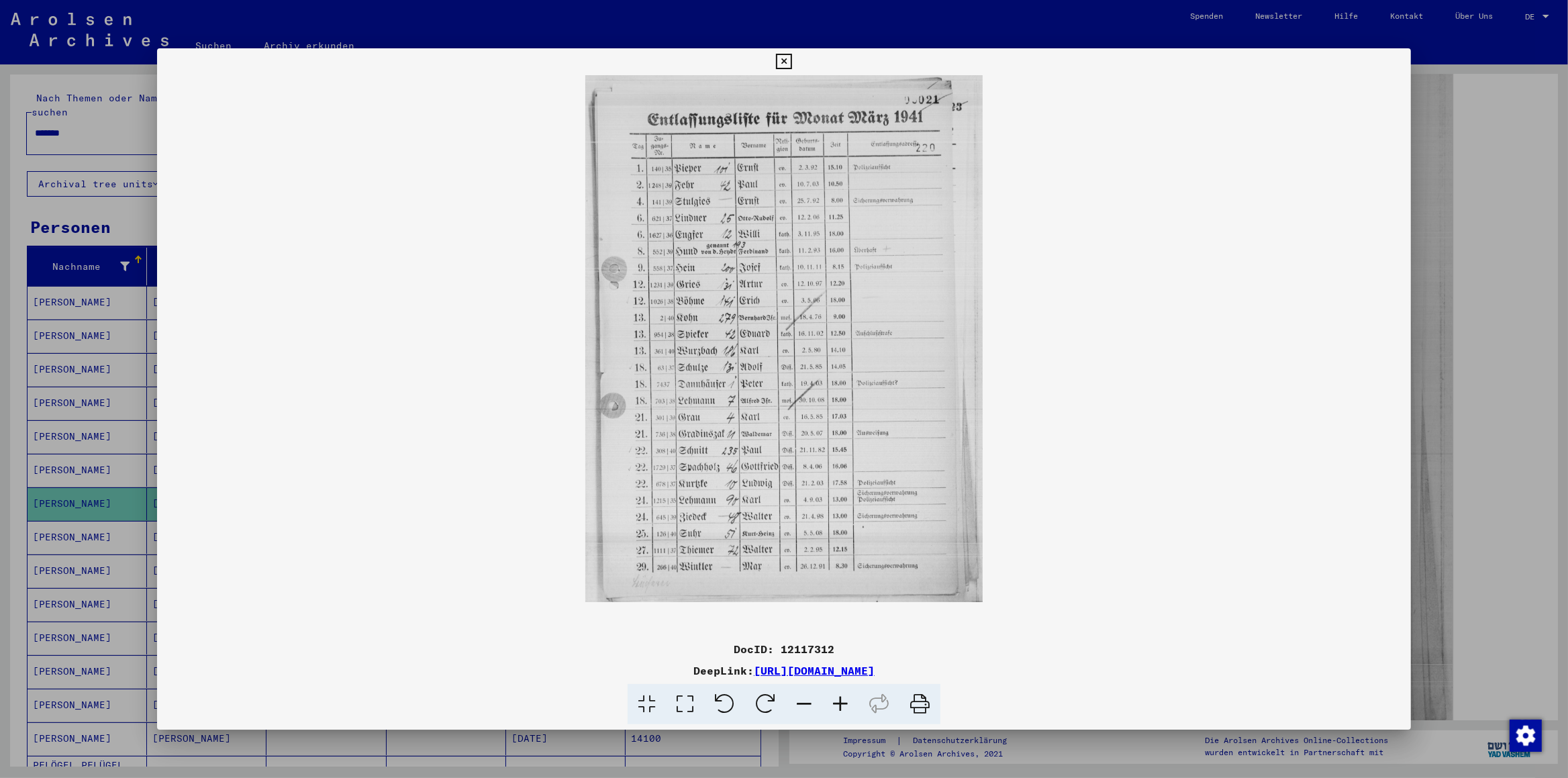
click at [838, 545] on icon at bounding box center [840, 704] width 36 height 41
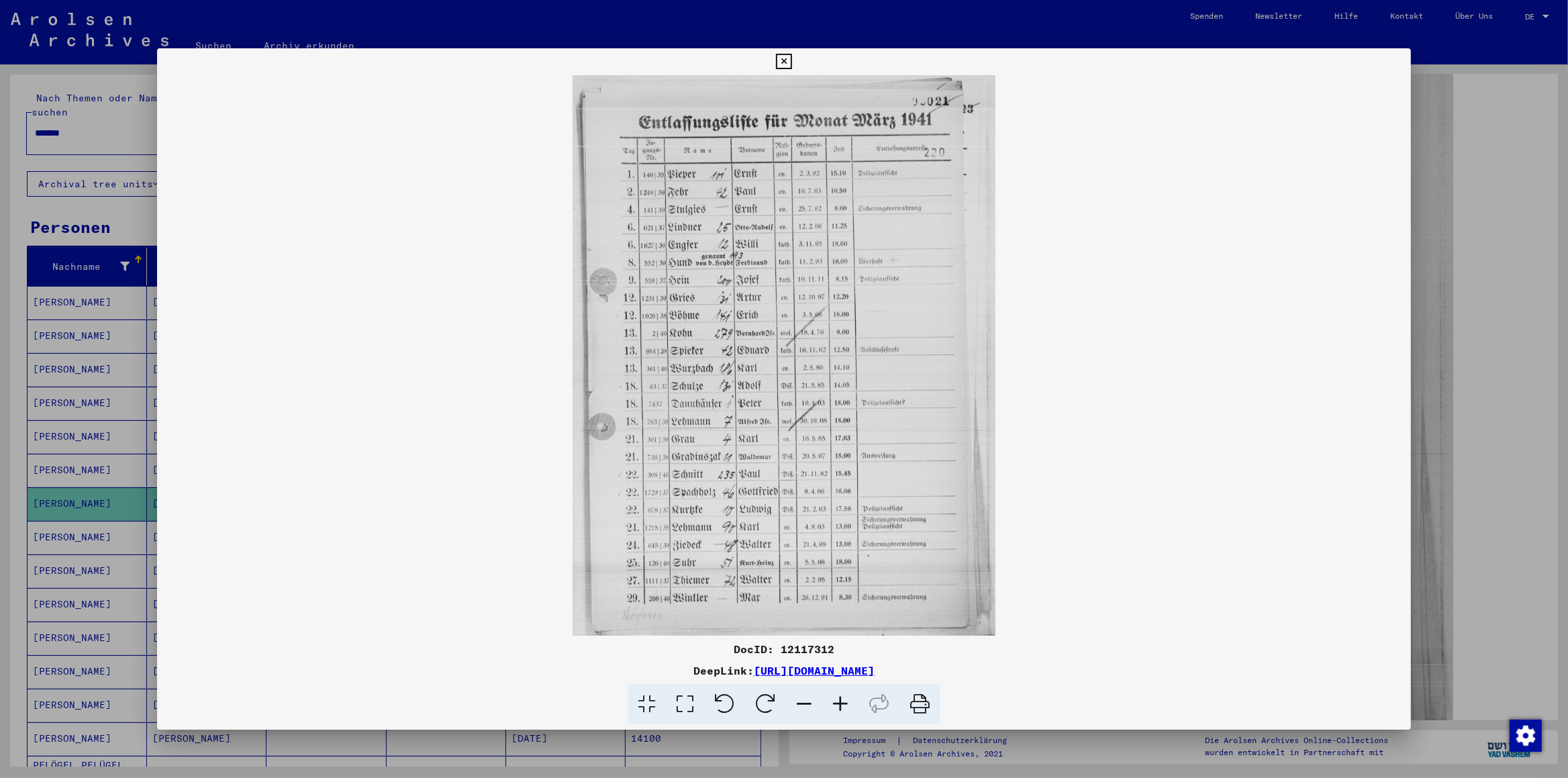
click at [791, 55] on icon at bounding box center [783, 62] width 15 height 16
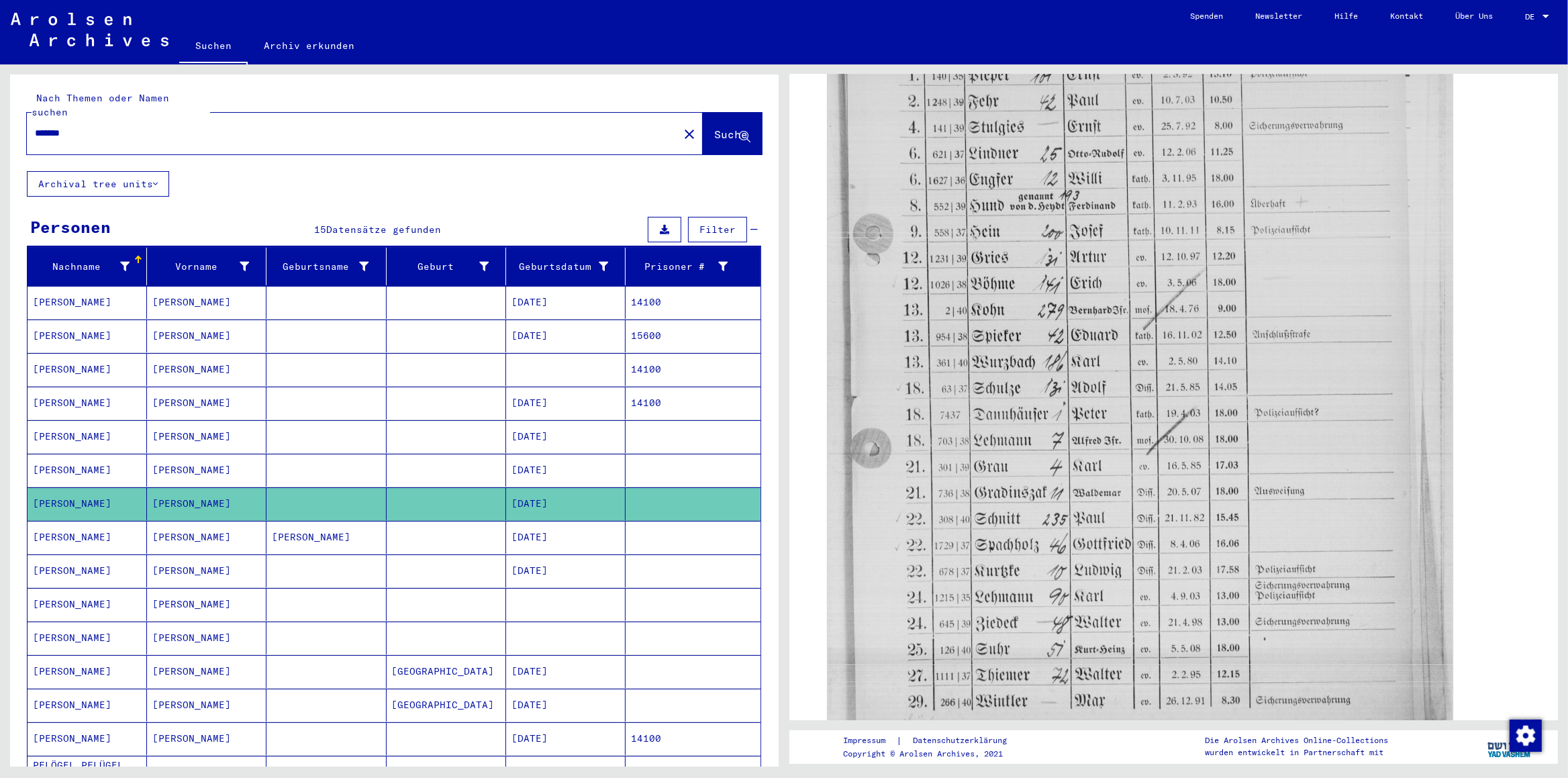
scroll to position [71, 0]
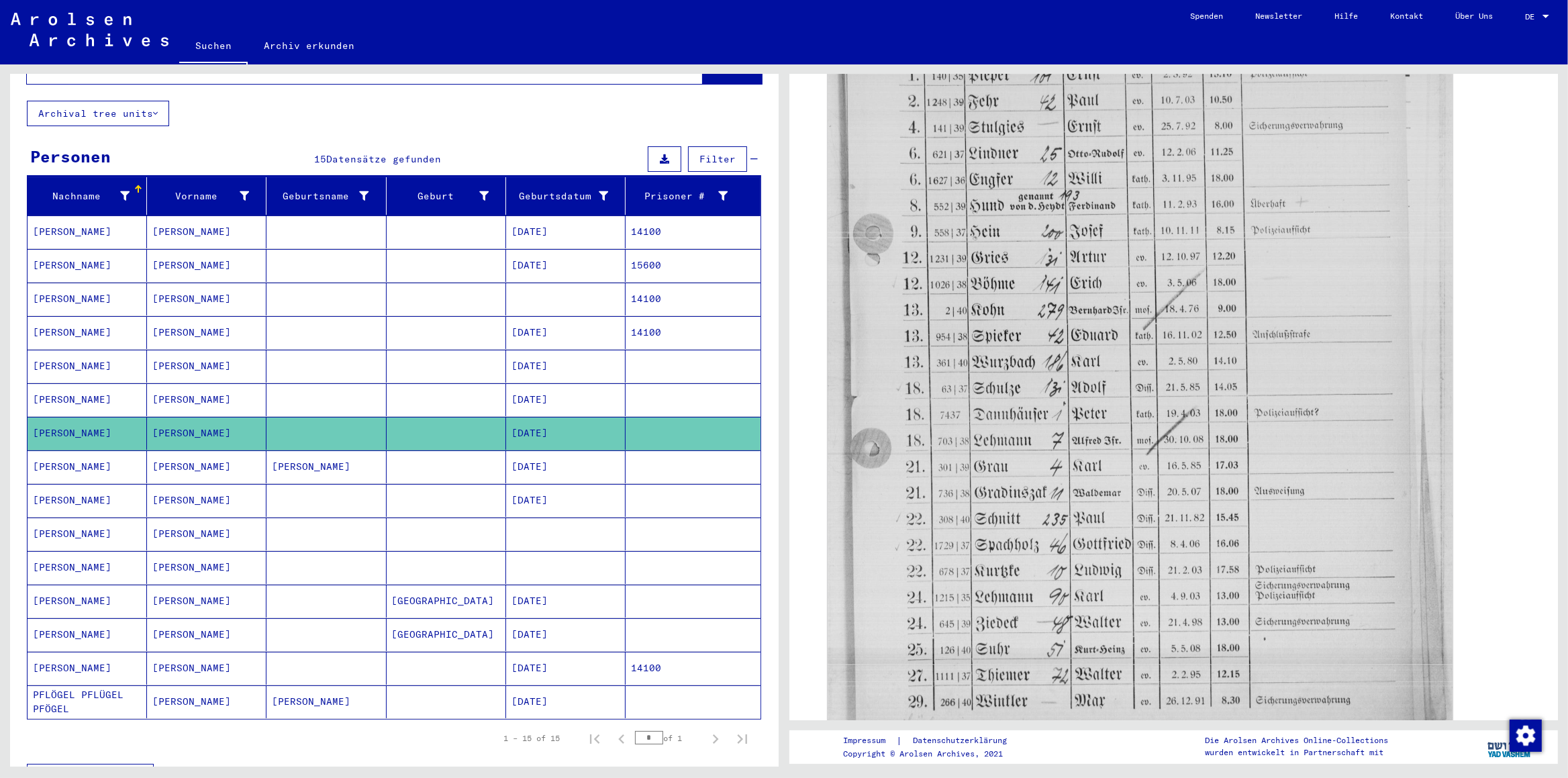
click at [52, 284] on mat-cell "[PERSON_NAME]" at bounding box center [87, 298] width 119 height 33
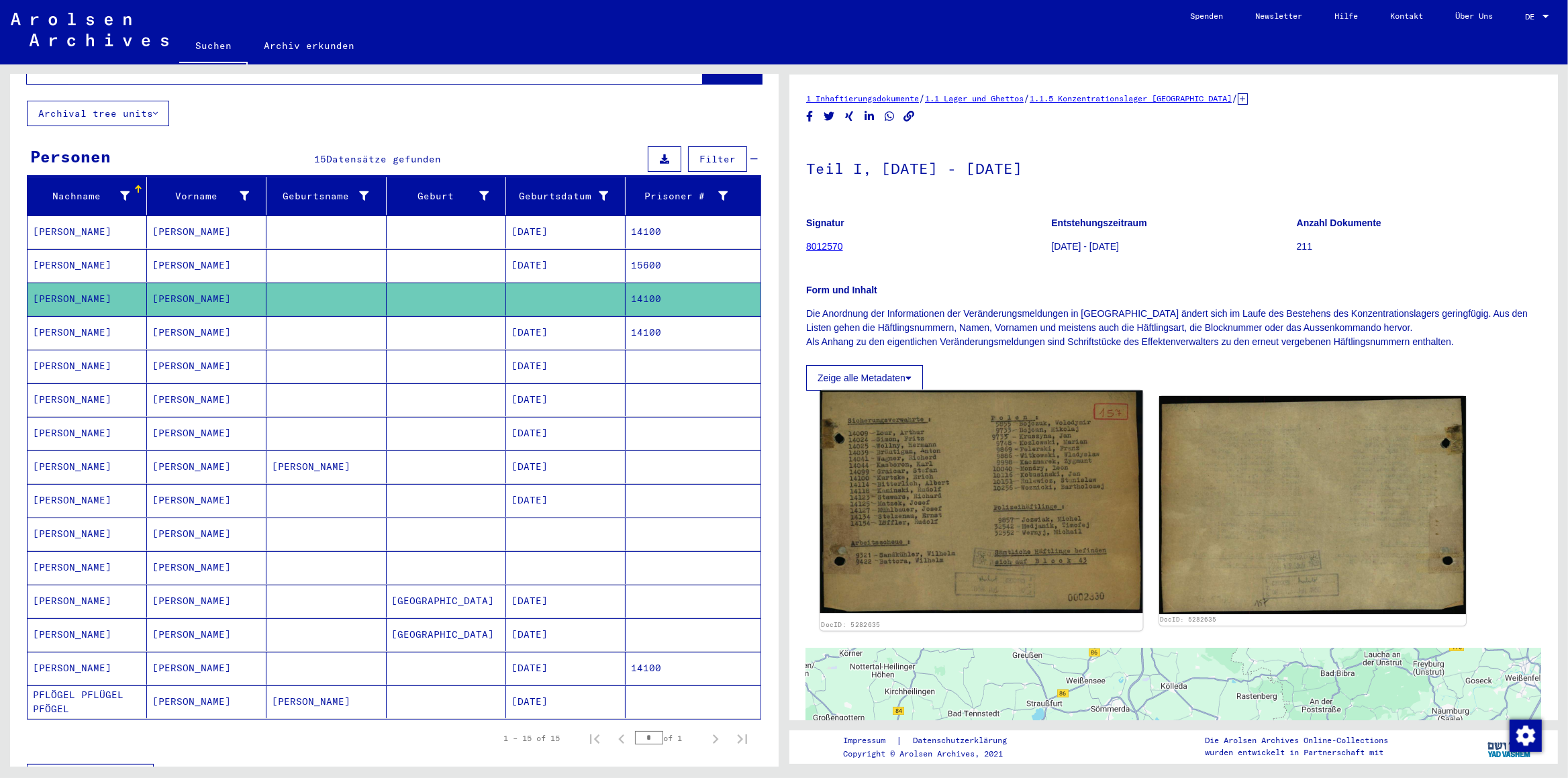
click at [963, 525] on img at bounding box center [981, 502] width 322 height 223
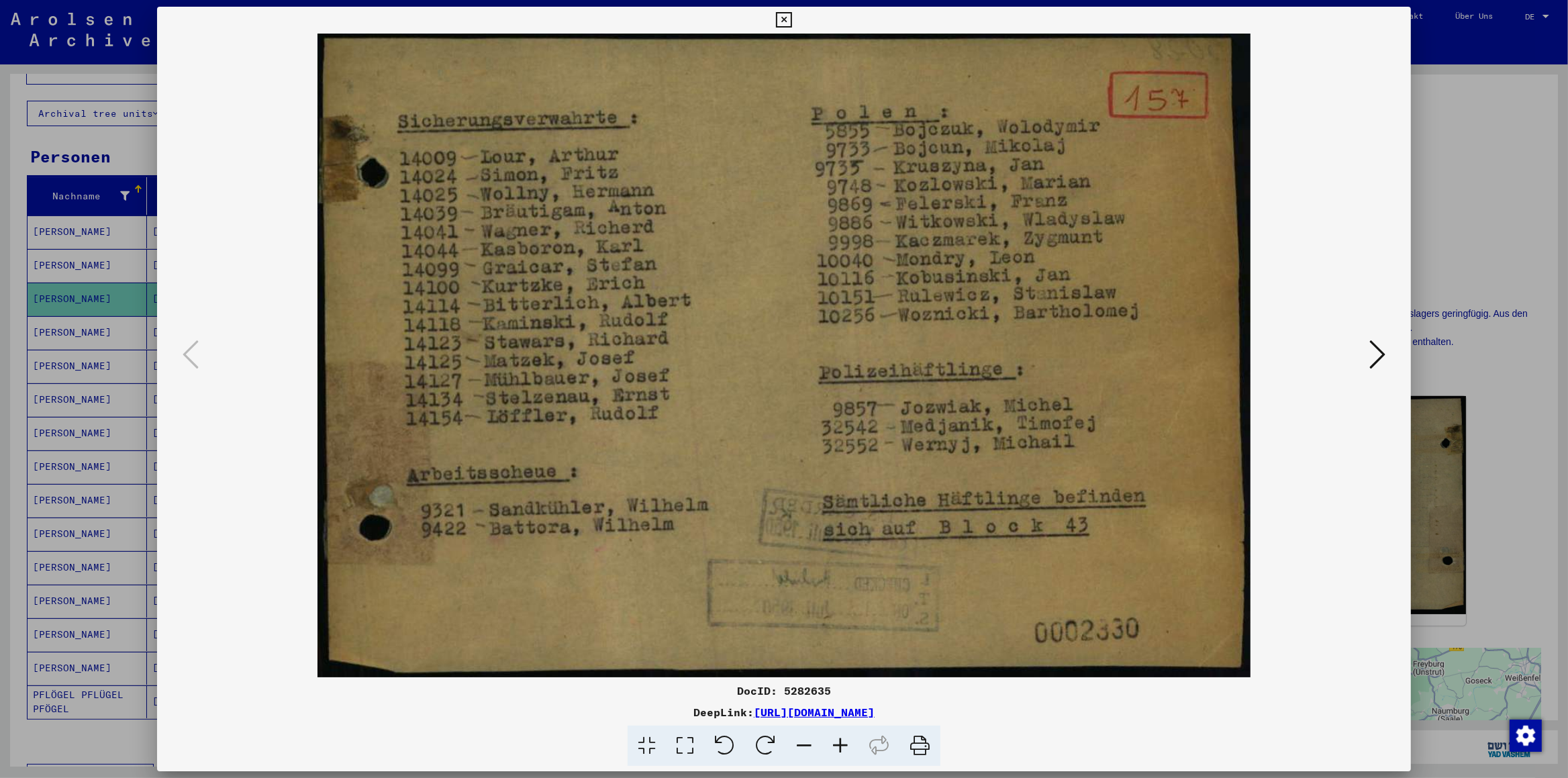
click at [791, 18] on icon at bounding box center [783, 20] width 15 height 16
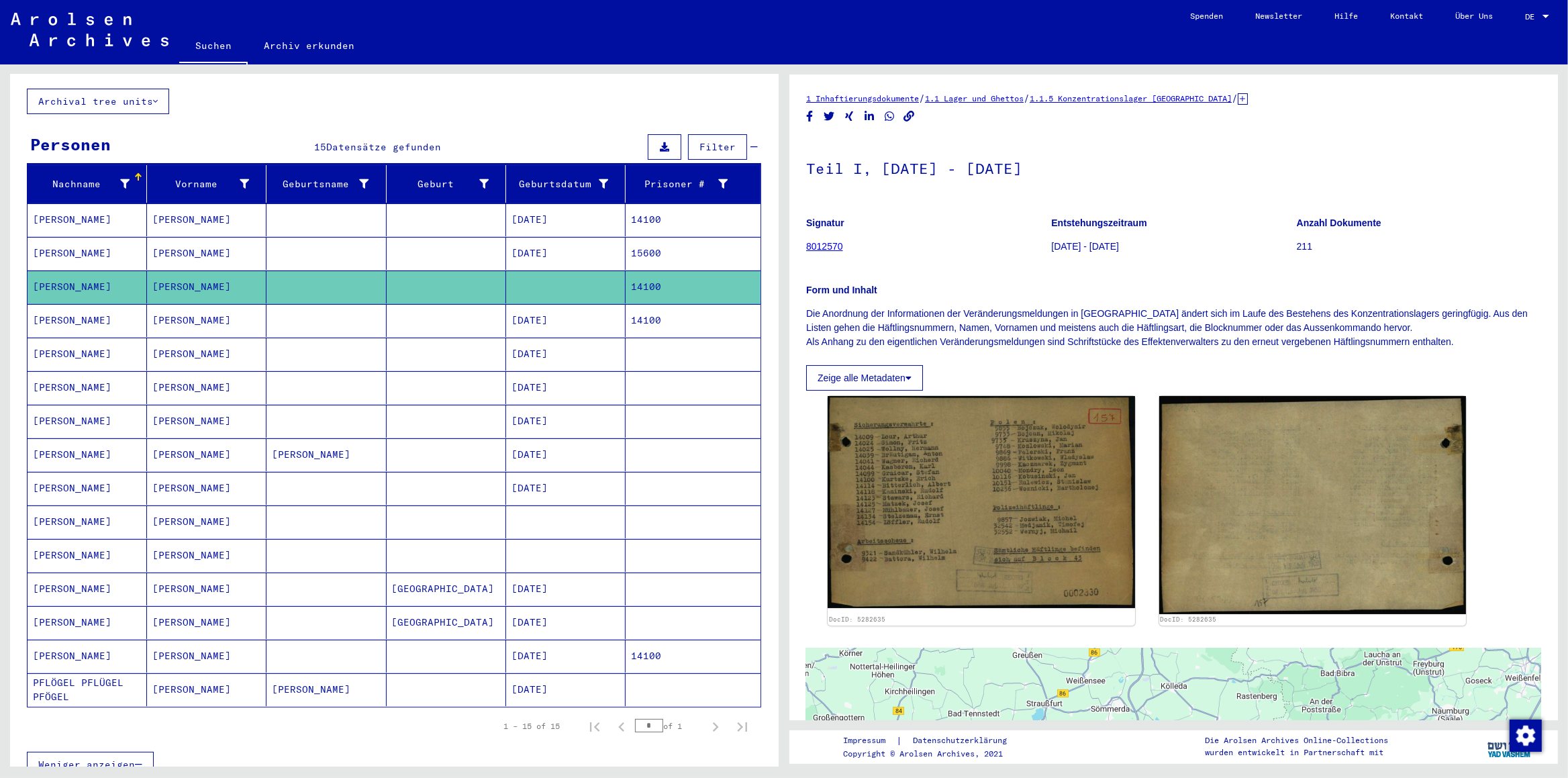
scroll to position [71, 0]
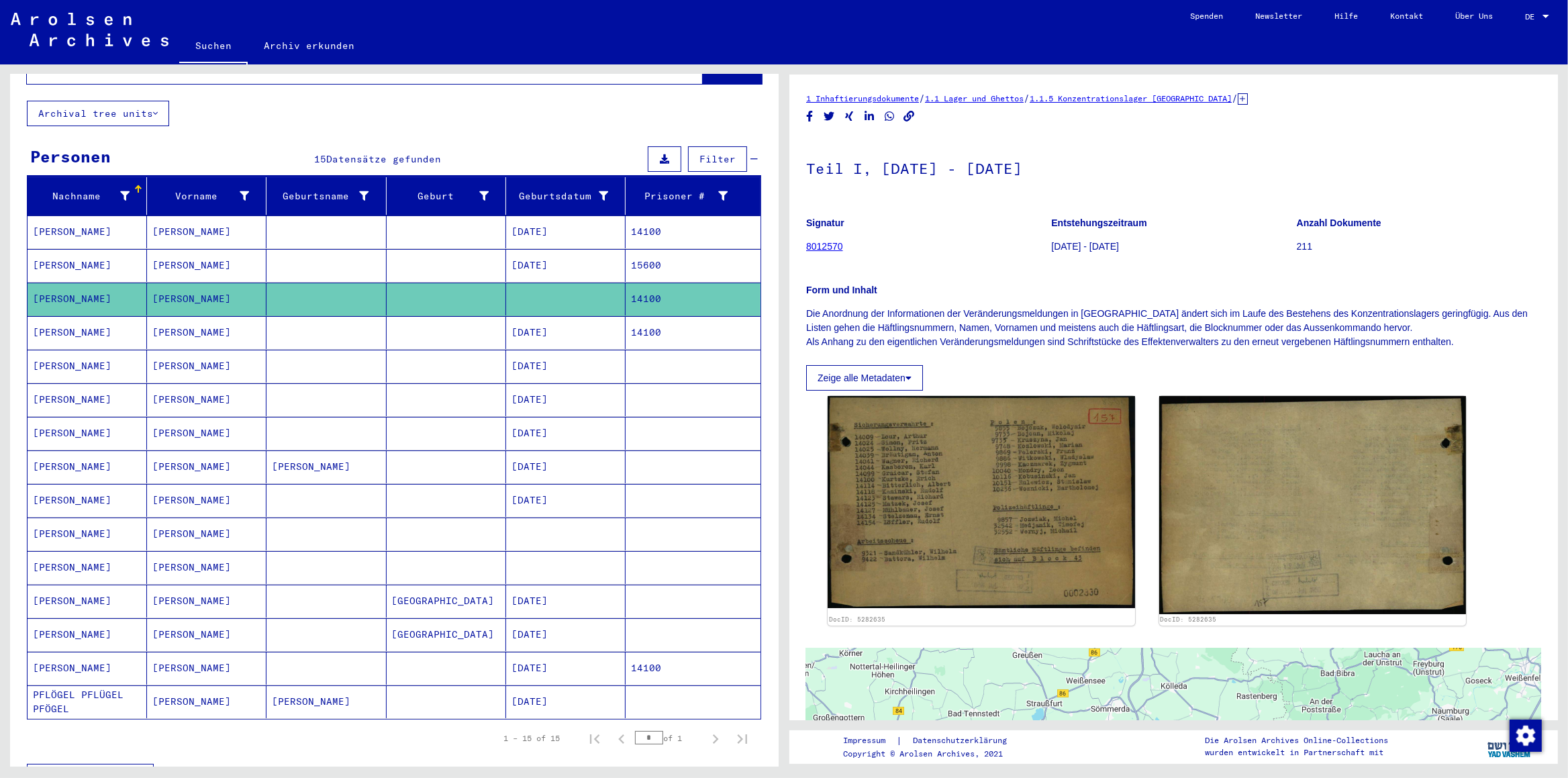
click at [50, 361] on mat-cell "[PERSON_NAME]" at bounding box center [87, 366] width 119 height 33
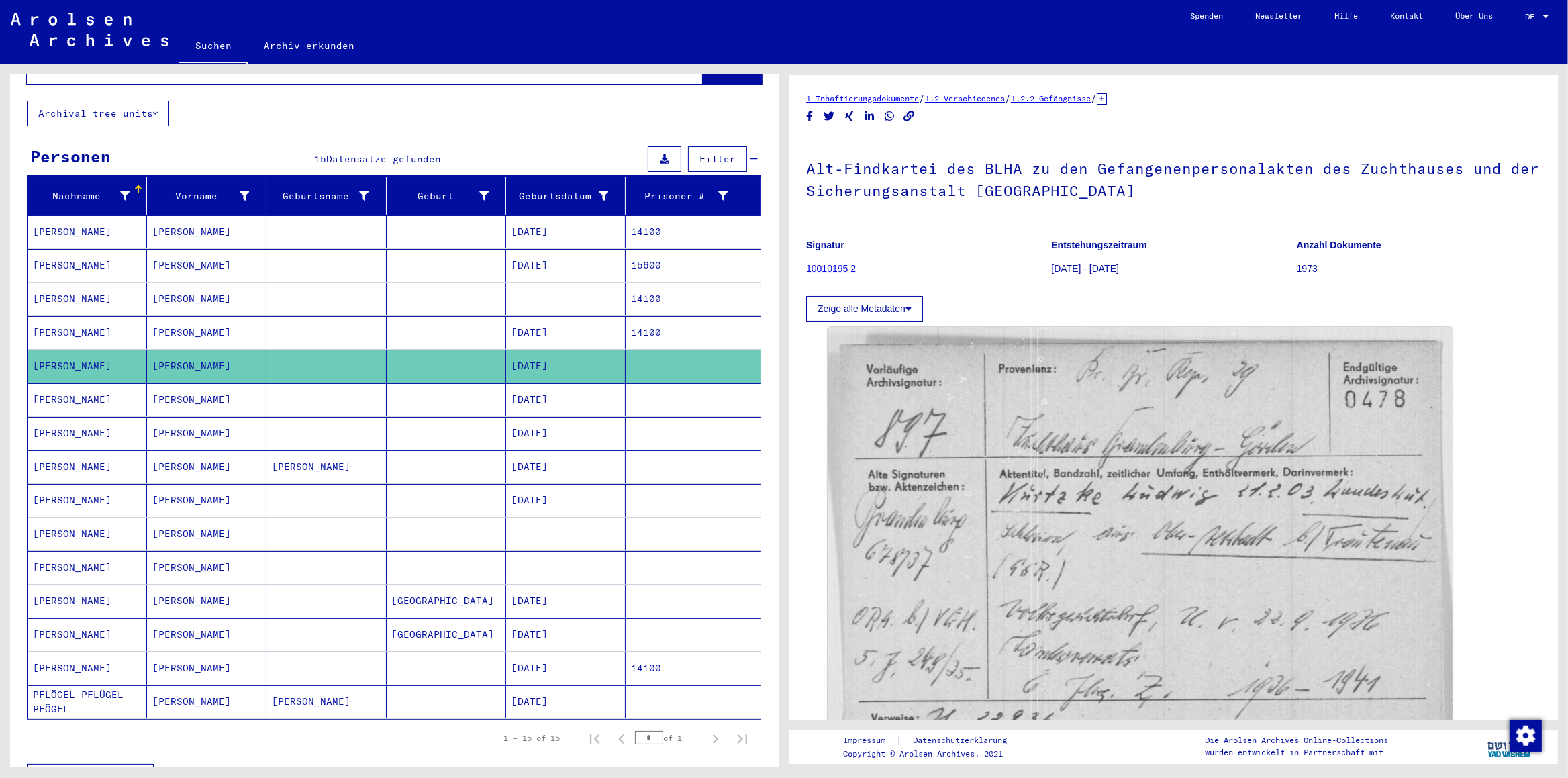
click at [814, 268] on link "10010195 2" at bounding box center [830, 268] width 50 height 10
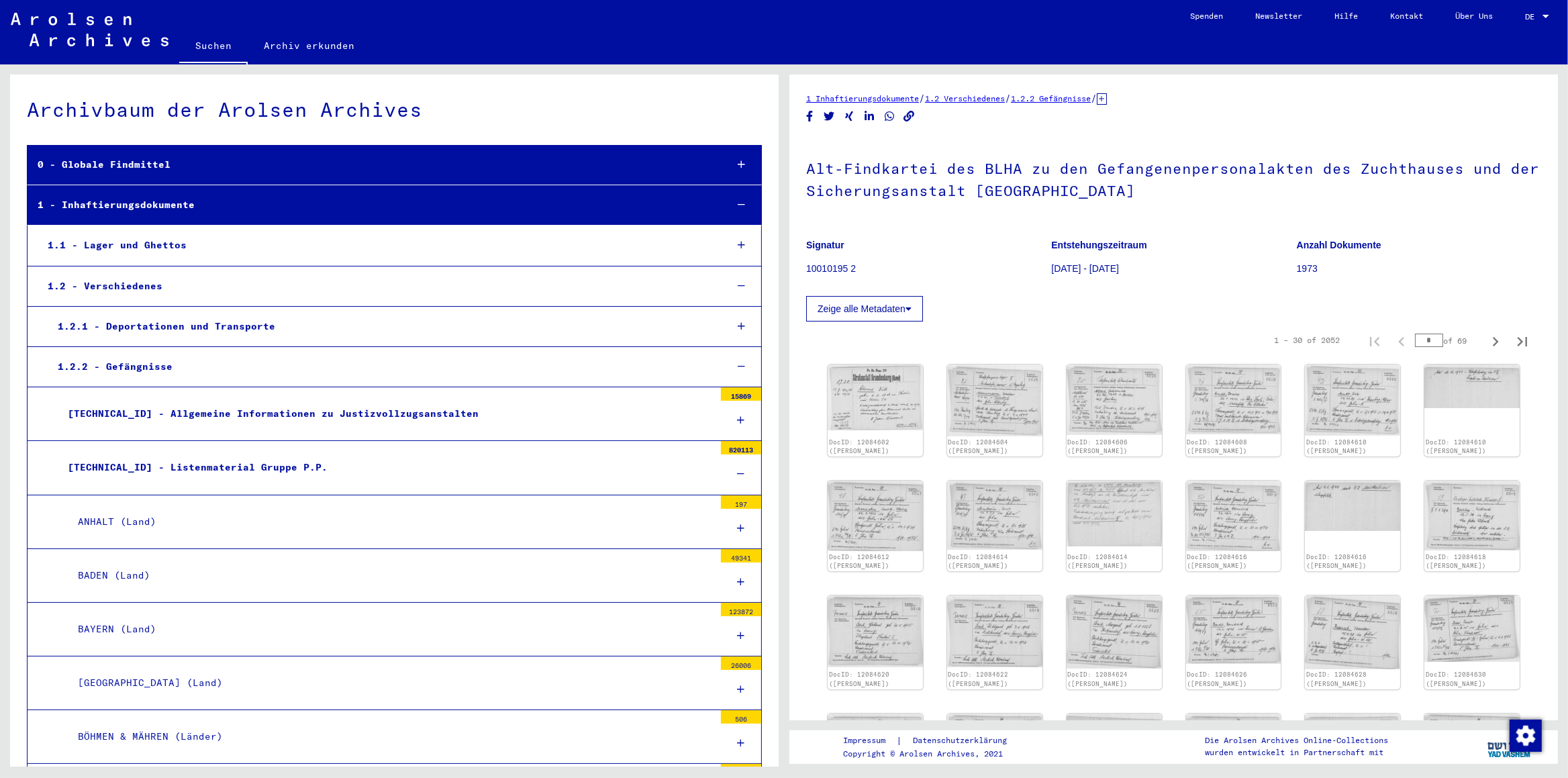
click at [721, 324] on div at bounding box center [741, 326] width 39 height 39
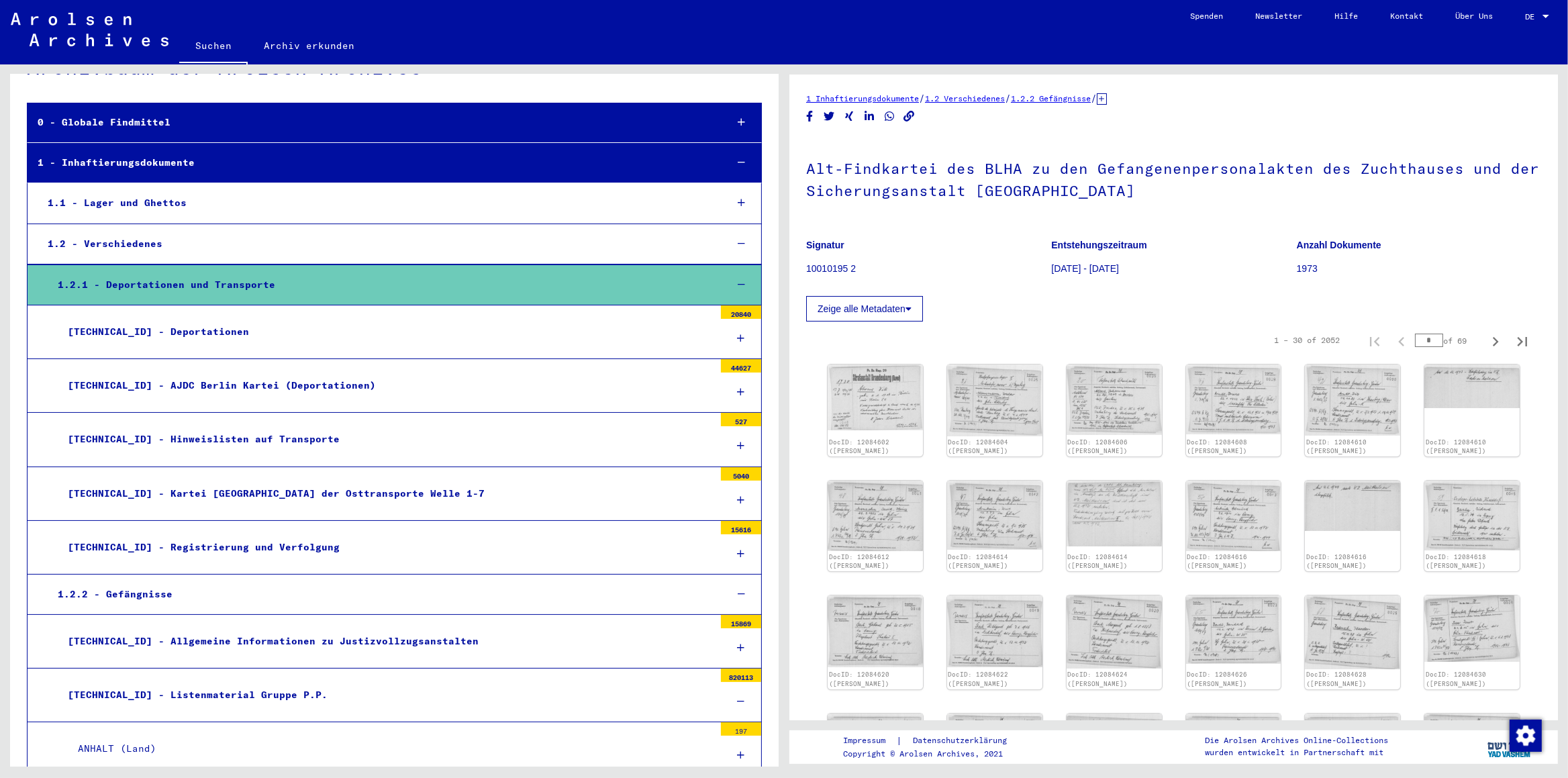
scroll to position [71, 0]
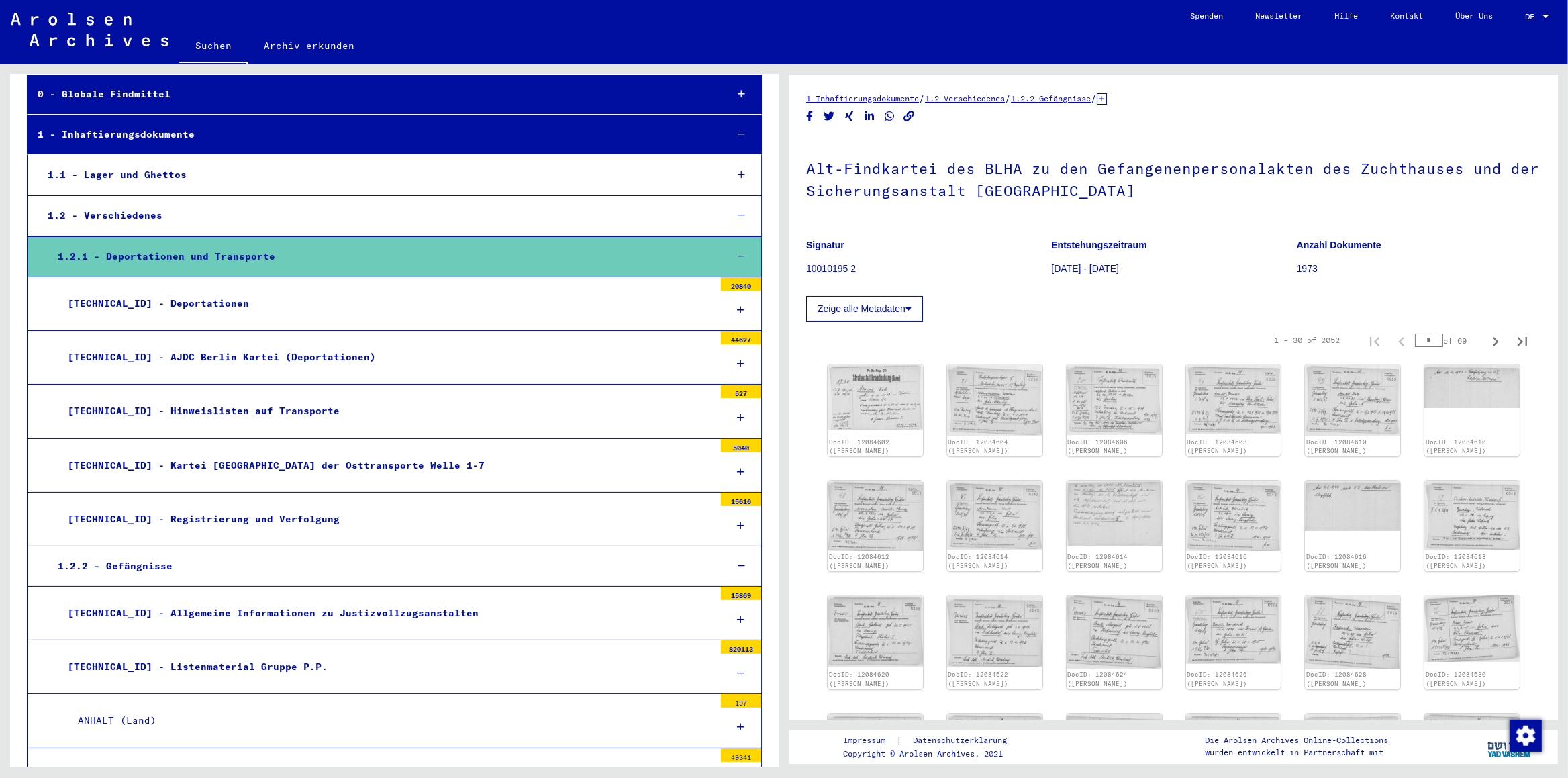
click at [738, 171] on icon at bounding box center [741, 175] width 7 height 10
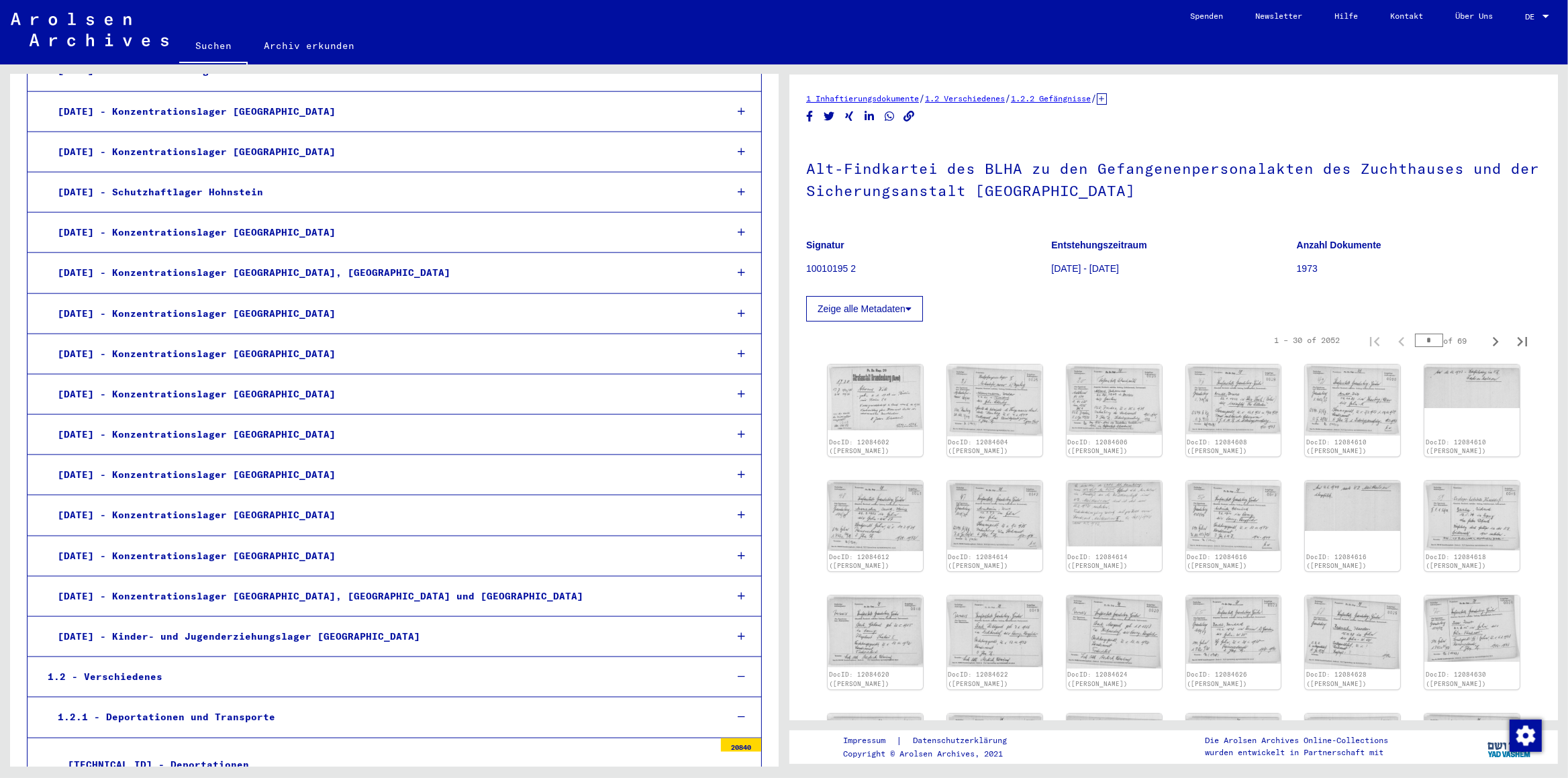
scroll to position [1692, 0]
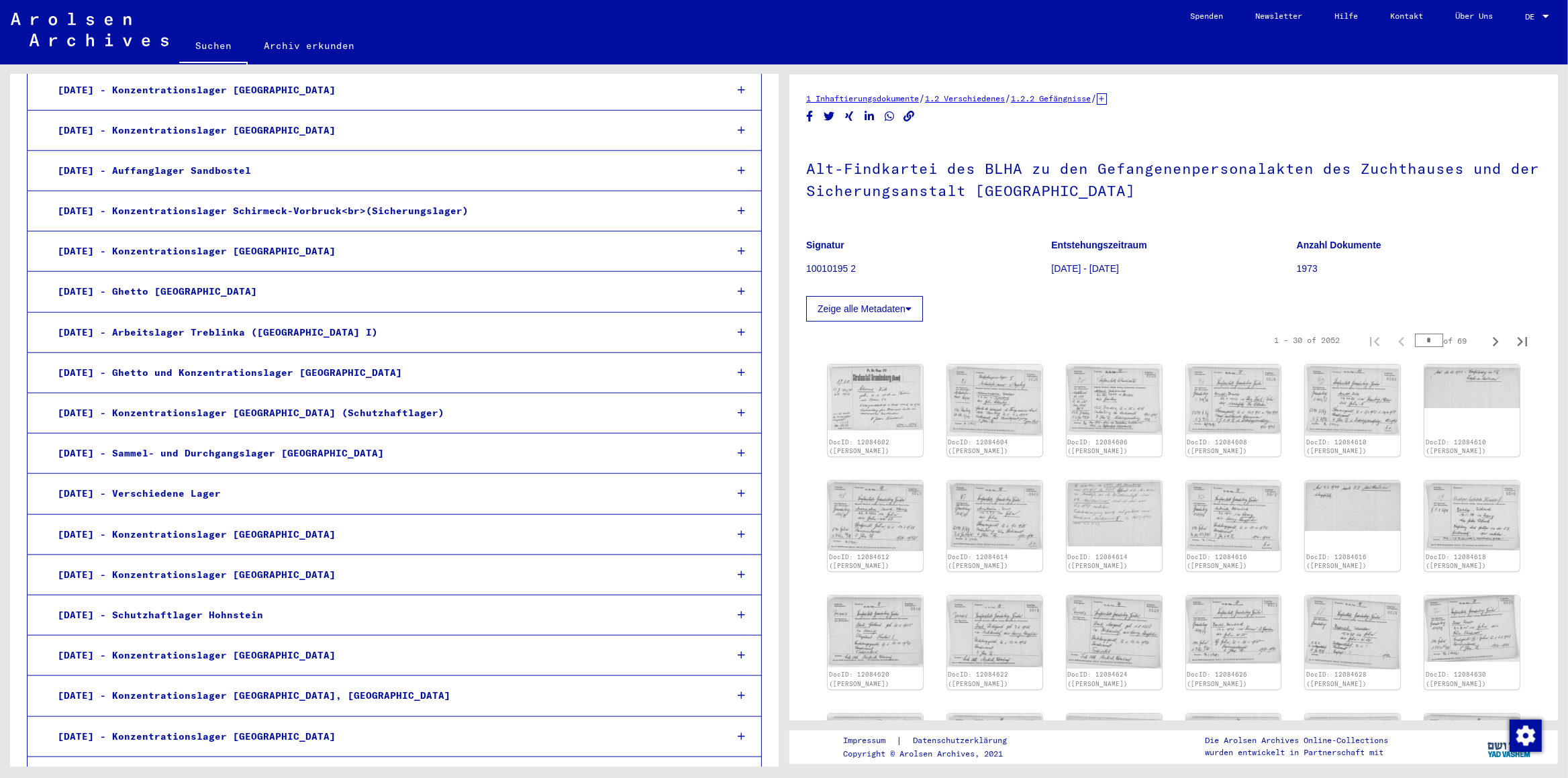
click at [738, 498] on icon at bounding box center [741, 493] width 7 height 10
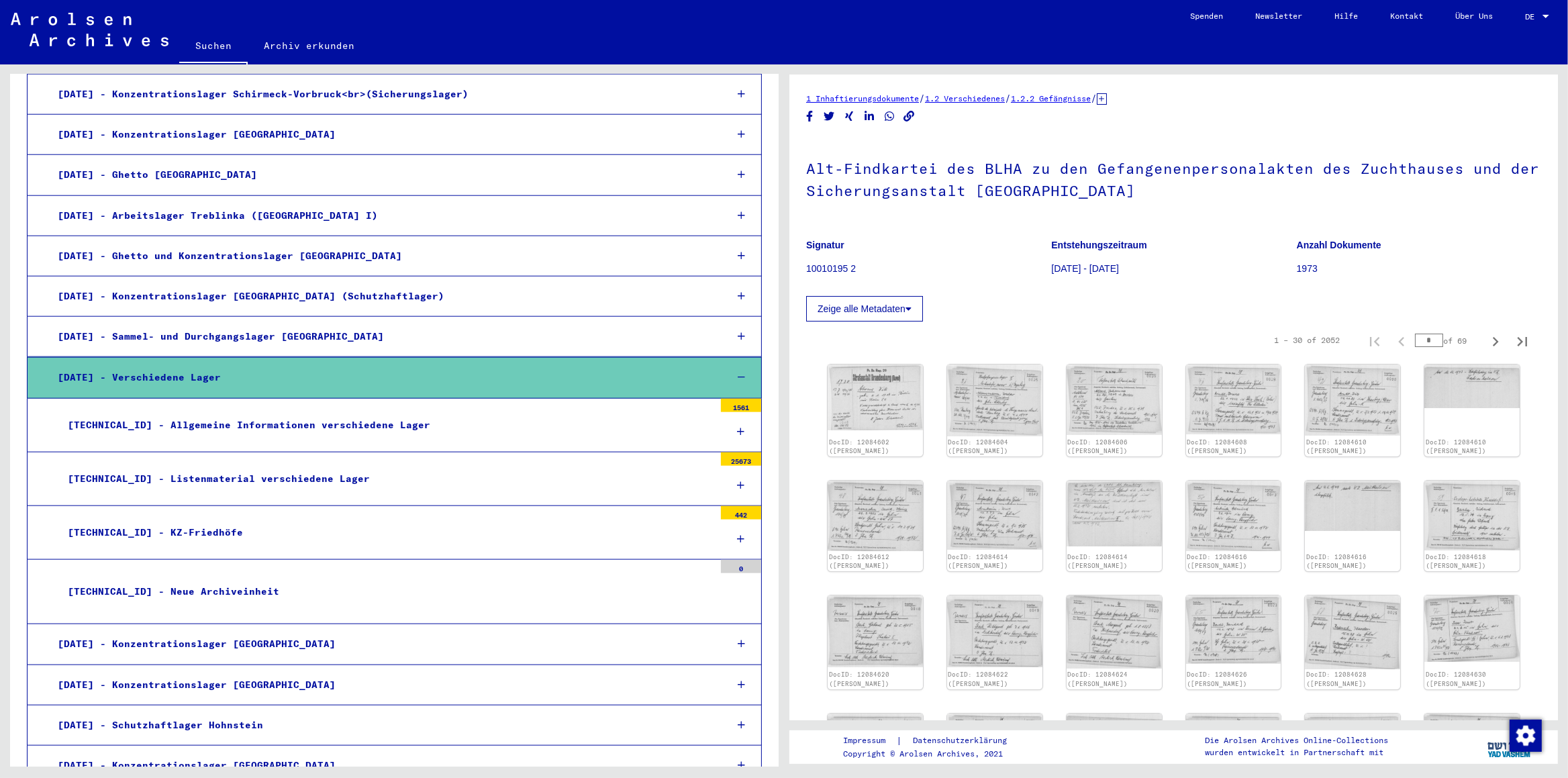
scroll to position [1832, 0]
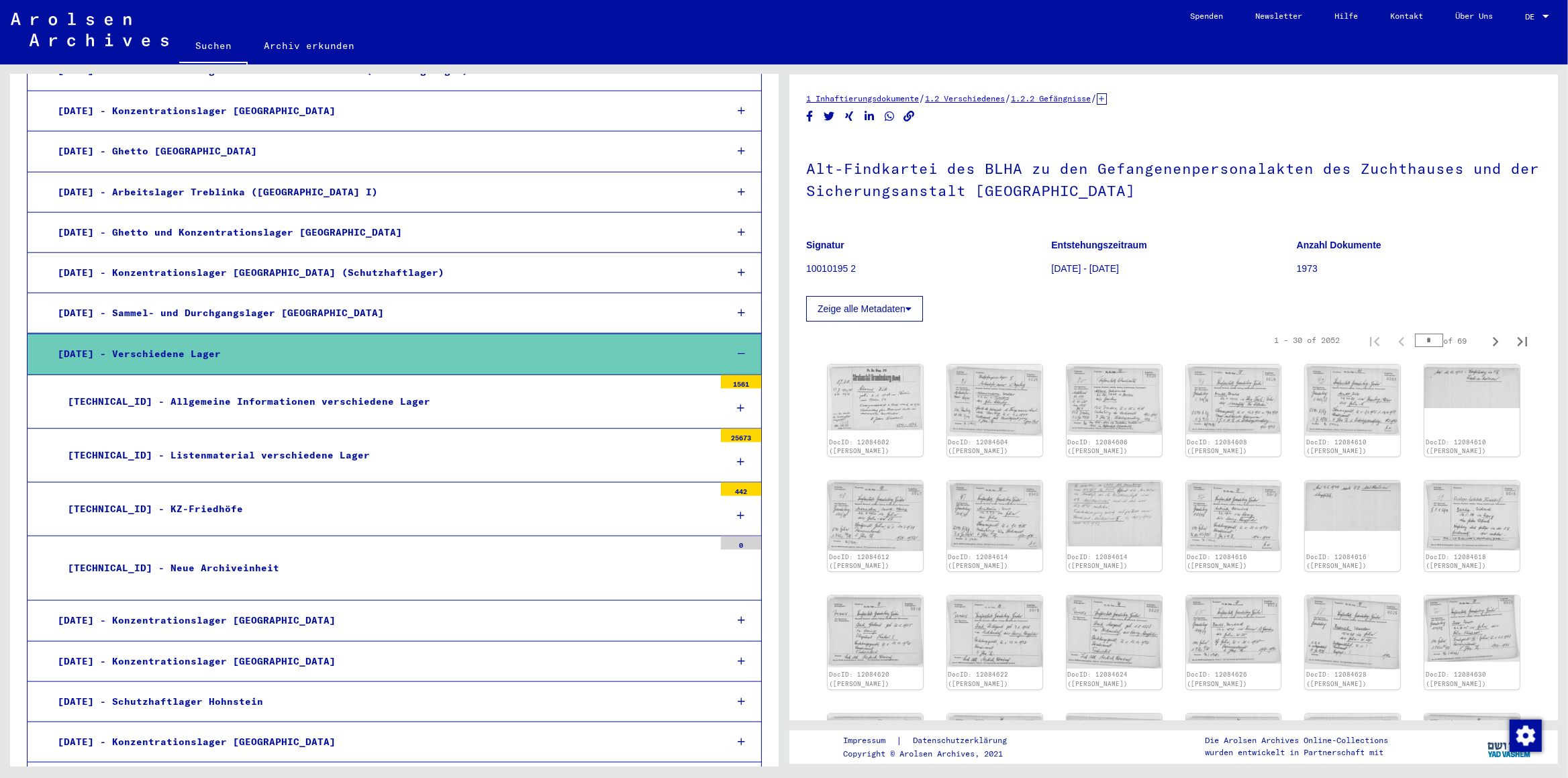
click at [721, 355] on div at bounding box center [741, 354] width 39 height 39
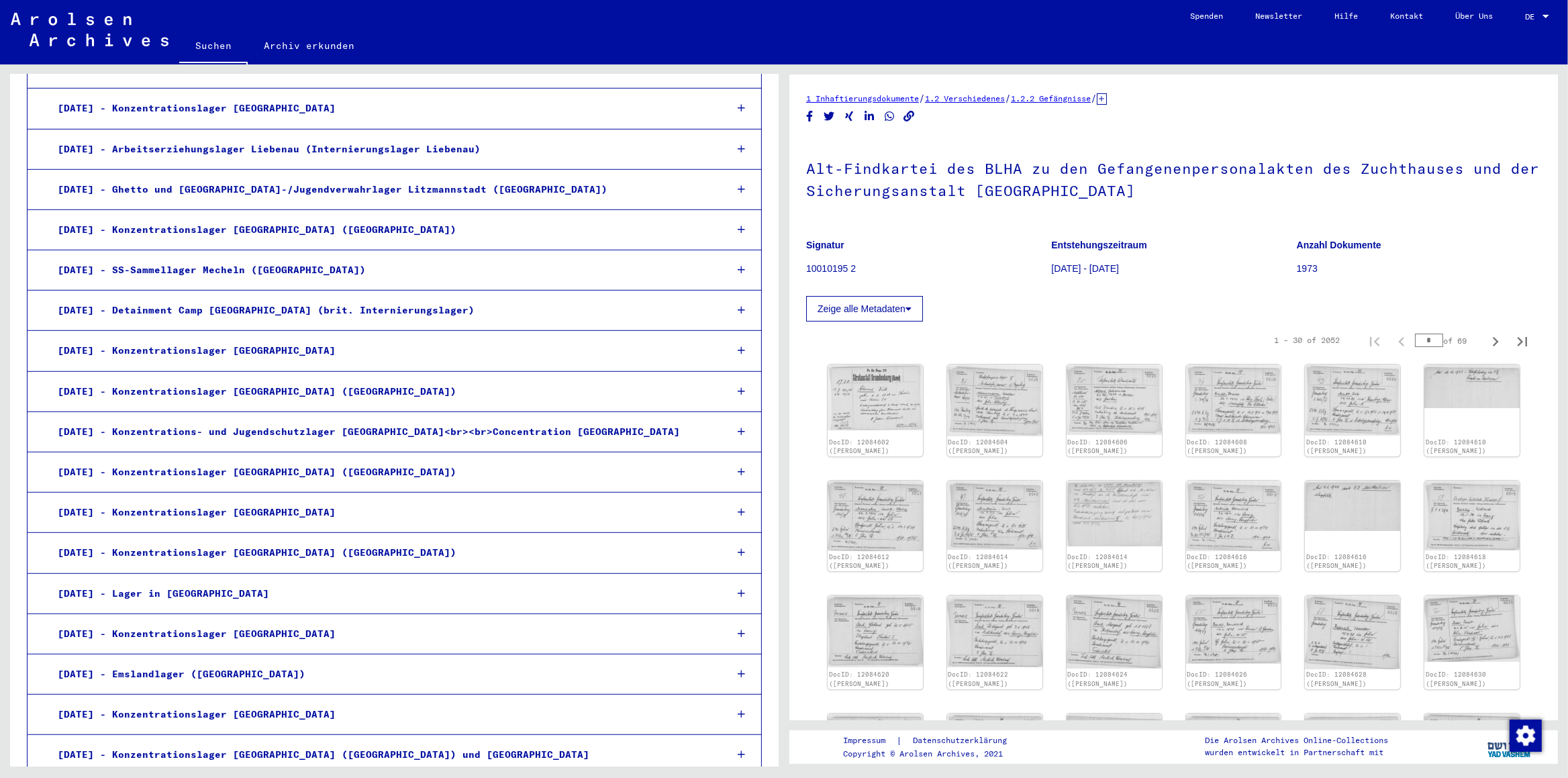
scroll to position [915, 0]
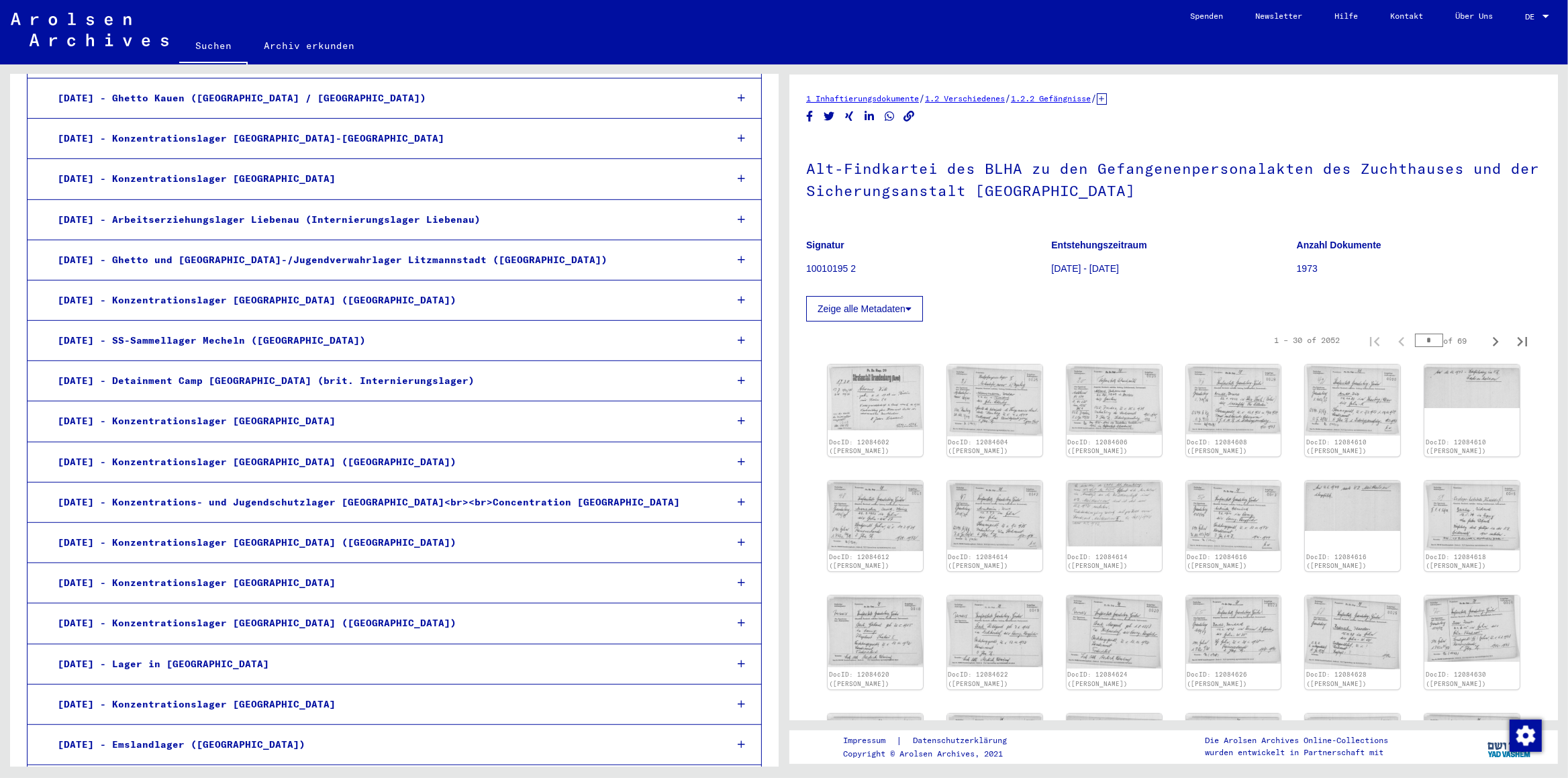
click at [731, 463] on div at bounding box center [741, 462] width 39 height 39
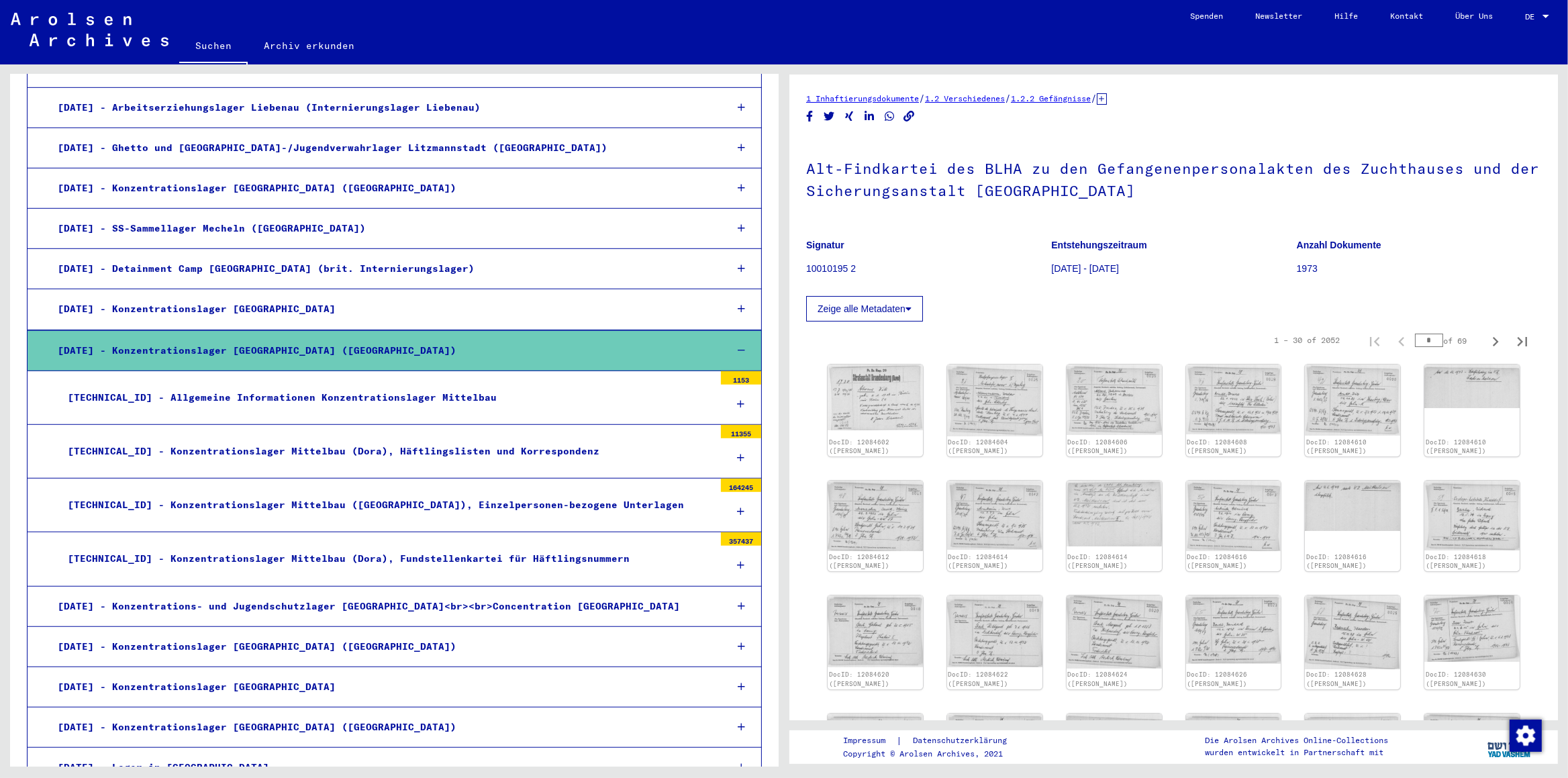
scroll to position [1056, 0]
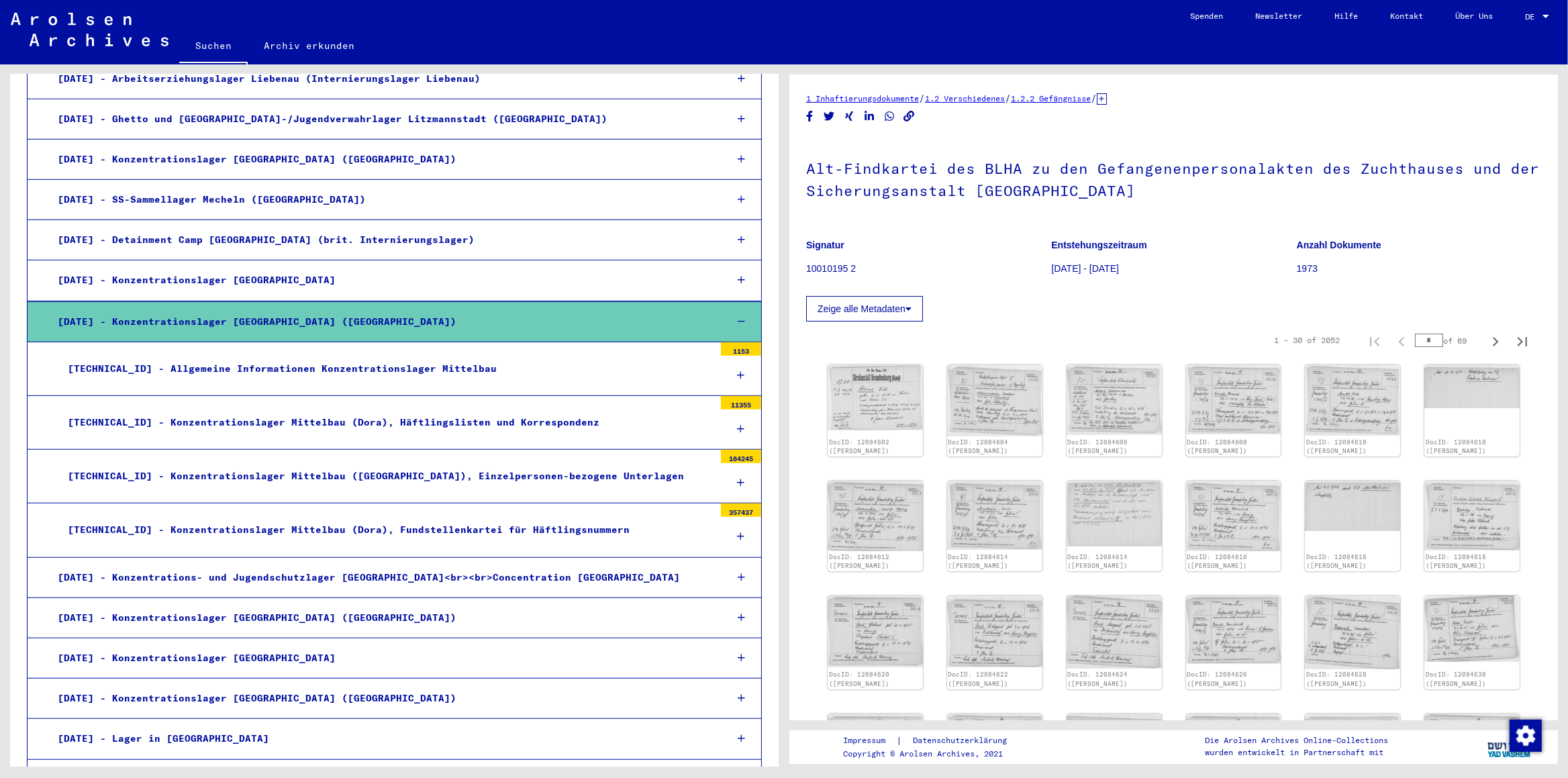
click at [439, 426] on div "[TECHNICAL_ID] - Konzentrationslager Mittelbau (Dora), Häftlingslisten und Korr…" at bounding box center [386, 423] width 657 height 26
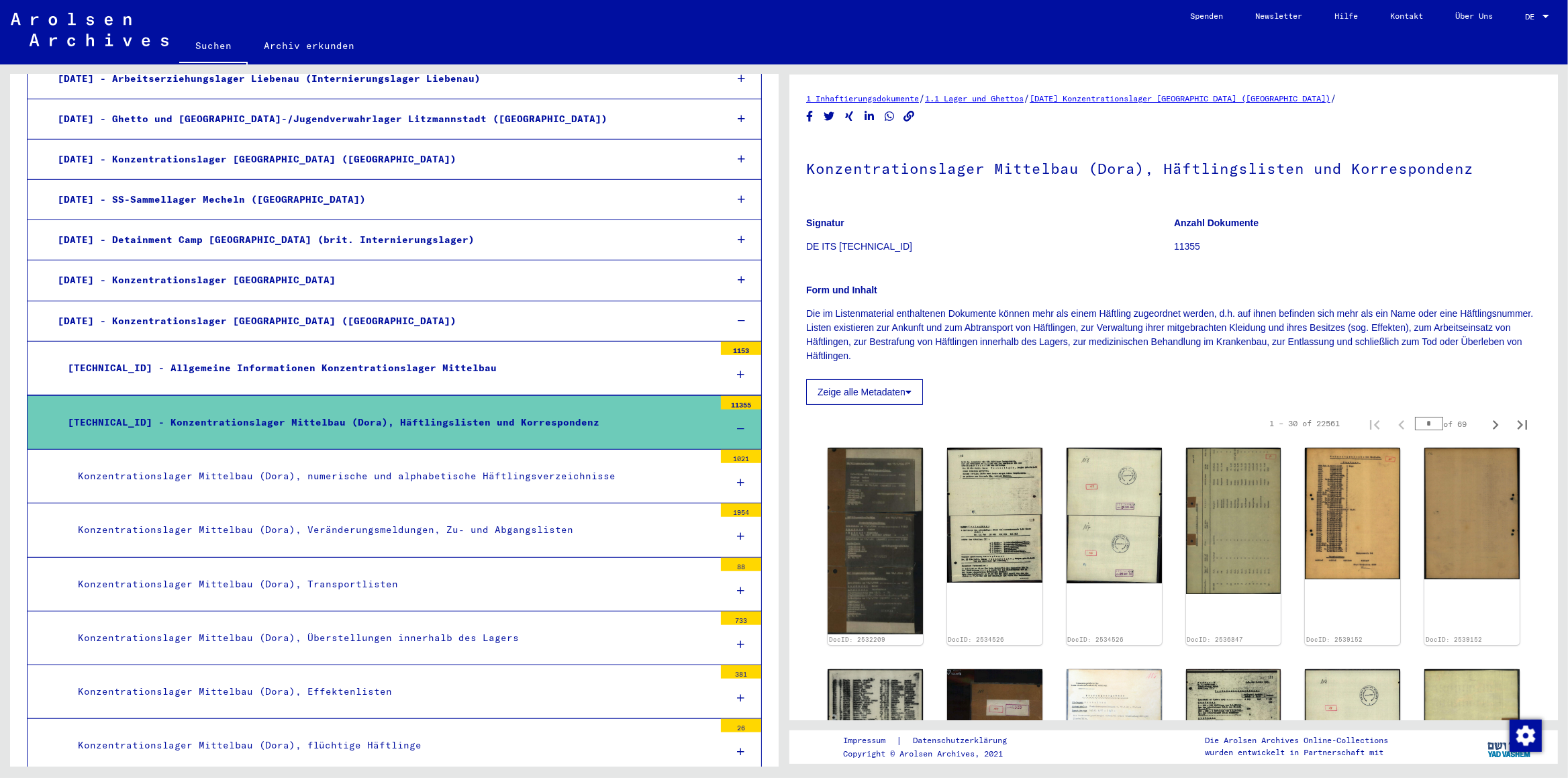
click at [437, 477] on div "Konzentrationslager Mittelbau (Dora), numerische und alphabetische Häftlingsver…" at bounding box center [391, 476] width 646 height 26
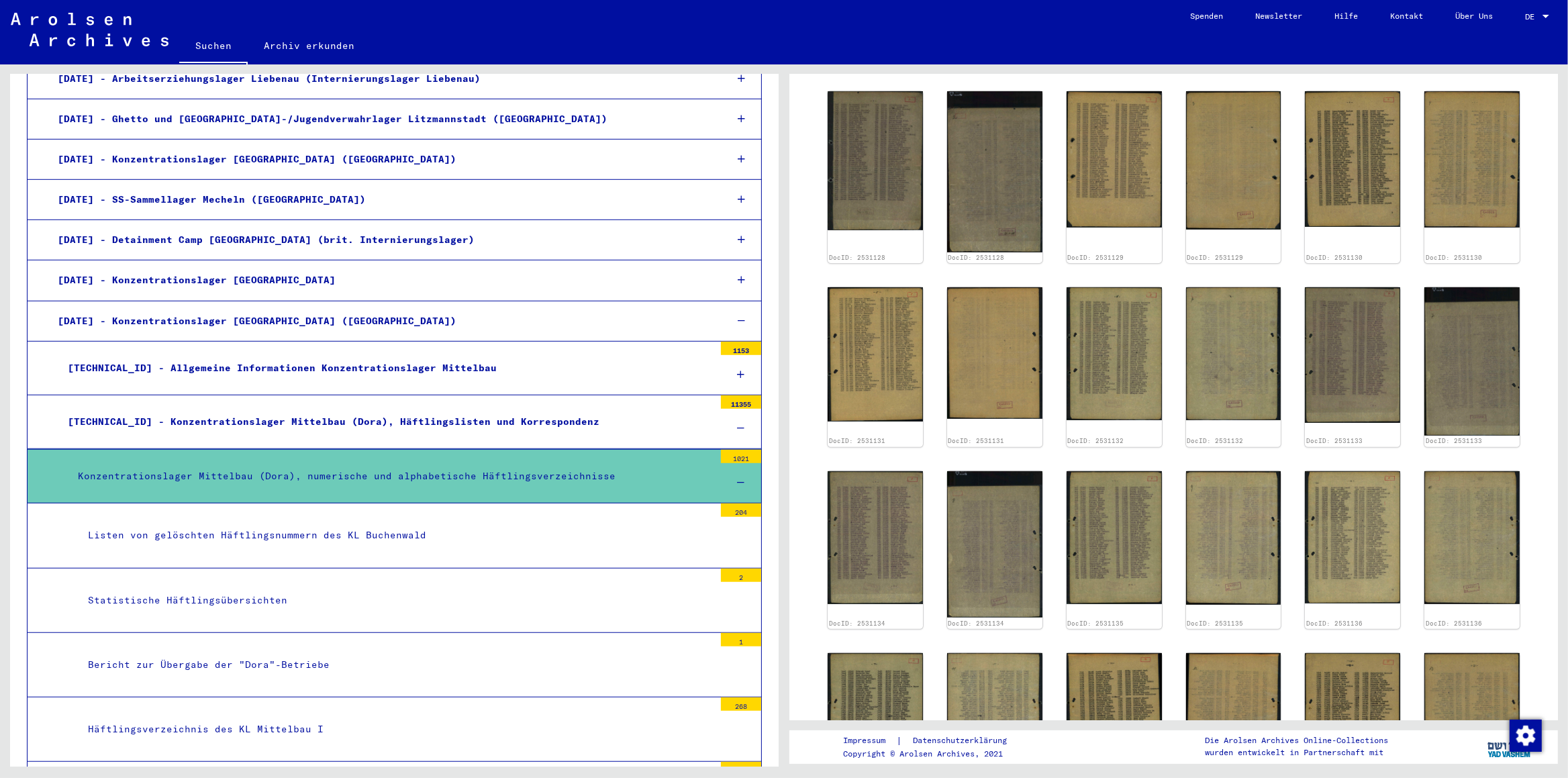
scroll to position [564, 0]
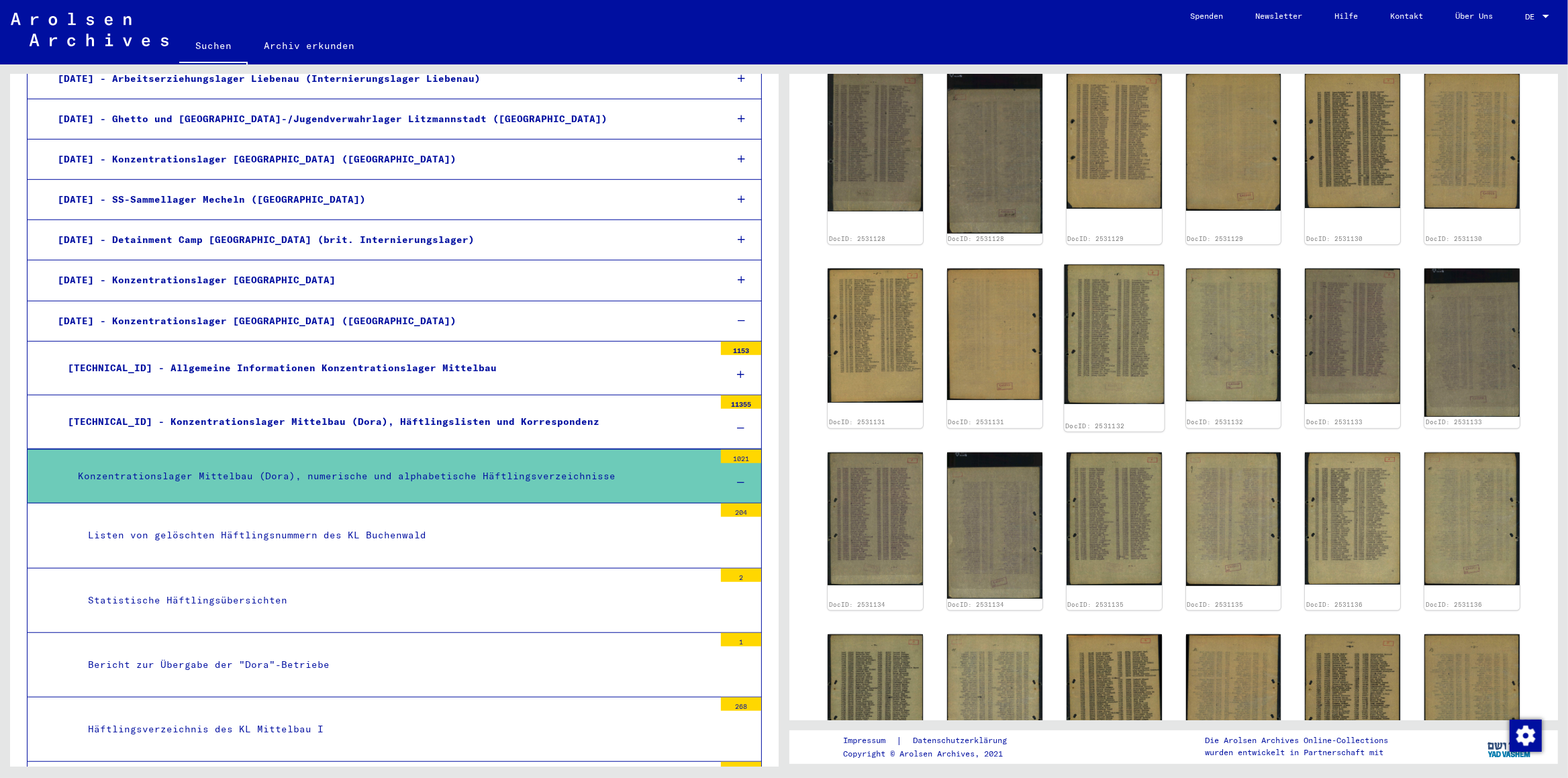
click at [1063, 363] on img at bounding box center [1113, 334] width 100 height 140
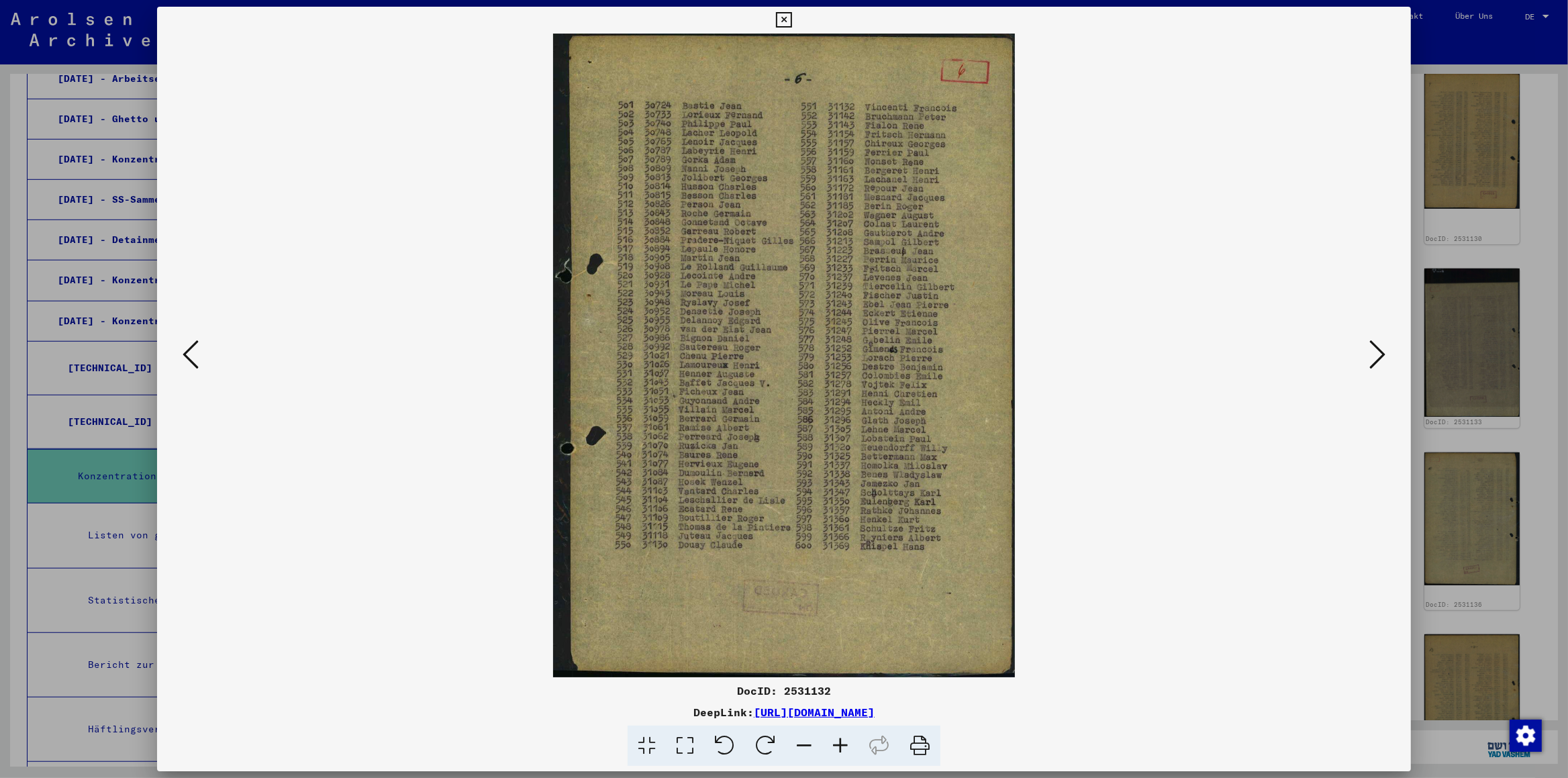
click at [791, 21] on icon at bounding box center [783, 20] width 15 height 16
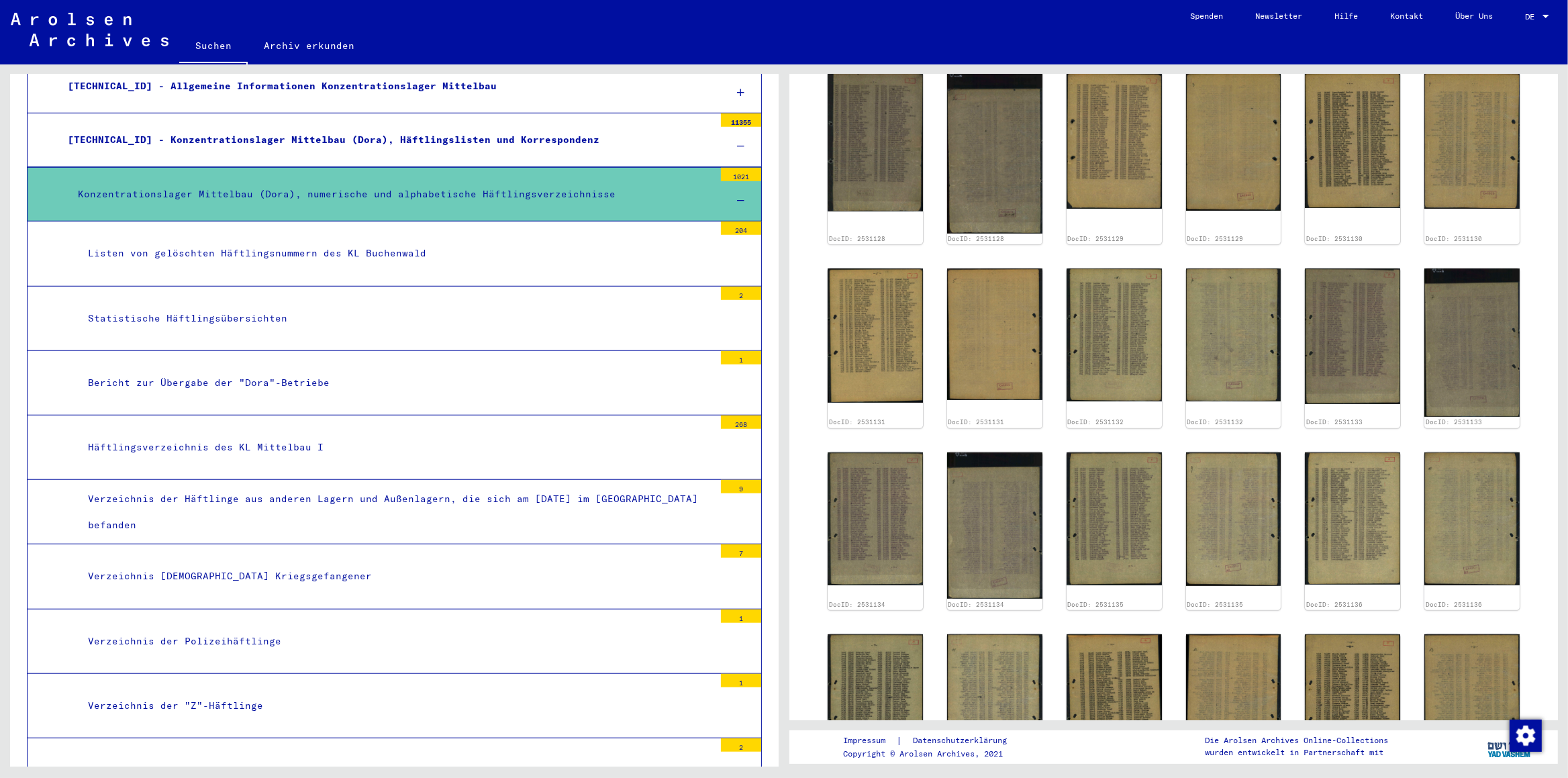
scroll to position [1408, 0]
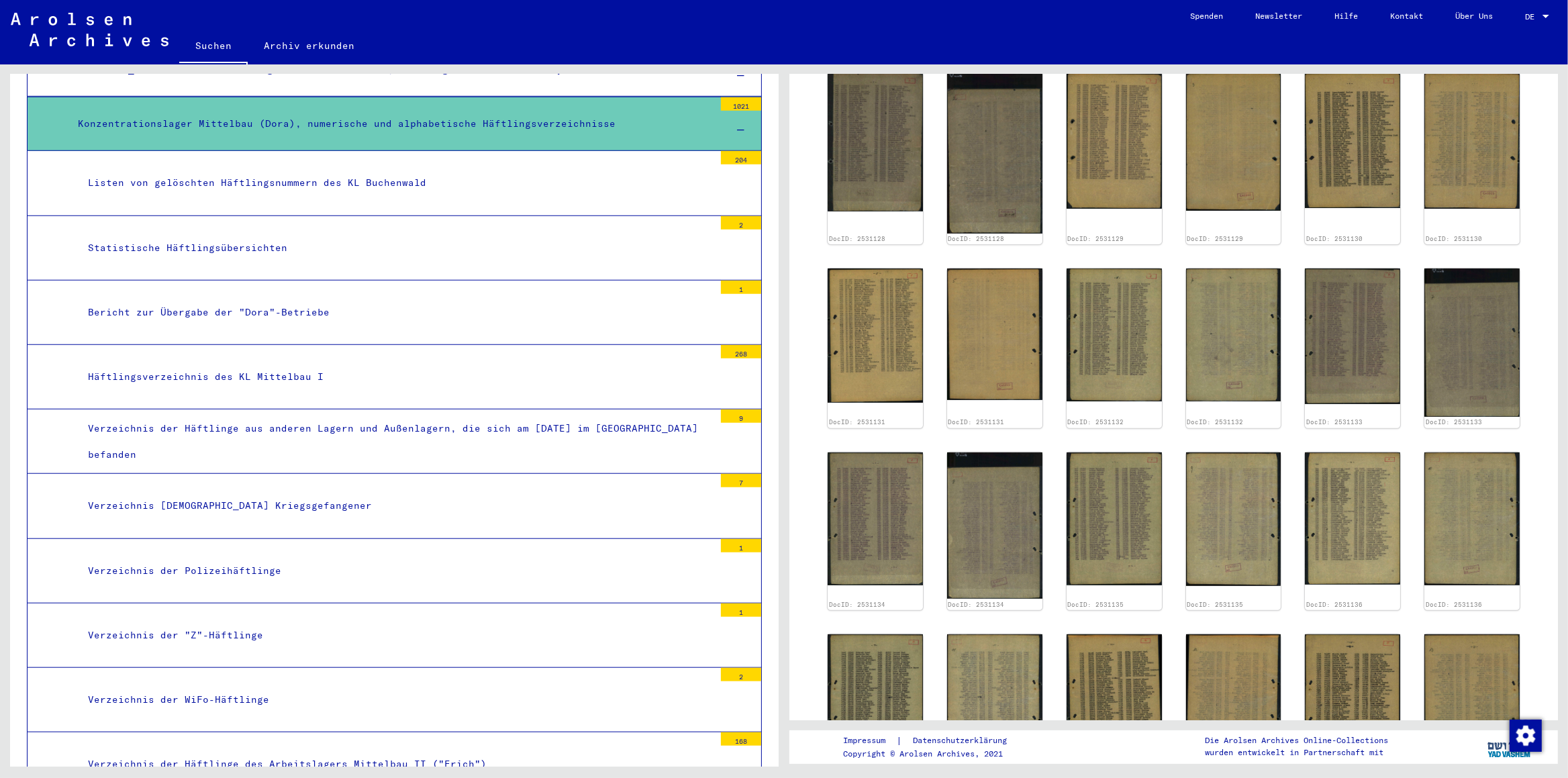
click at [366, 436] on div "Verzeichnis der Häftlinge aus anderen Lagern und Außenlagern, die sich am [DATE…" at bounding box center [396, 441] width 636 height 52
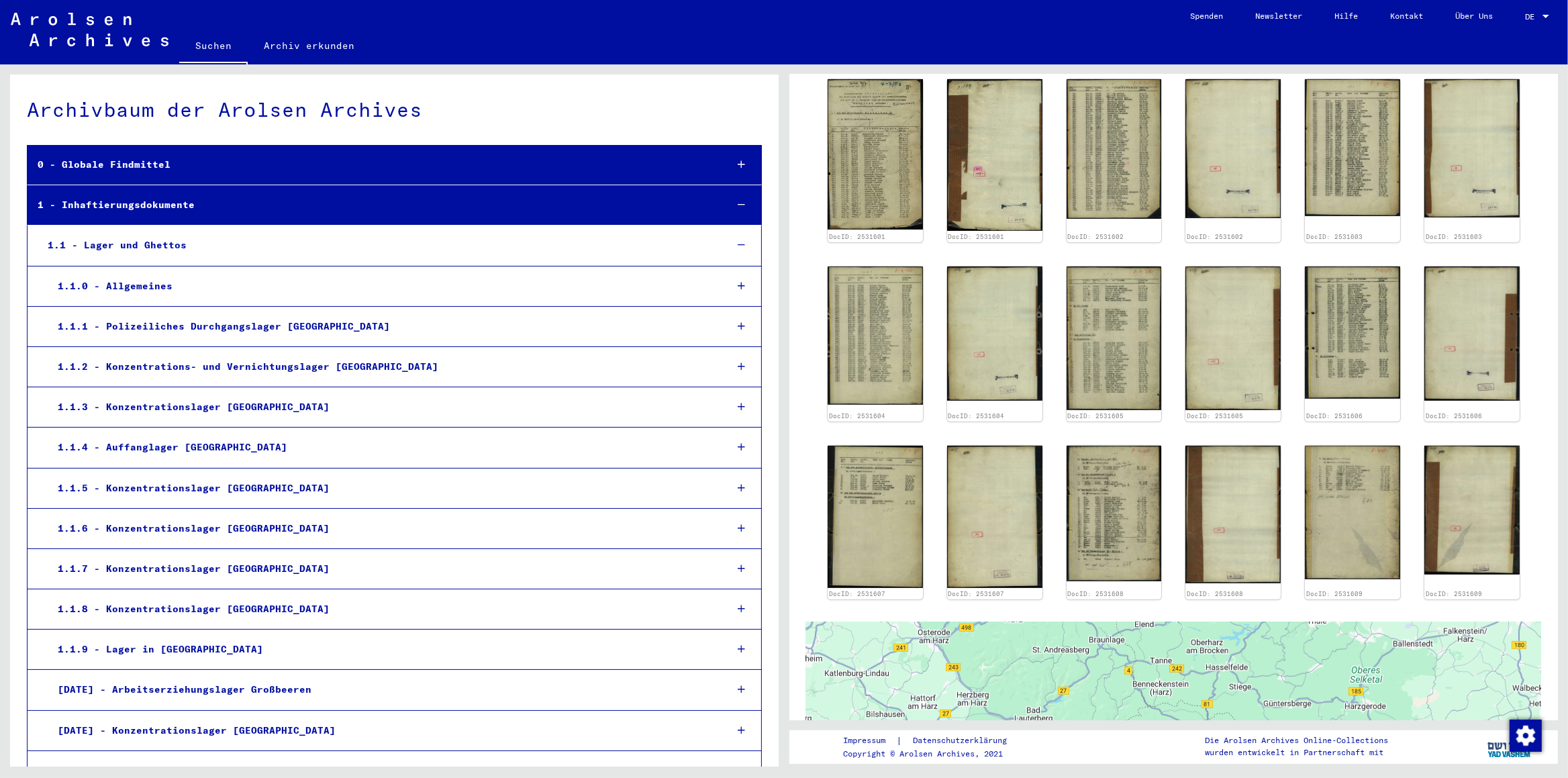
click at [168, 163] on div "0 - Globale Findmittel" at bounding box center [370, 164] width 687 height 26
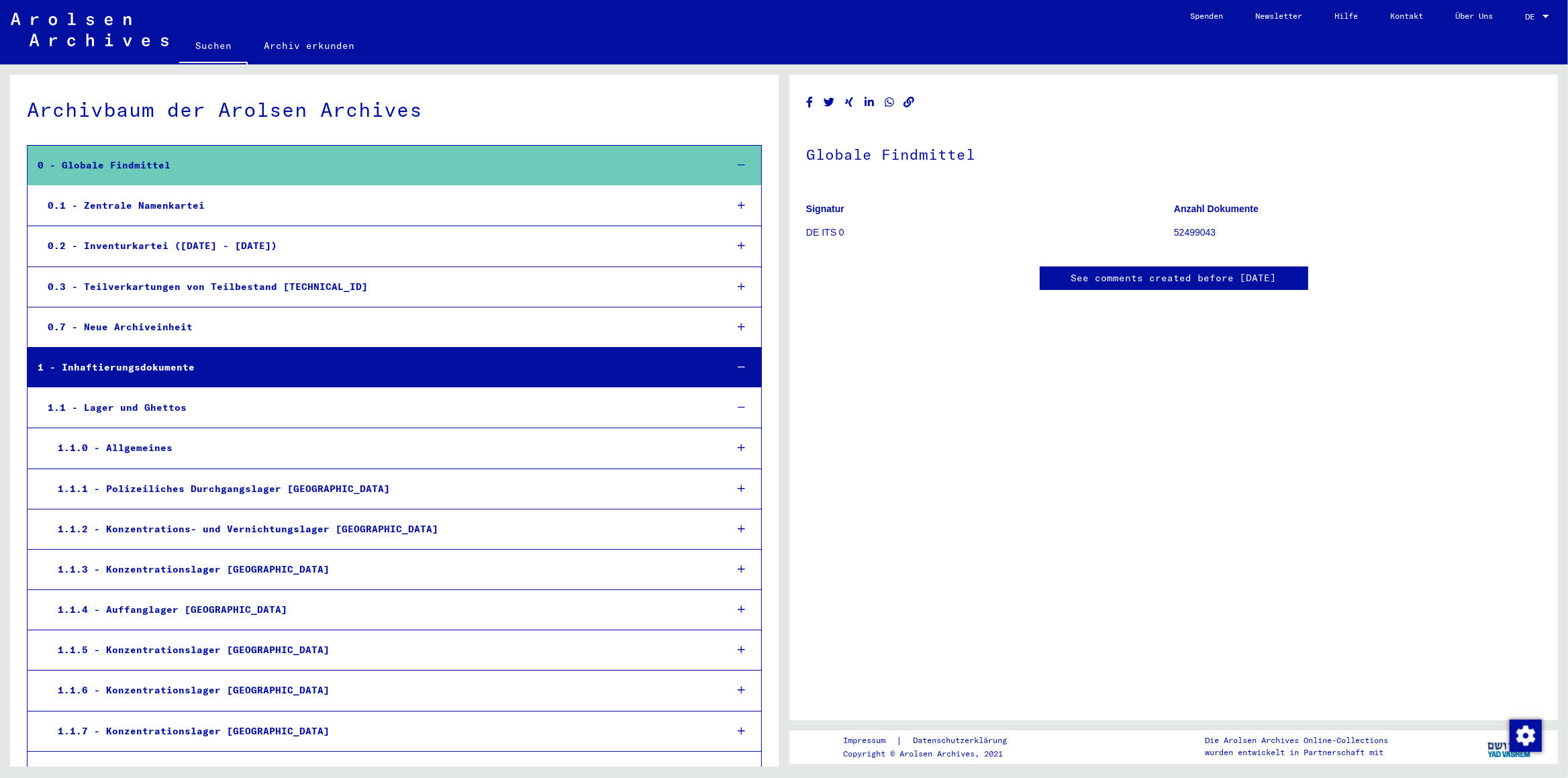
click at [177, 197] on div "0.1 - Zentrale Namenkartei" at bounding box center [376, 205] width 677 height 26
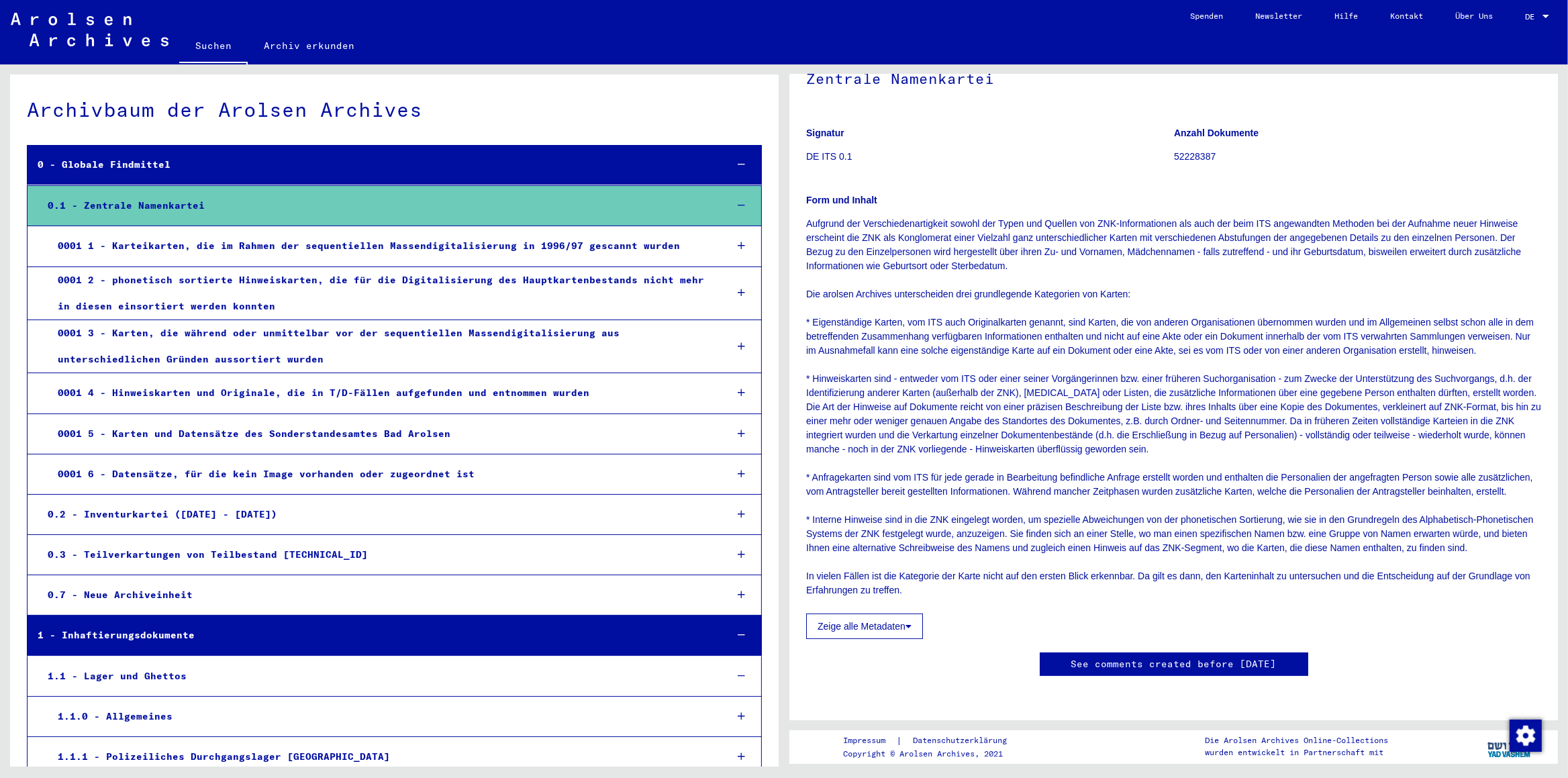
scroll to position [353, 0]
click at [213, 47] on link "Suchen" at bounding box center [213, 47] width 68 height 35
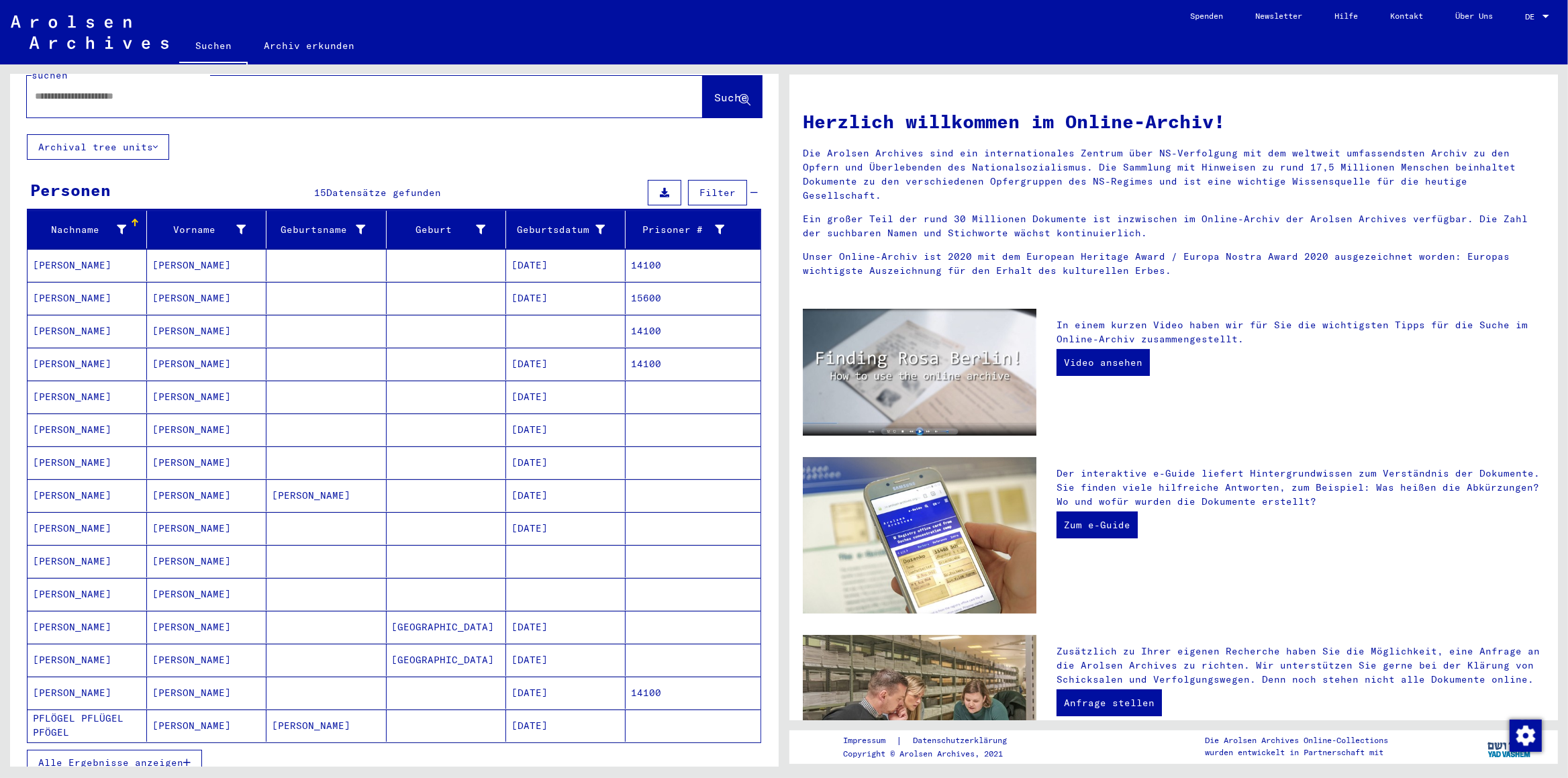
scroll to position [71, 0]
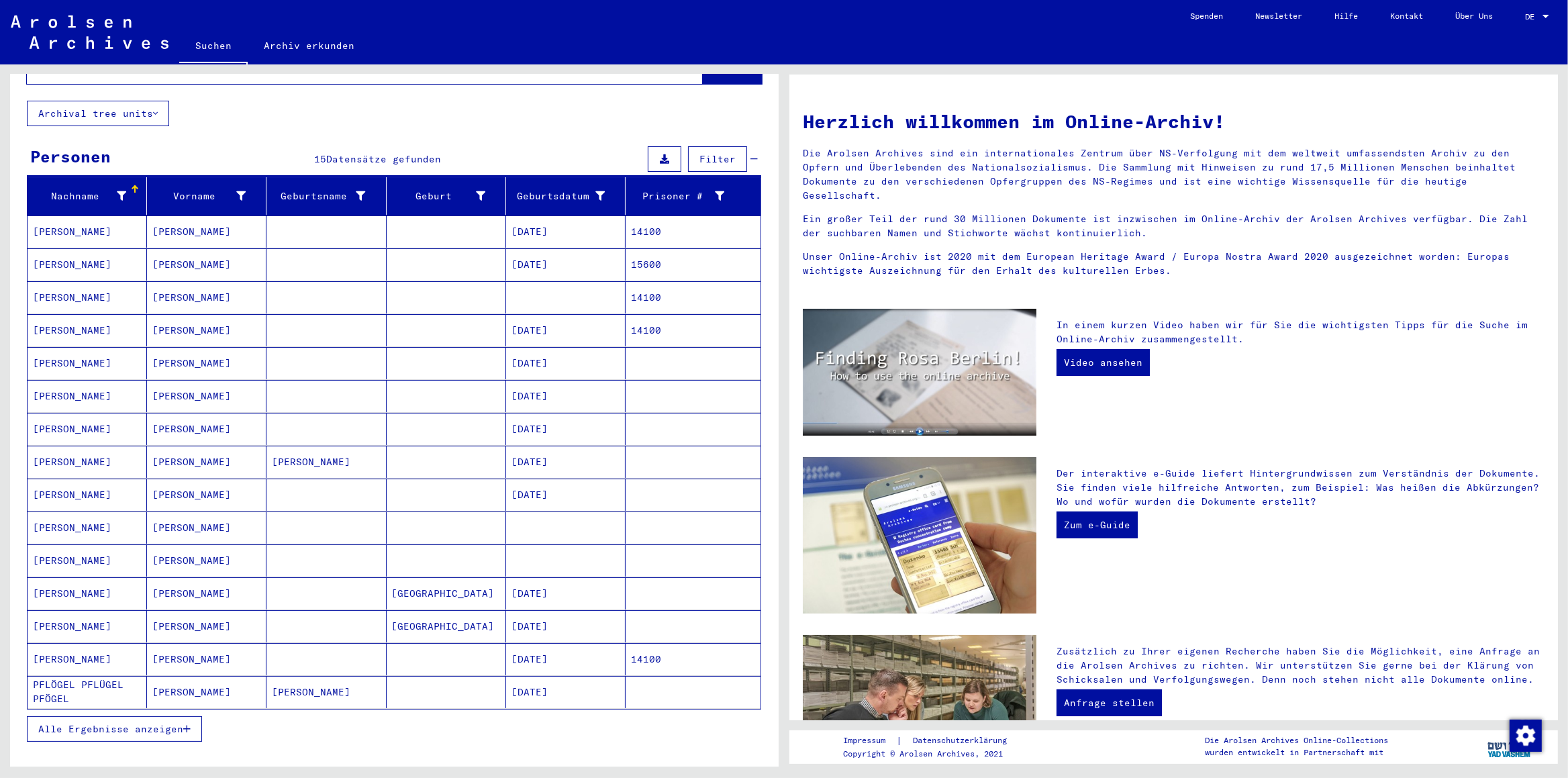
click at [153, 545] on span "Alle Ergebnisse anzeigen" at bounding box center [111, 729] width 145 height 12
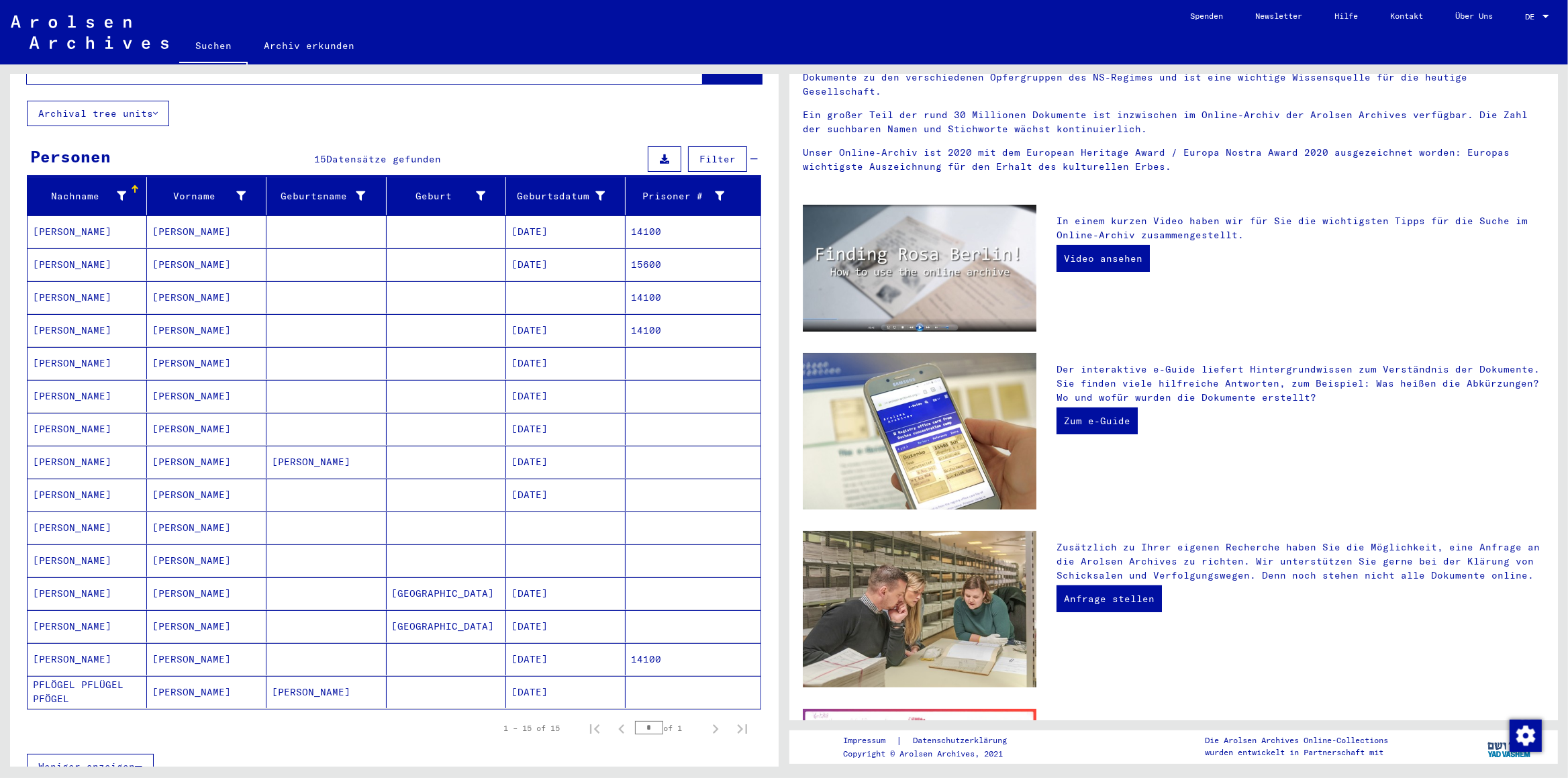
scroll to position [141, 0]
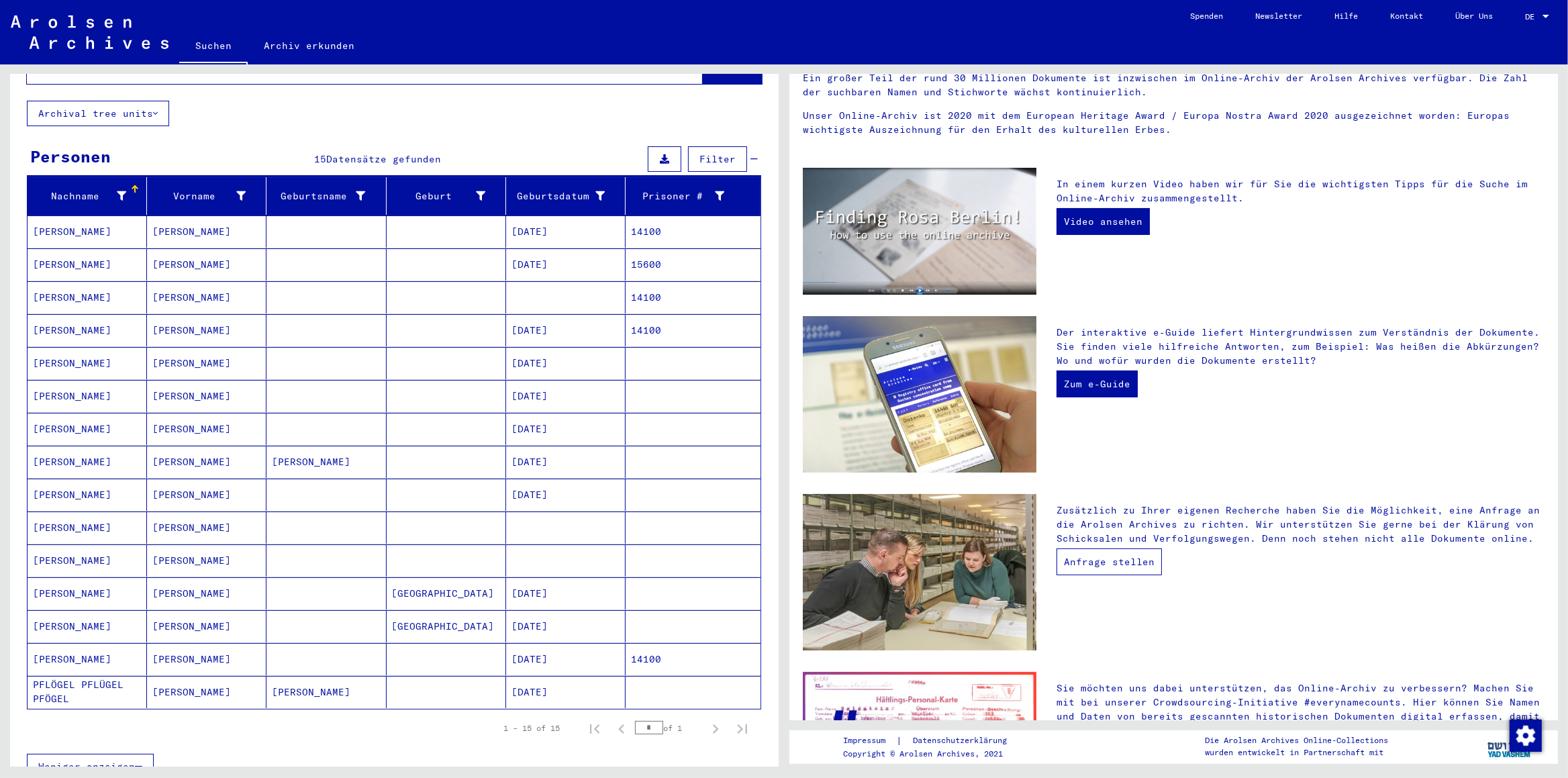
click at [1063, 545] on link "Anfrage stellen" at bounding box center [1109, 561] width 105 height 26
